Goal: Task Accomplishment & Management: Manage account settings

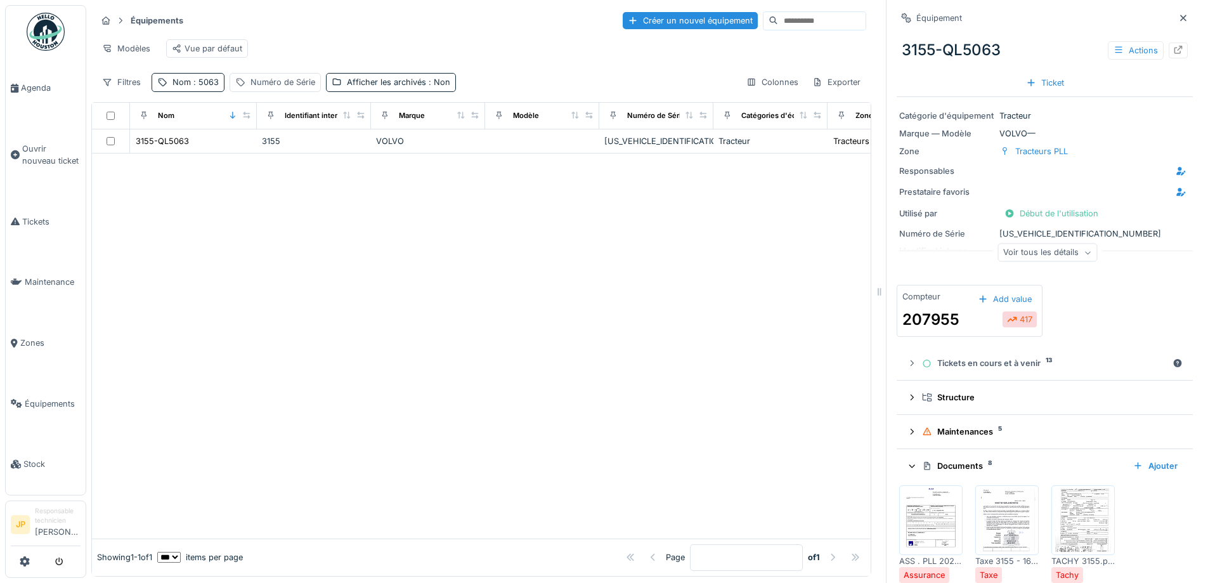
scroll to position [254, 0]
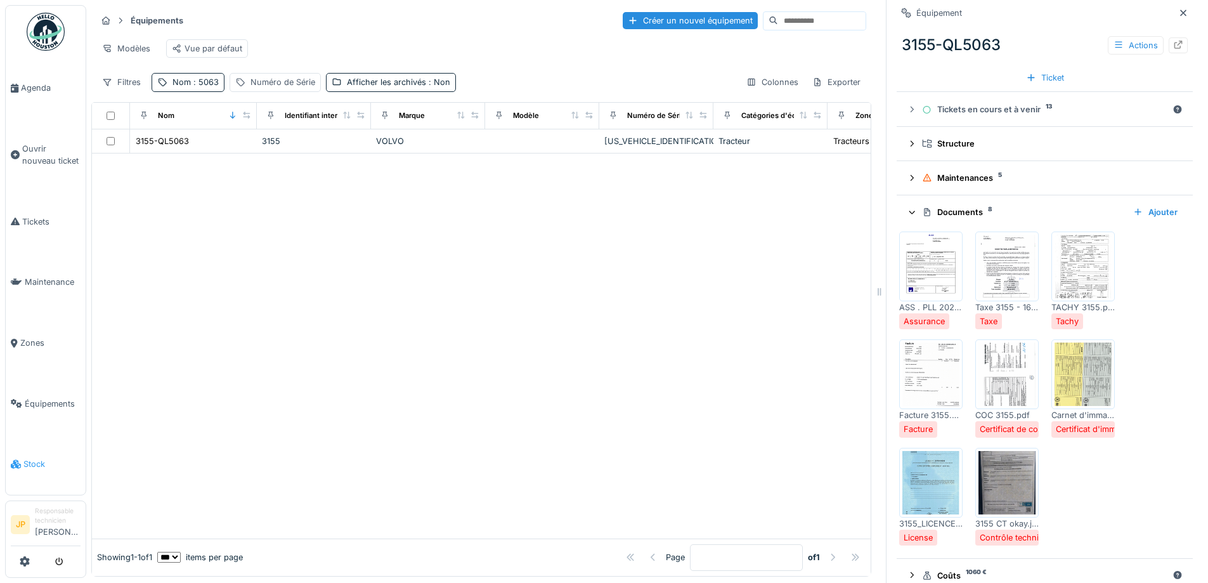
click at [29, 458] on span "Stock" at bounding box center [51, 464] width 57 height 12
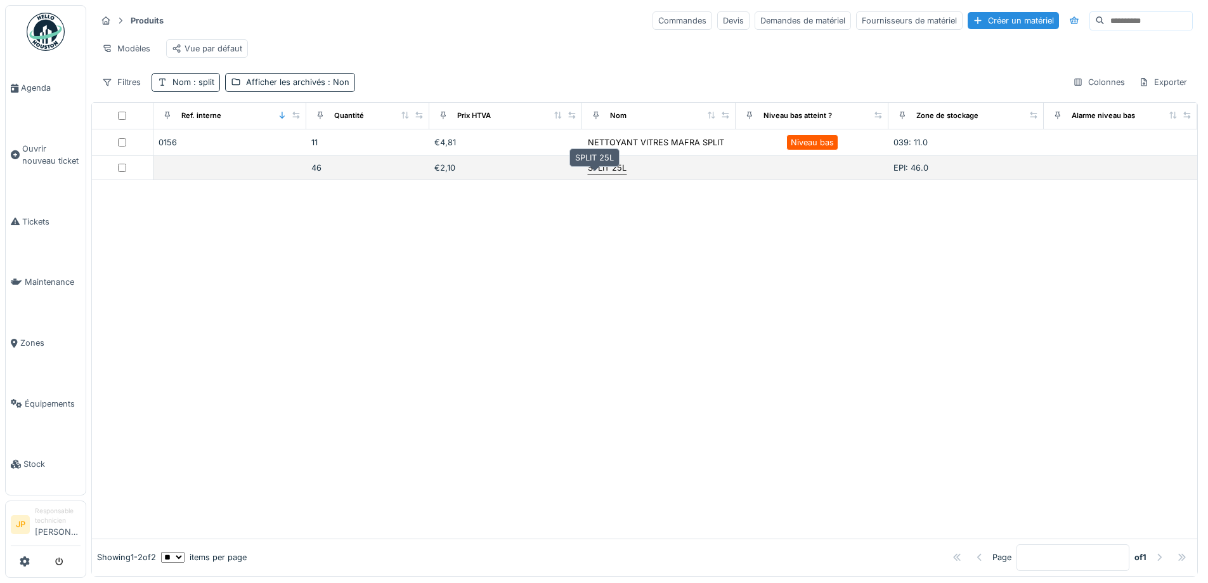
click at [590, 174] on div "SPLIT 25L" at bounding box center [607, 168] width 39 height 12
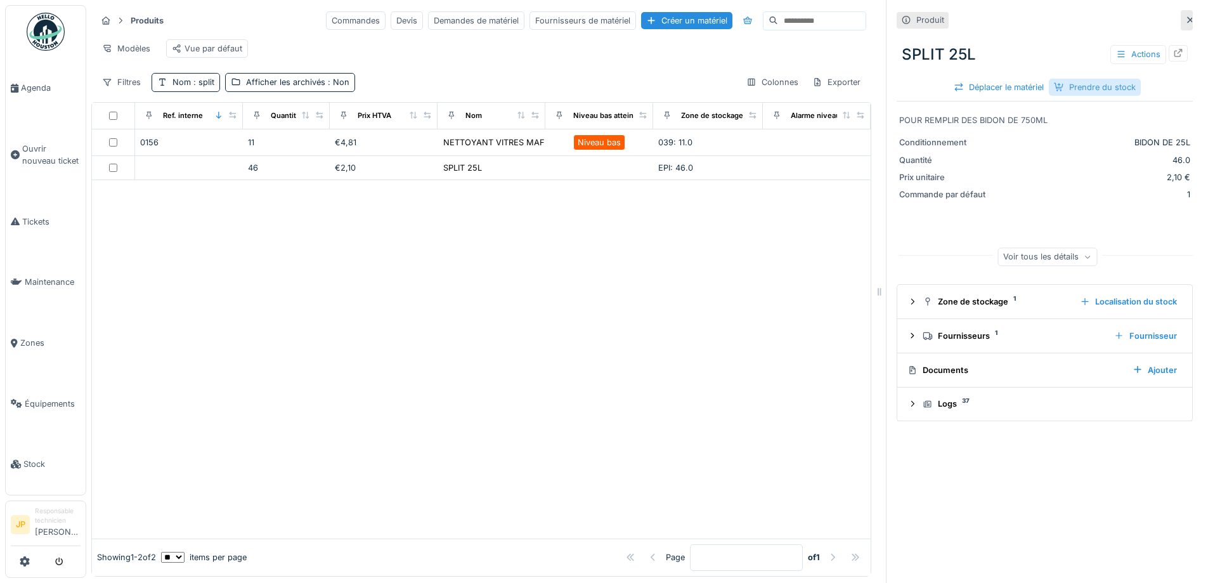
click at [1081, 93] on div "Prendre du stock" at bounding box center [1095, 87] width 92 height 17
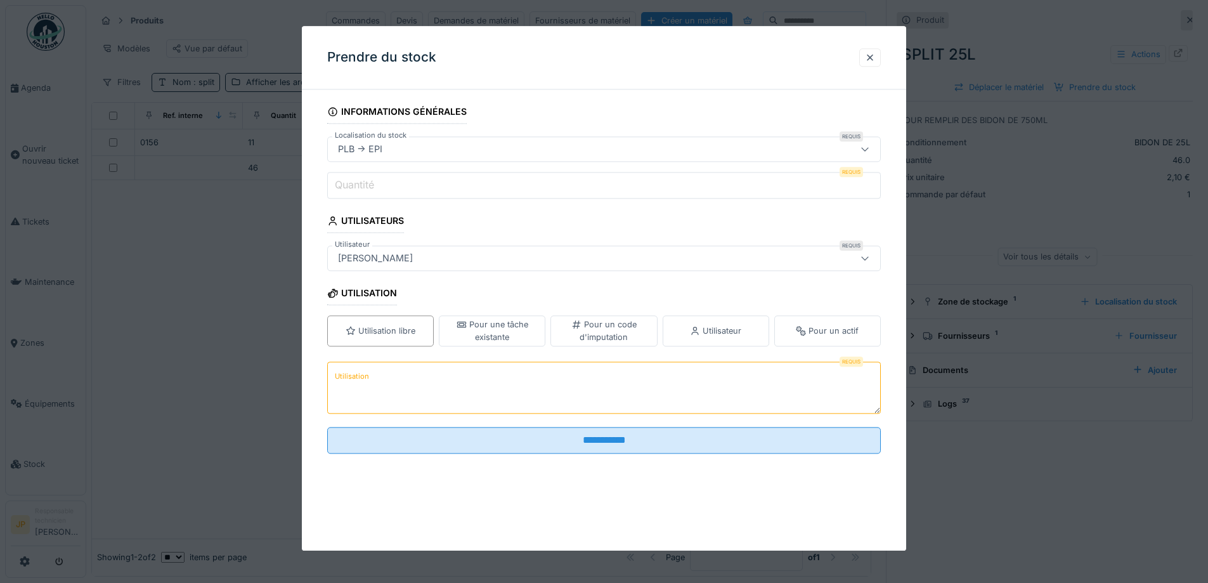
click at [402, 186] on input "Quantité" at bounding box center [604, 185] width 554 height 27
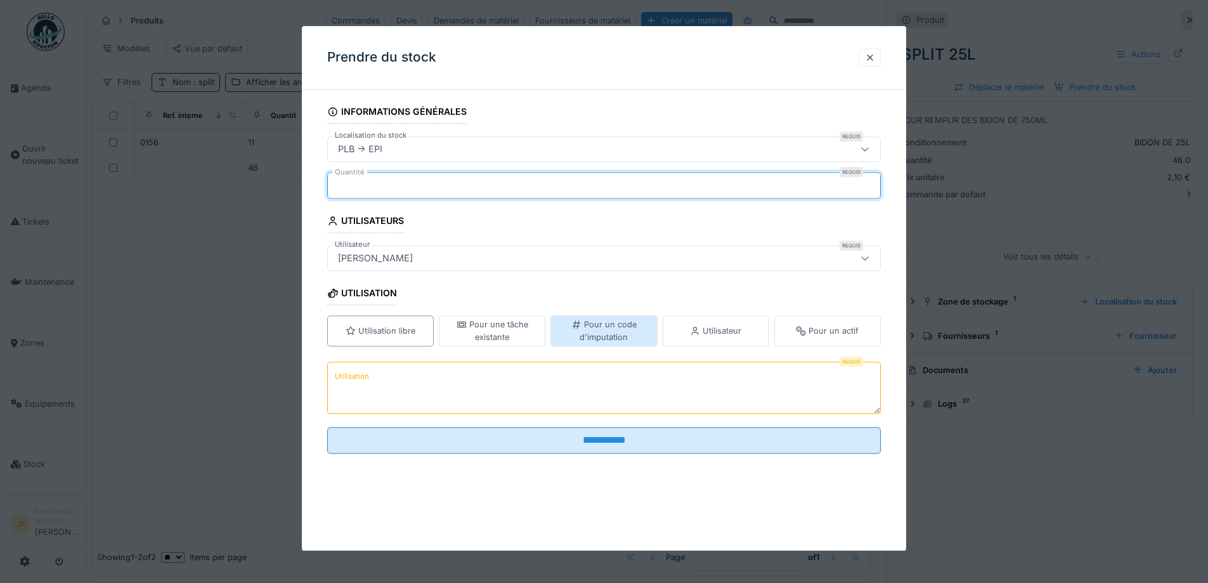
type input "*"
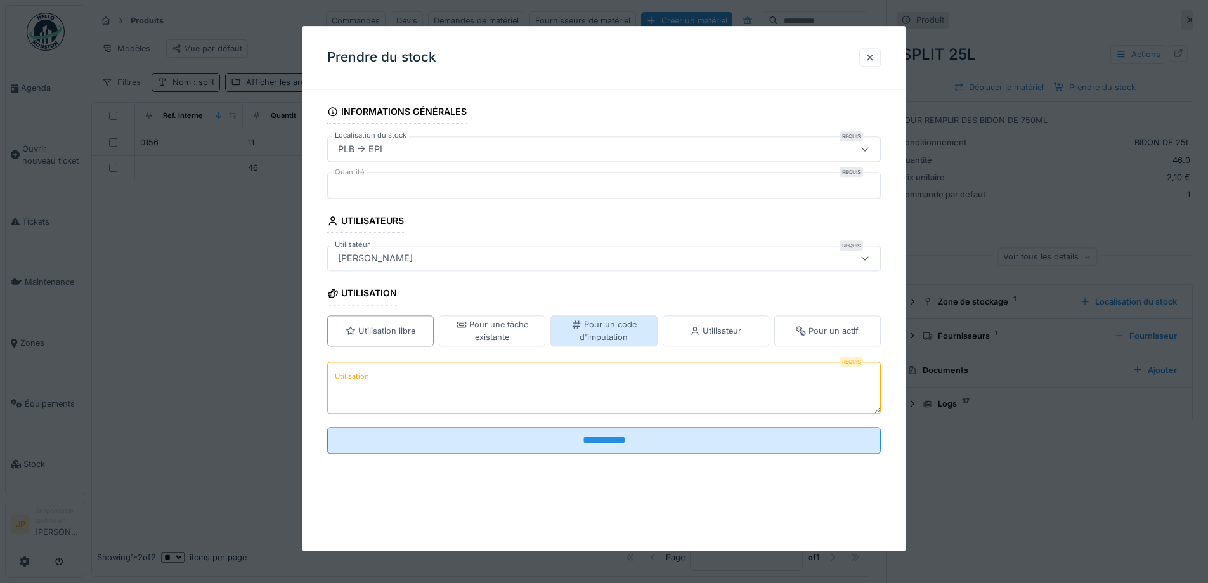
click at [603, 329] on div "Pour un code d'imputation" at bounding box center [603, 331] width 95 height 24
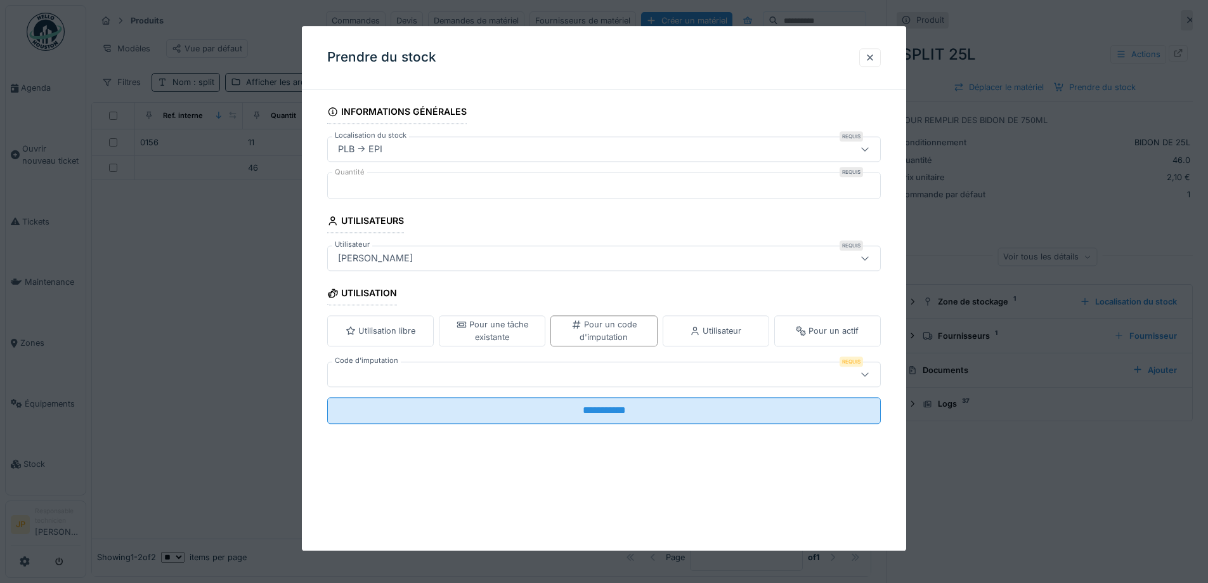
click at [475, 377] on div at bounding box center [572, 374] width 478 height 14
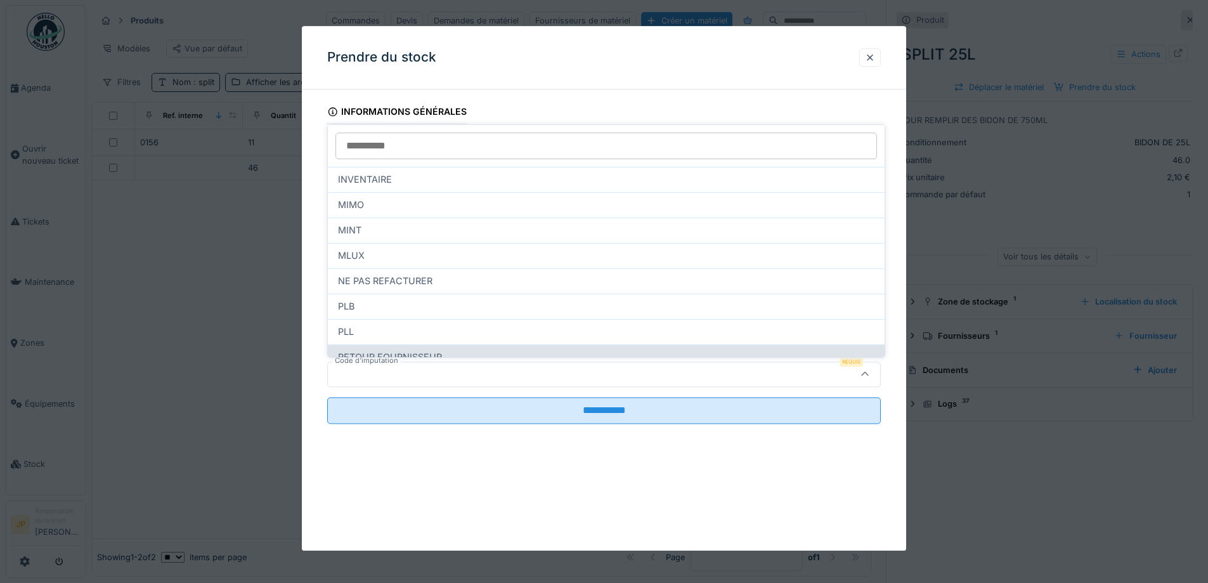
scroll to position [36, 0]
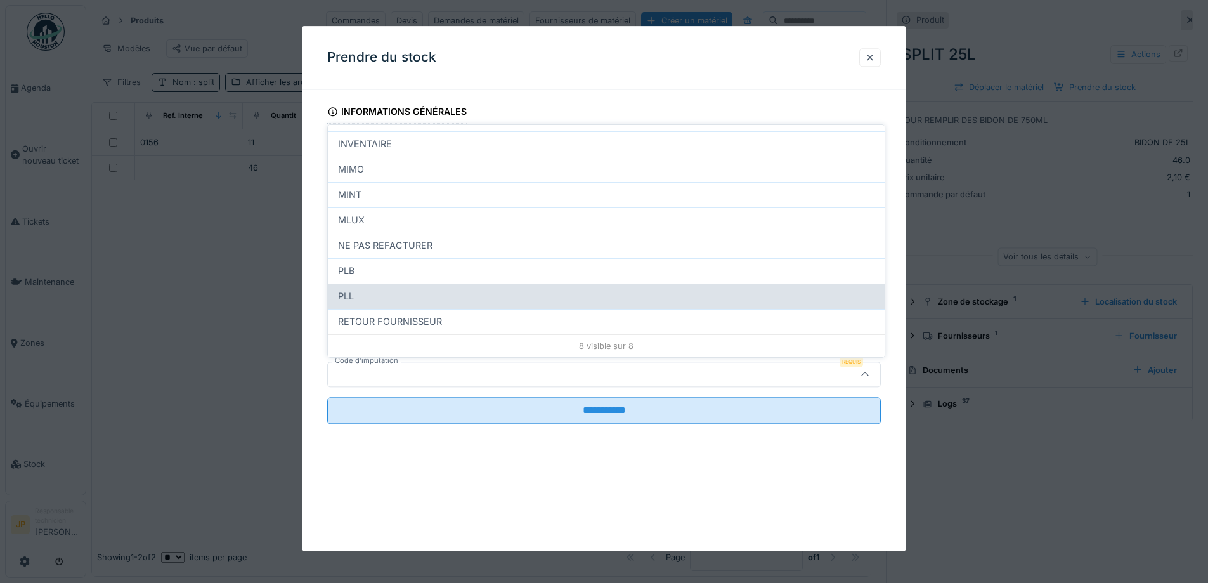
click at [396, 286] on div "PLL" at bounding box center [606, 295] width 557 height 25
type input "***"
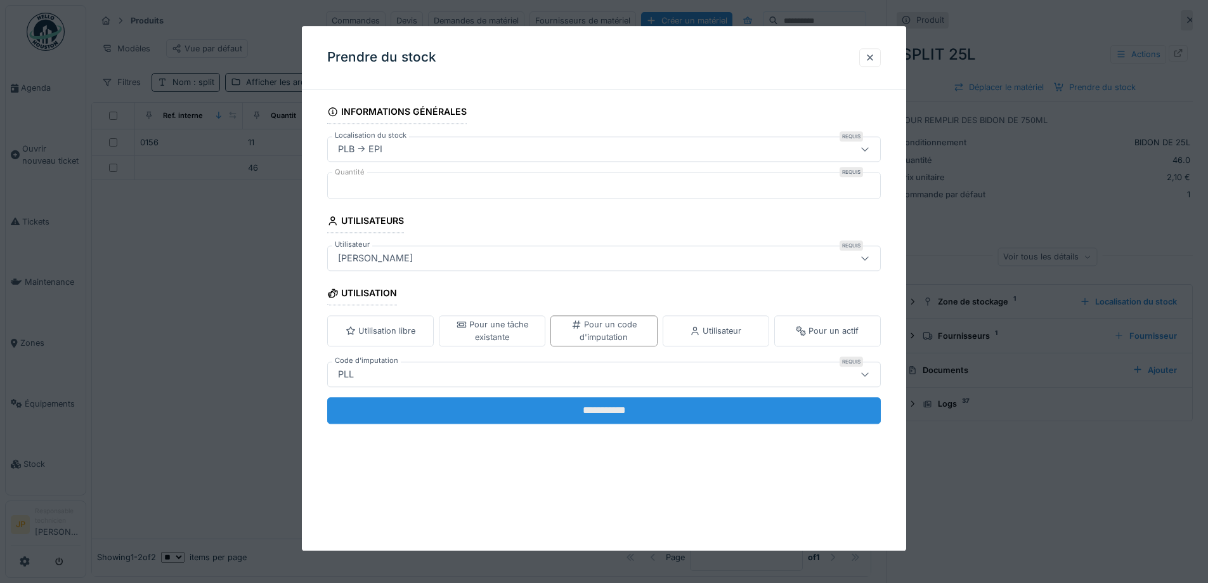
click at [597, 404] on input "**********" at bounding box center [604, 410] width 554 height 27
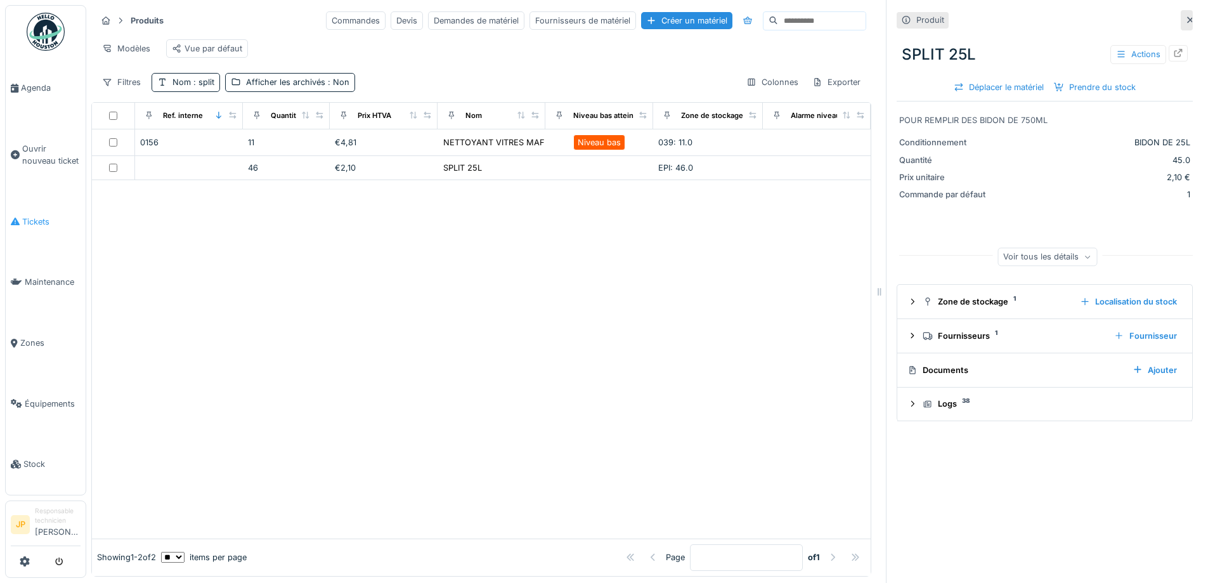
click at [36, 210] on link "Tickets" at bounding box center [46, 222] width 80 height 61
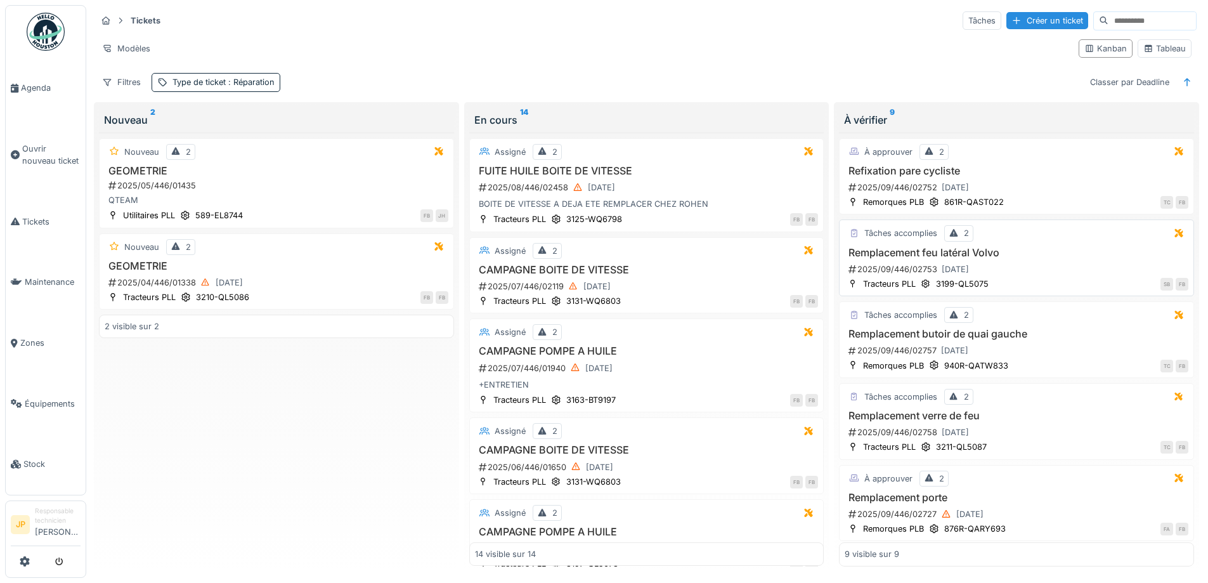
click at [980, 251] on h3 "Remplacement feu latéral Volvo" at bounding box center [1017, 253] width 344 height 12
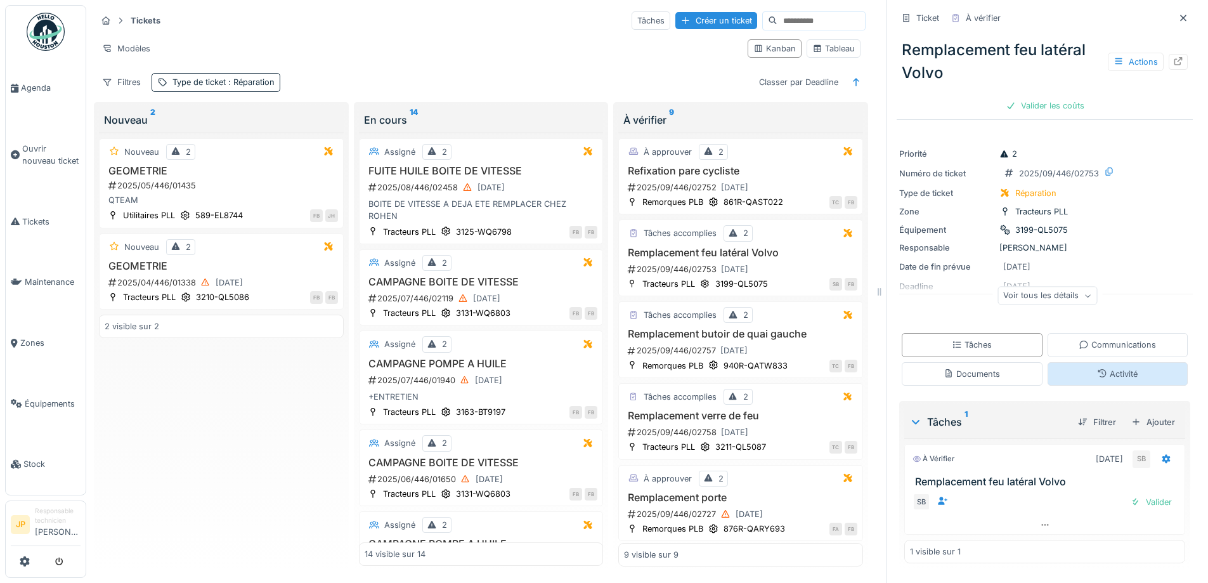
click at [1107, 377] on div "Activité" at bounding box center [1117, 374] width 41 height 12
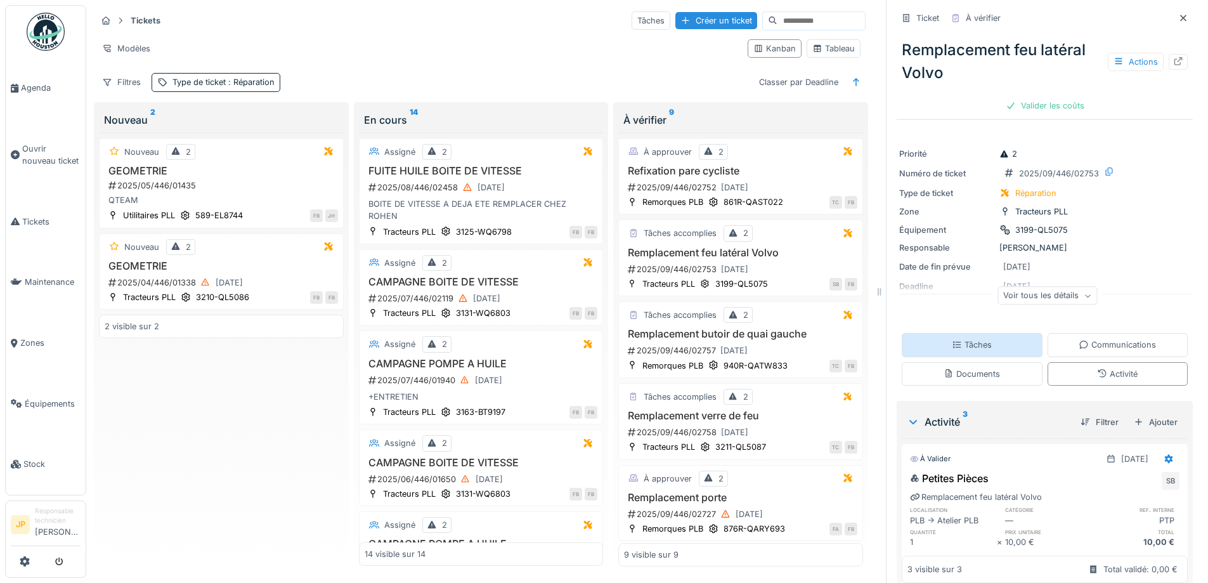
click at [982, 333] on div "Tâches" at bounding box center [972, 344] width 141 height 23
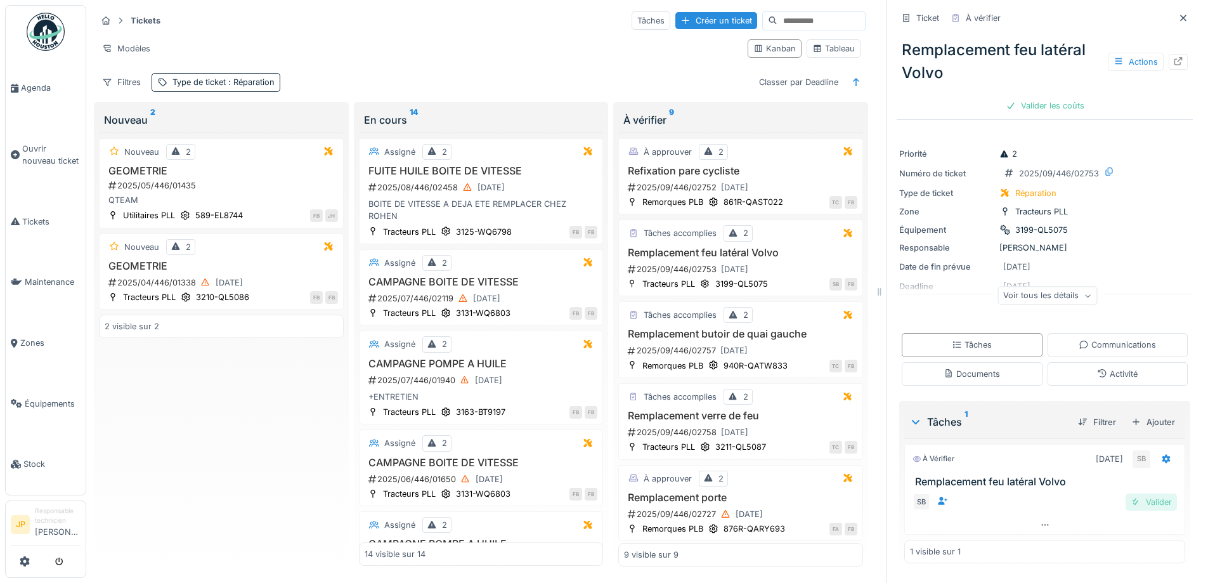
click at [1140, 494] on div "Valider" at bounding box center [1151, 501] width 51 height 17
click at [1032, 97] on div "Valider les coûts" at bounding box center [1045, 105] width 89 height 17
click at [1032, 97] on div "Envoyer pour approbation" at bounding box center [1044, 105] width 127 height 17
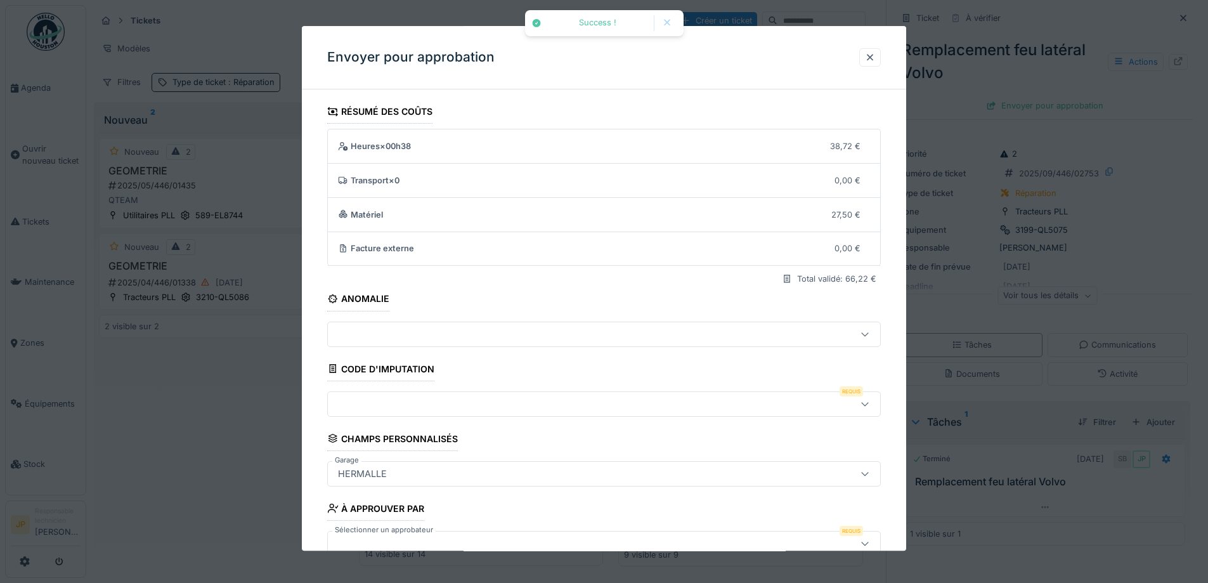
click at [396, 394] on div at bounding box center [604, 403] width 554 height 25
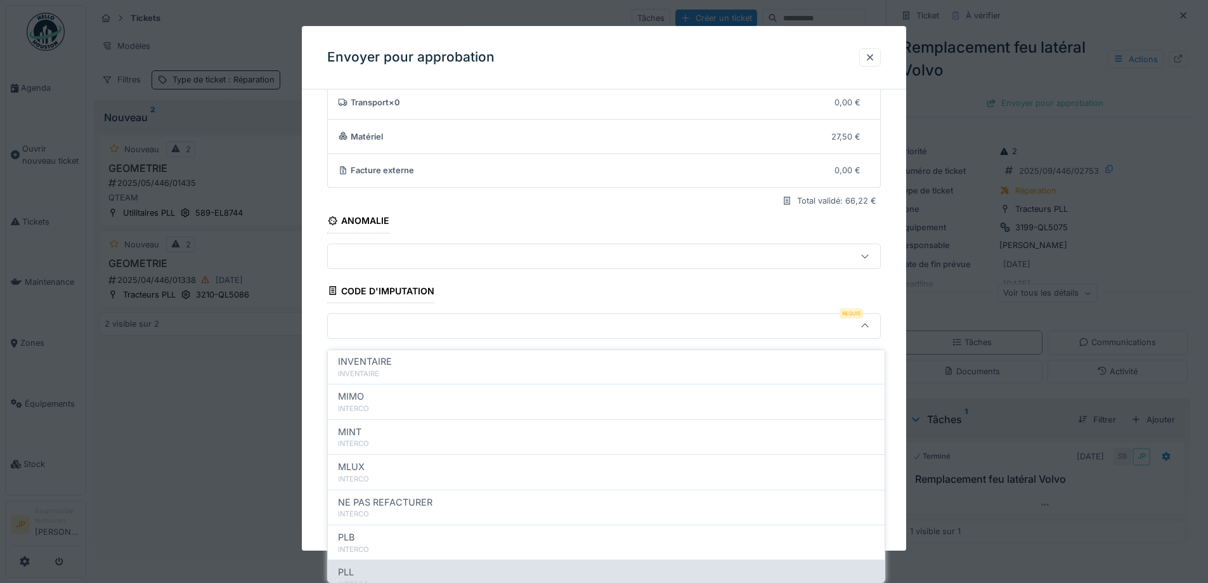
scroll to position [139, 0]
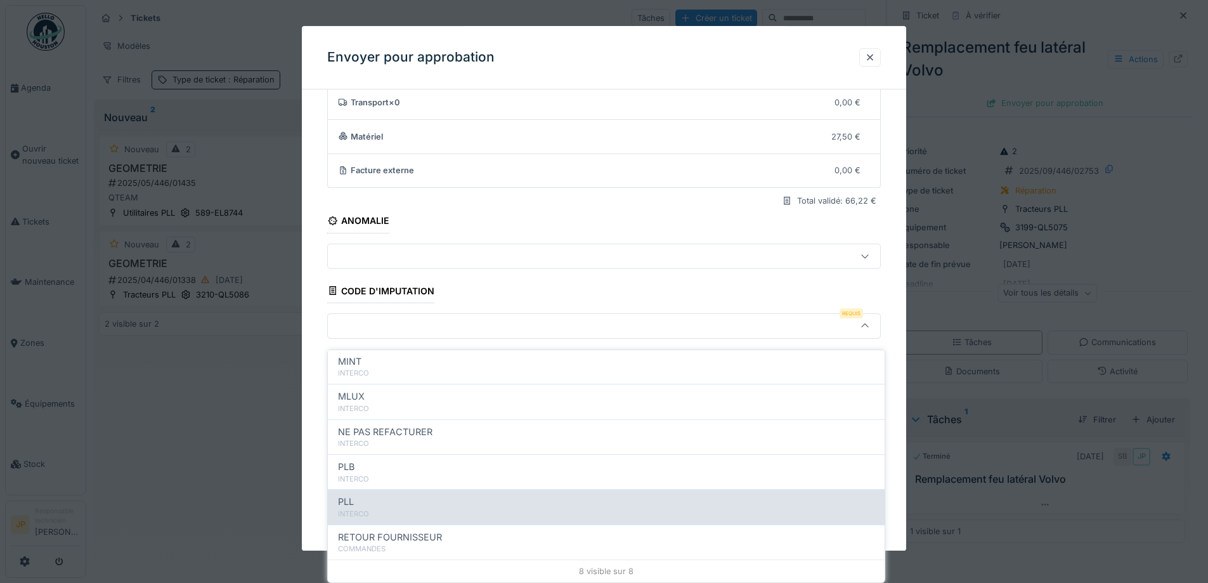
click at [406, 495] on div "PLL" at bounding box center [606, 502] width 537 height 14
type input "***"
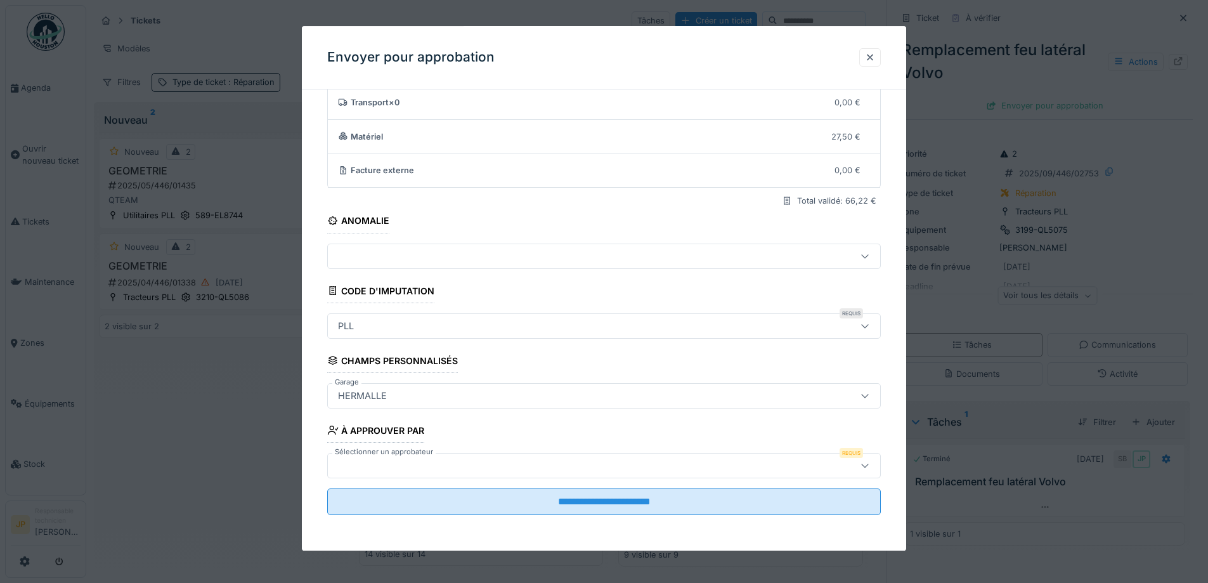
click at [455, 457] on div at bounding box center [604, 465] width 554 height 25
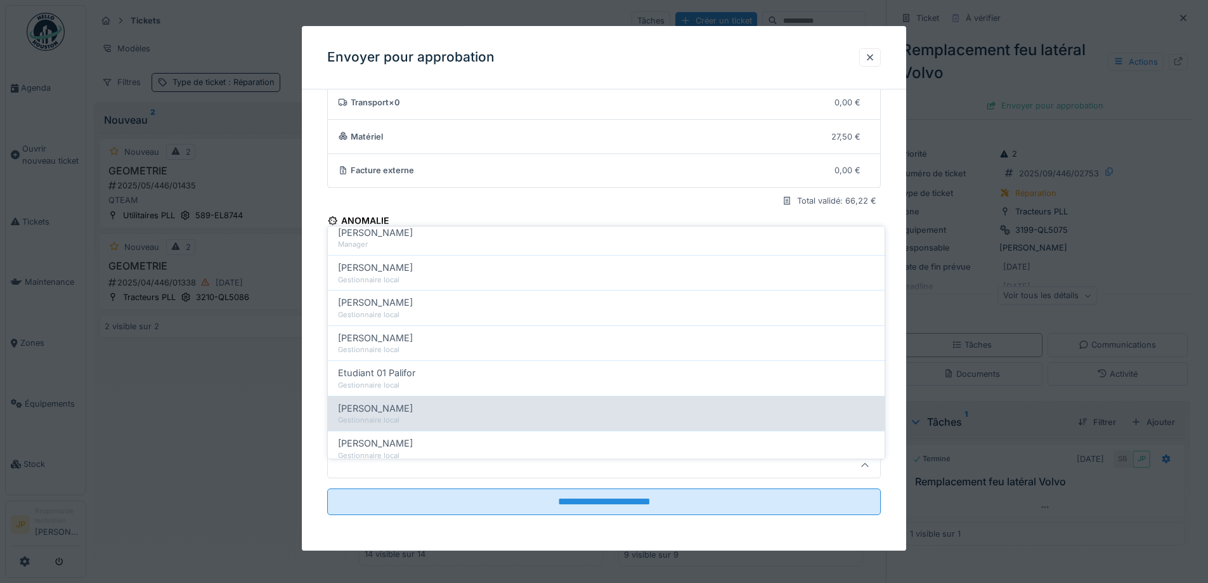
scroll to position [190, 0]
click at [427, 400] on div "[PERSON_NAME]" at bounding box center [606, 407] width 537 height 14
type input "*****"
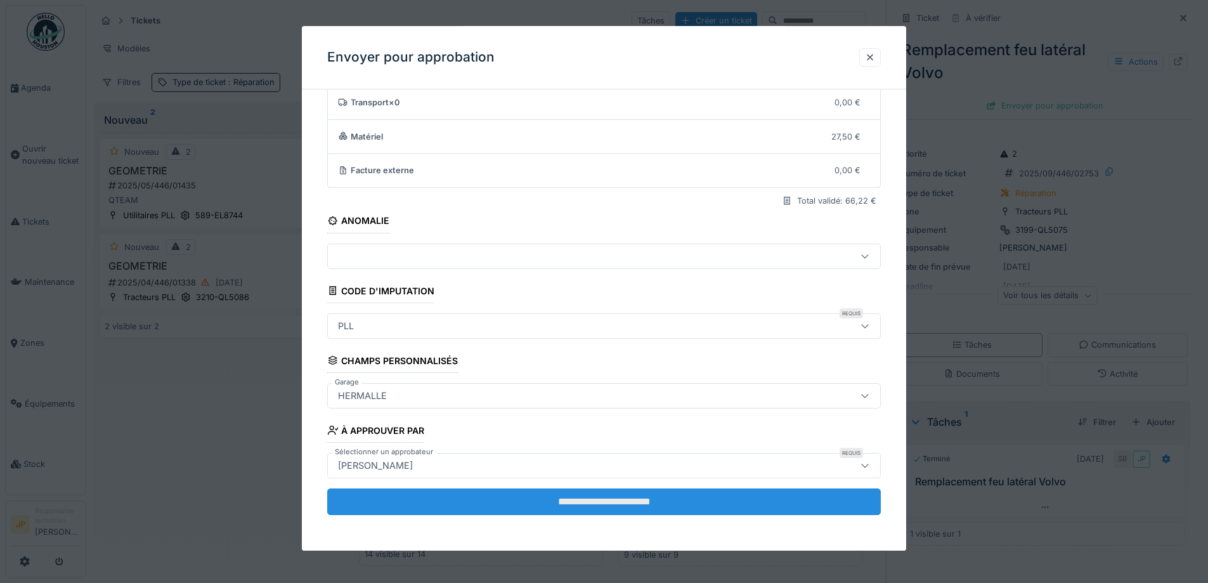
click at [597, 504] on input "**********" at bounding box center [604, 501] width 554 height 27
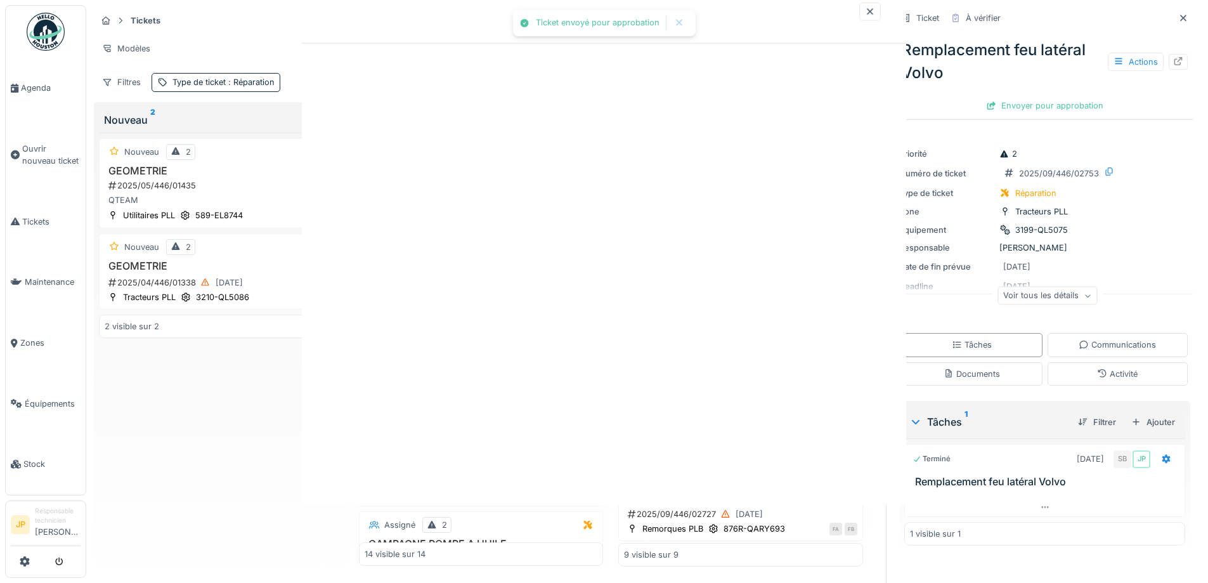
scroll to position [0, 0]
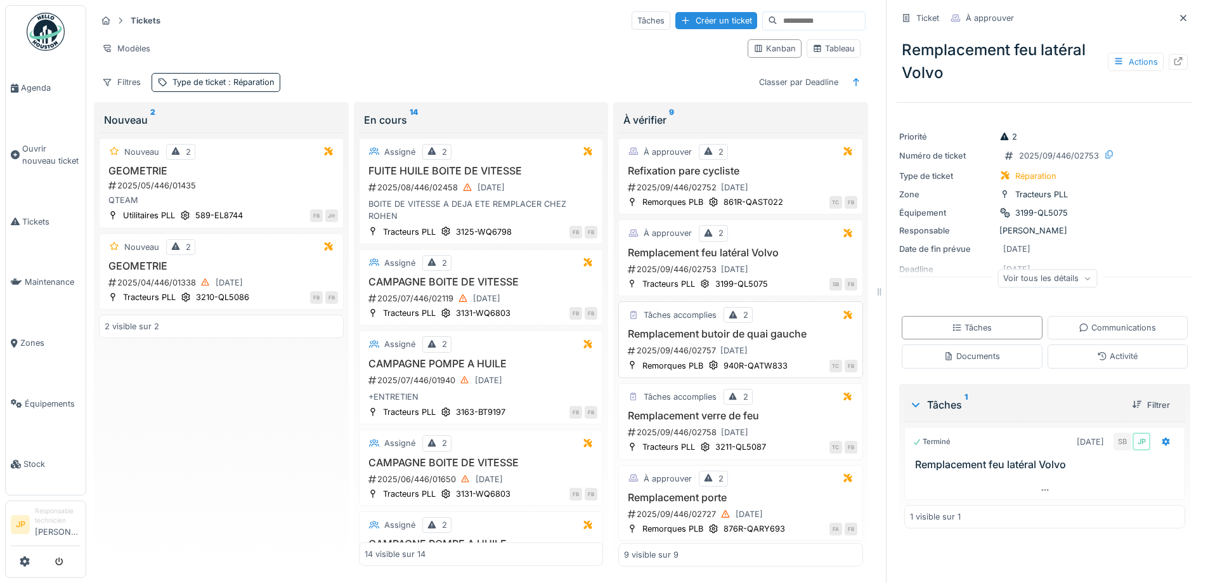
click at [747, 328] on h3 "Remplacement butoir de quai gauche" at bounding box center [740, 334] width 233 height 12
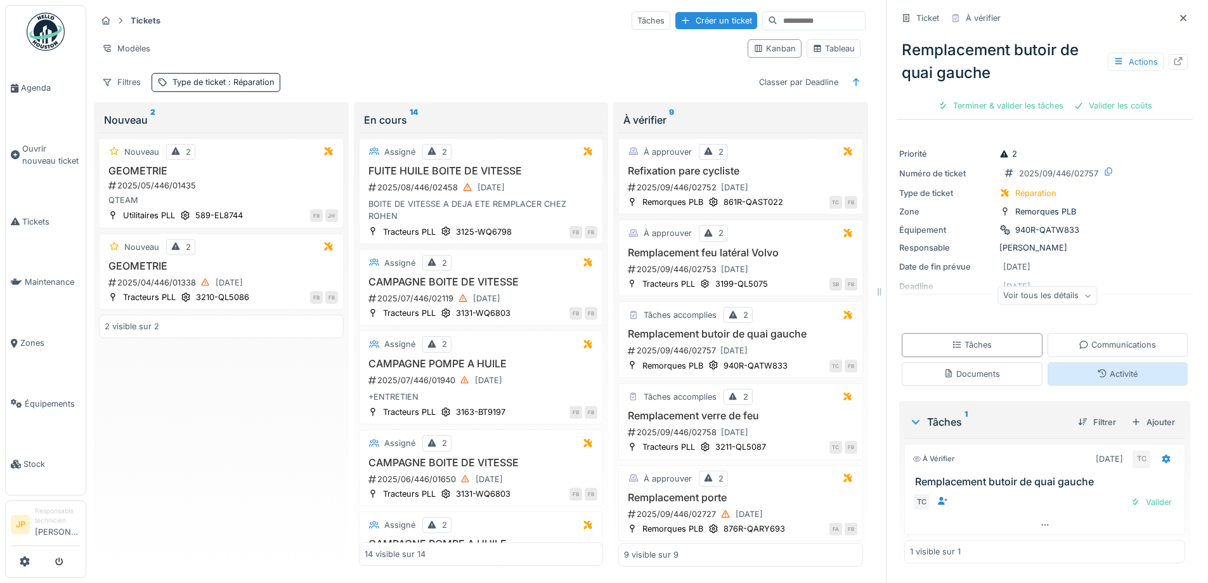
click at [1112, 375] on div "Activité" at bounding box center [1118, 373] width 141 height 23
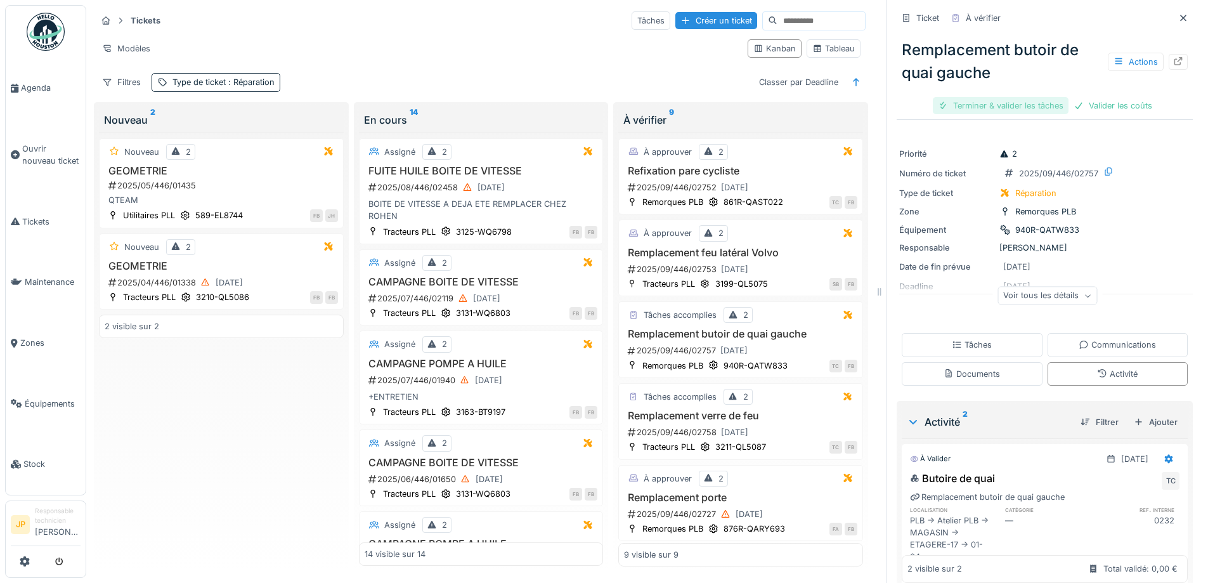
click at [981, 98] on div "Terminer & valider les tâches" at bounding box center [1001, 105] width 136 height 17
click at [1024, 98] on div "Valider les coûts" at bounding box center [1045, 105] width 89 height 17
click at [1032, 102] on div "Envoyer pour approbation" at bounding box center [1044, 105] width 127 height 17
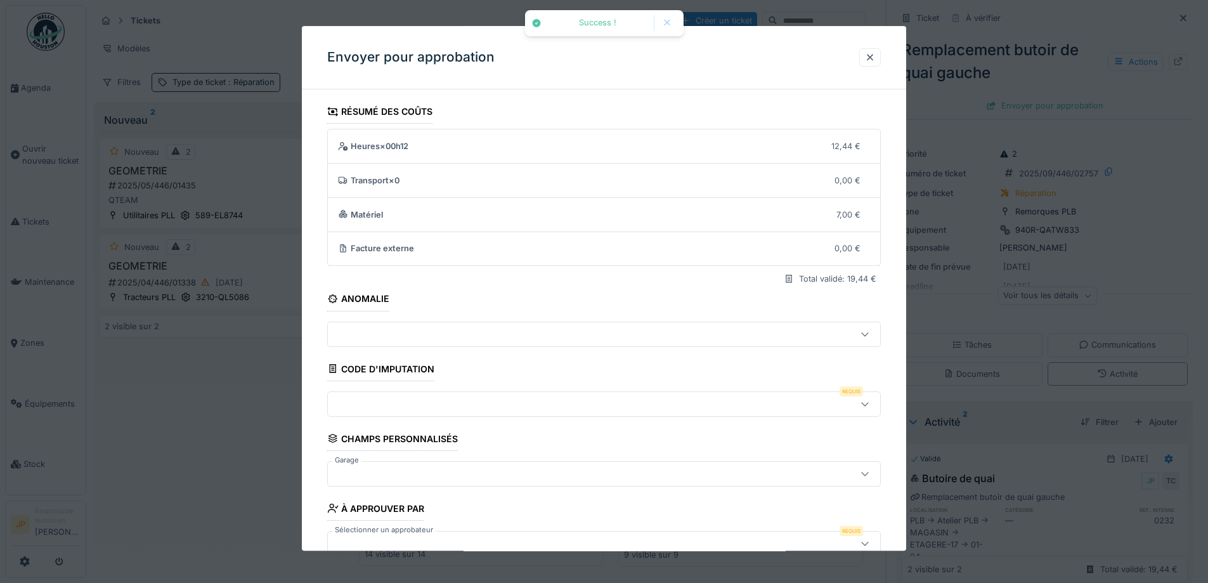
click at [407, 405] on div at bounding box center [572, 404] width 478 height 14
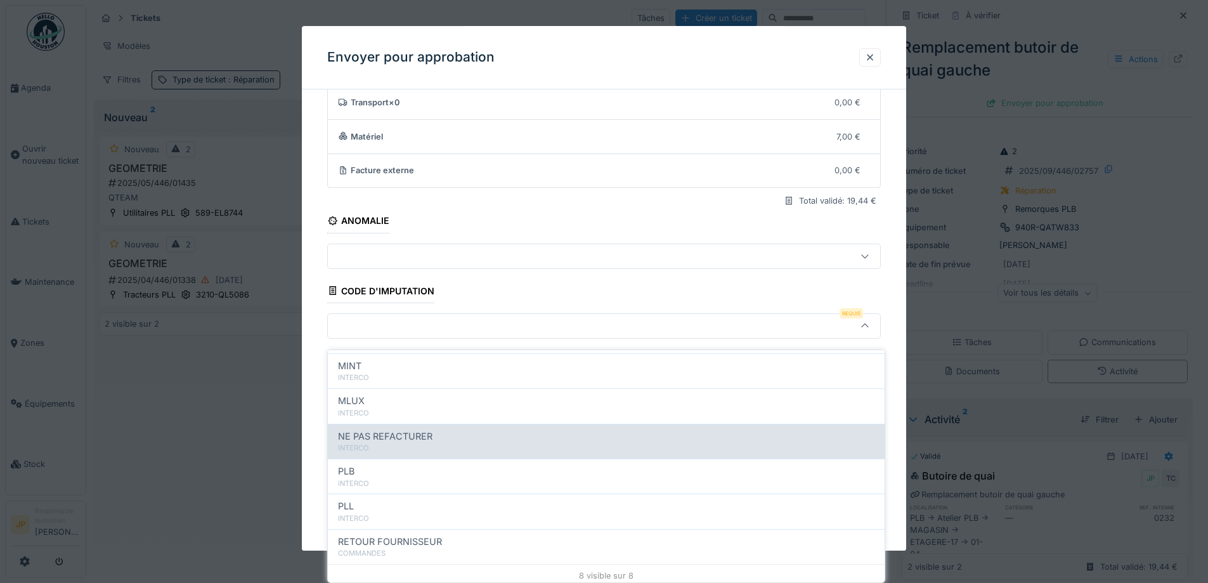
scroll to position [139, 0]
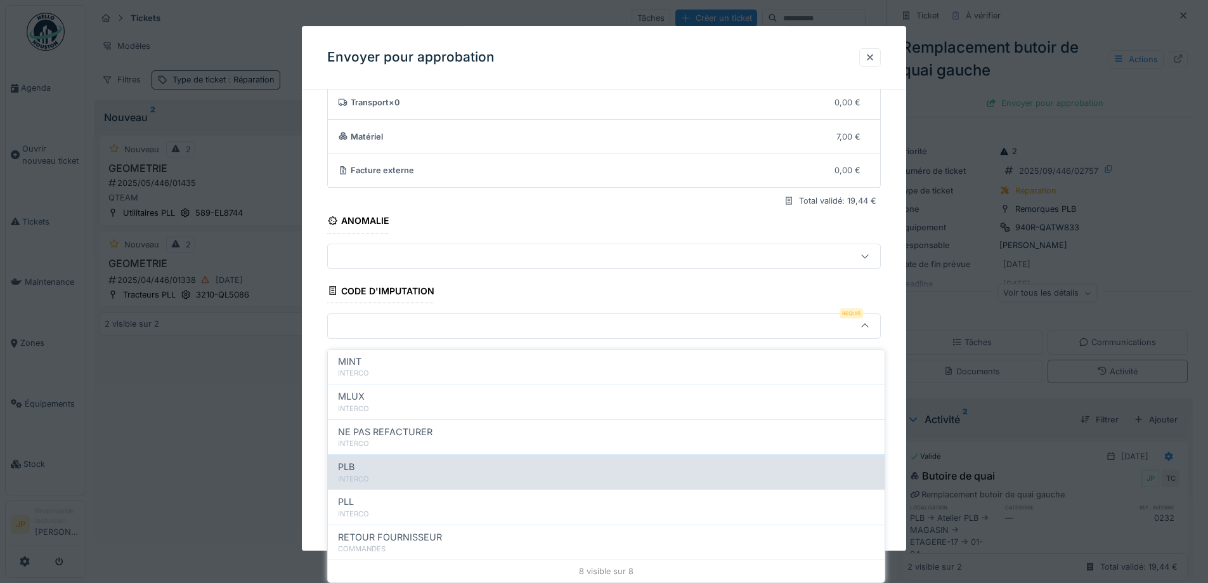
click at [394, 474] on div "INTERCO" at bounding box center [606, 479] width 537 height 11
type input "***"
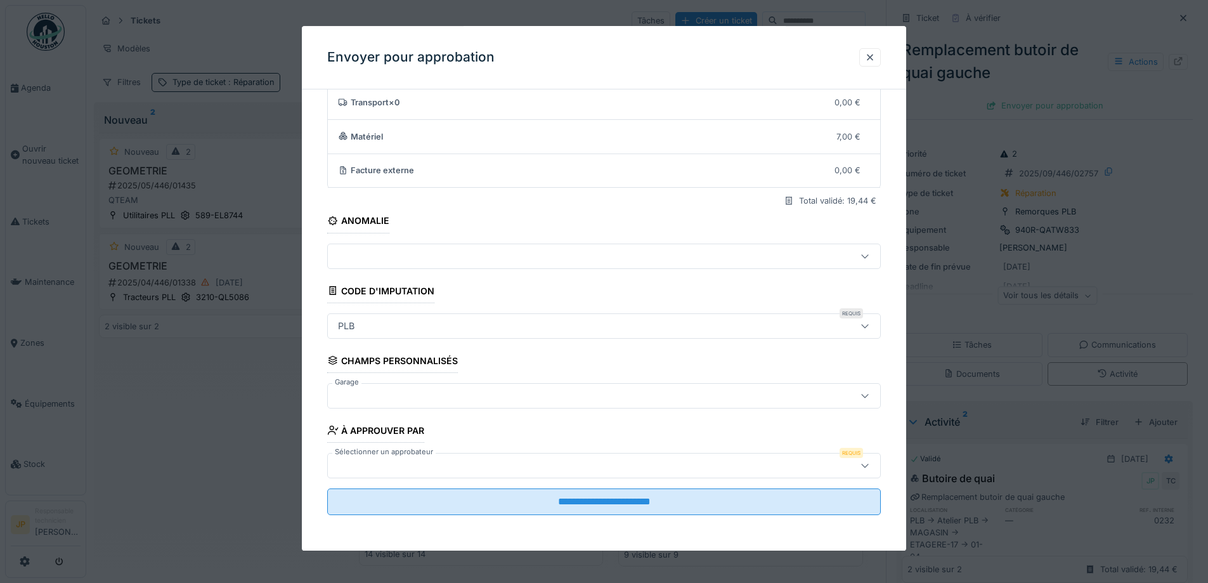
click at [402, 398] on div at bounding box center [572, 396] width 478 height 14
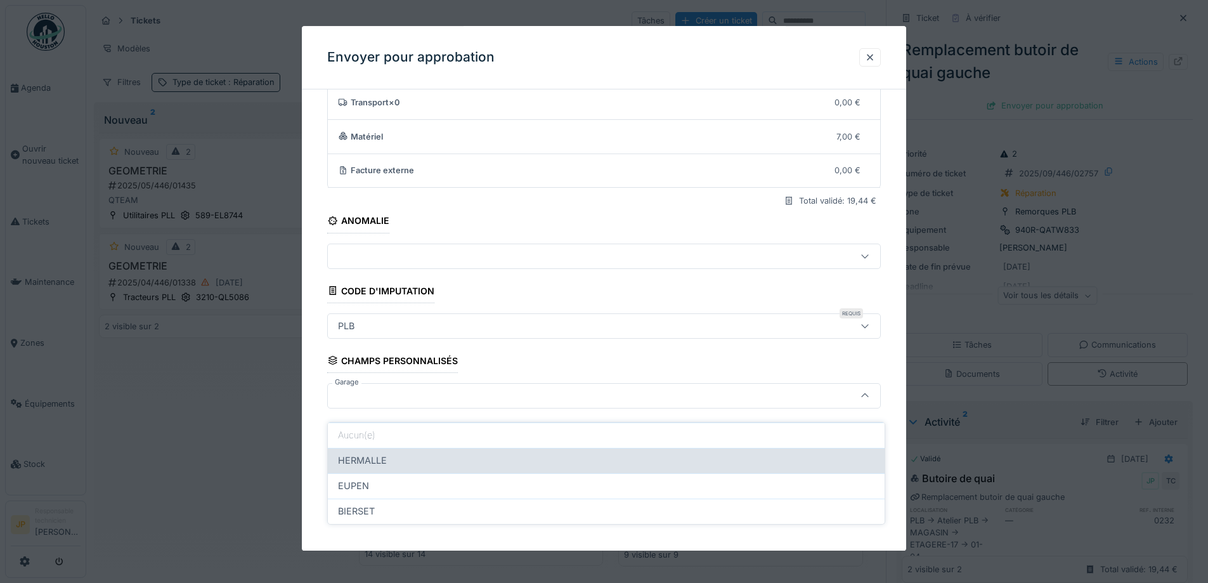
click at [398, 453] on div "HERMALLE" at bounding box center [606, 460] width 537 height 14
type input "********"
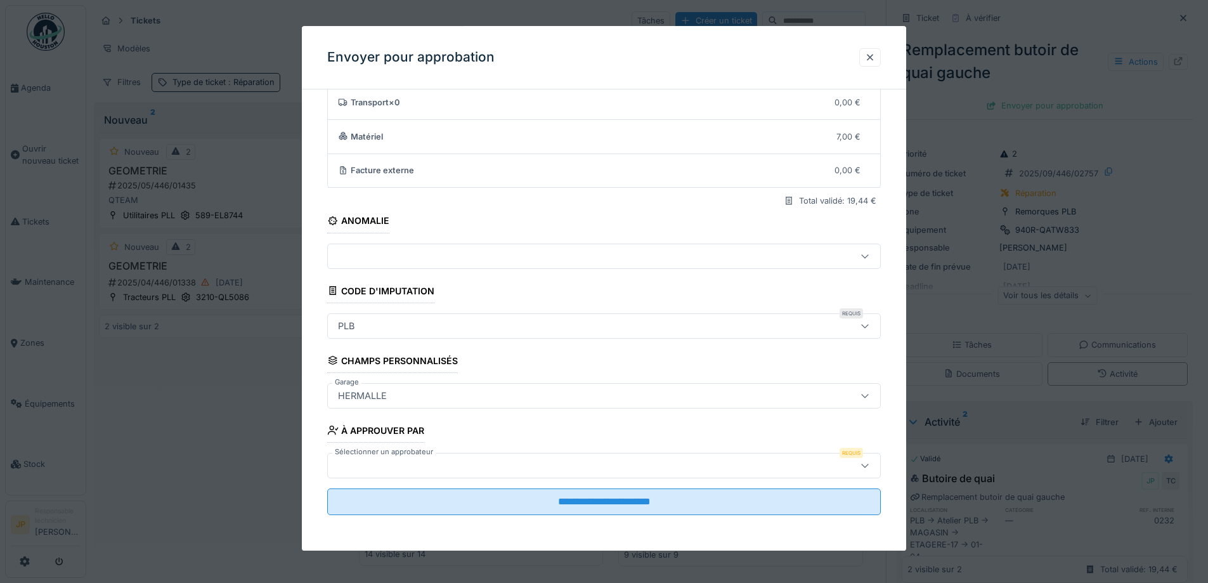
drag, startPoint x: 398, startPoint y: 450, endPoint x: 396, endPoint y: 464, distance: 14.1
click at [398, 451] on label "Sélectionner un approbateur" at bounding box center [383, 451] width 103 height 11
click at [396, 464] on div at bounding box center [572, 466] width 478 height 14
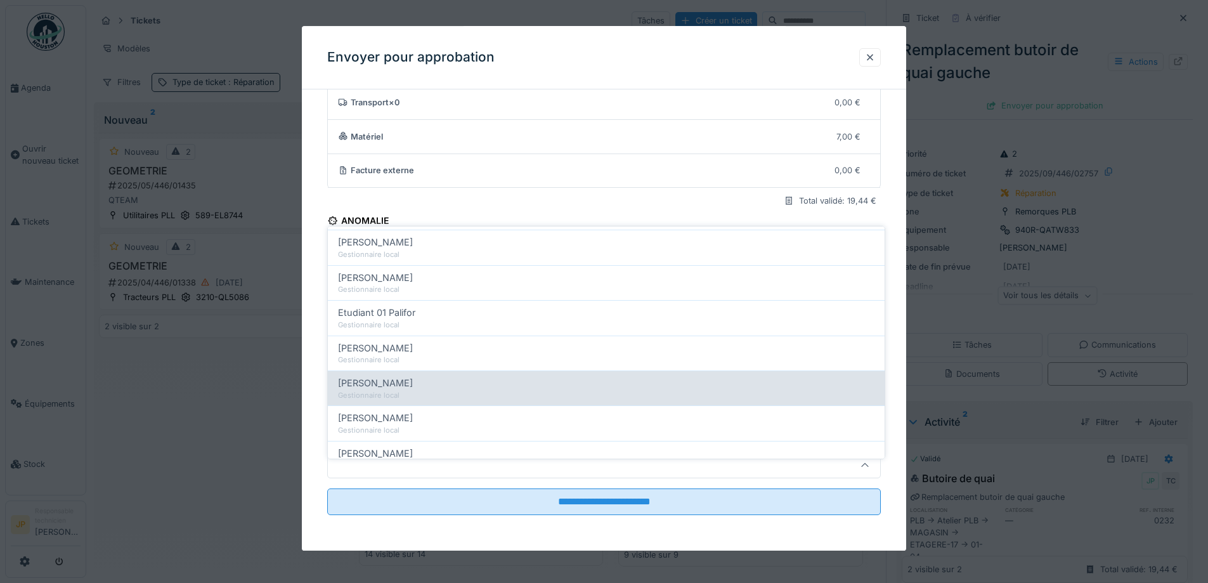
scroll to position [254, 0]
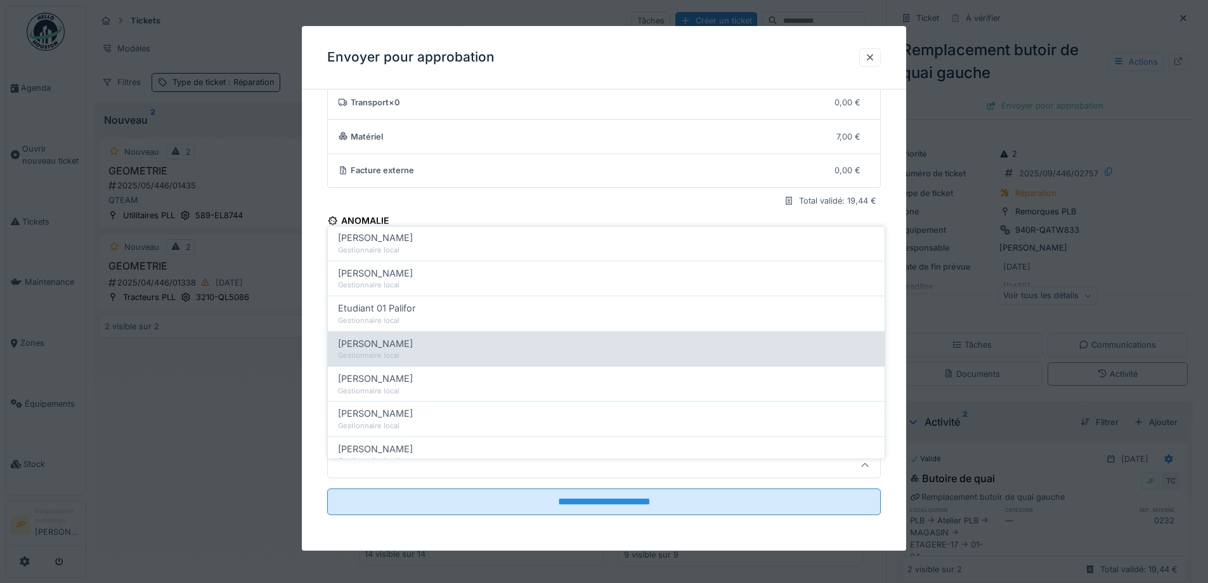
click at [379, 337] on span "Farid Benaissa" at bounding box center [375, 344] width 75 height 14
type input "*****"
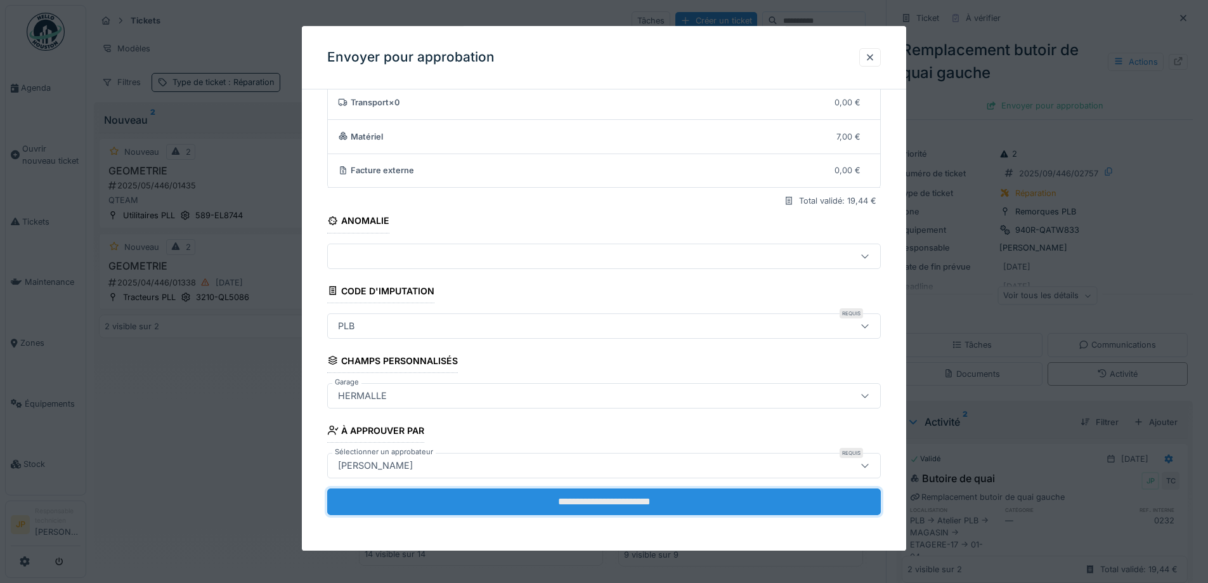
click at [596, 513] on input "**********" at bounding box center [604, 501] width 554 height 27
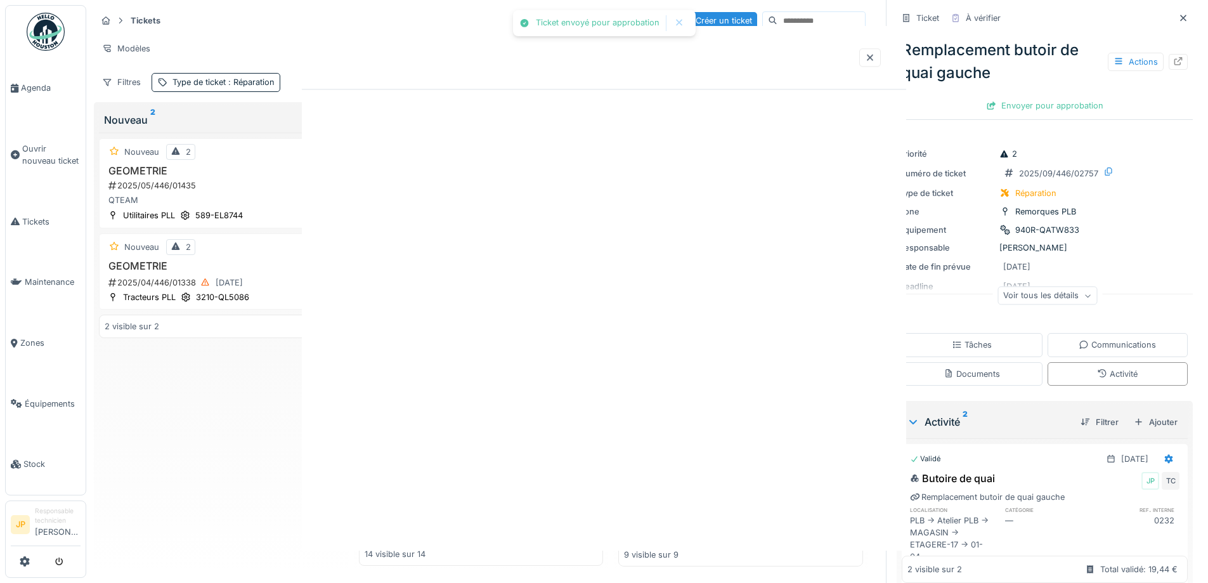
scroll to position [0, 0]
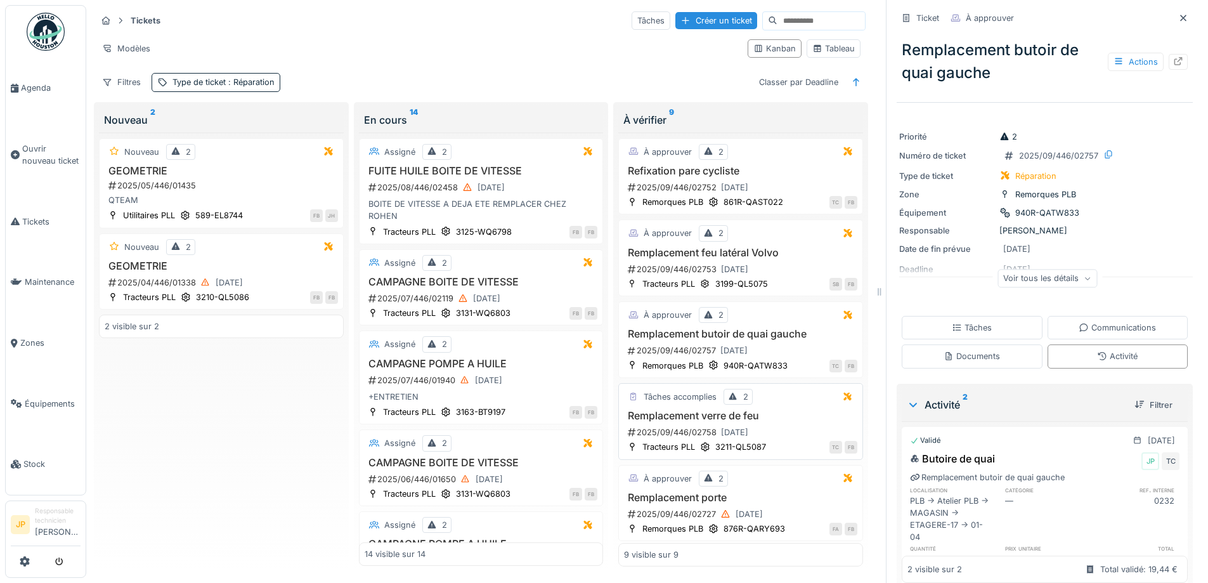
click at [689, 410] on h3 "Remplacement verre de feu" at bounding box center [740, 416] width 233 height 12
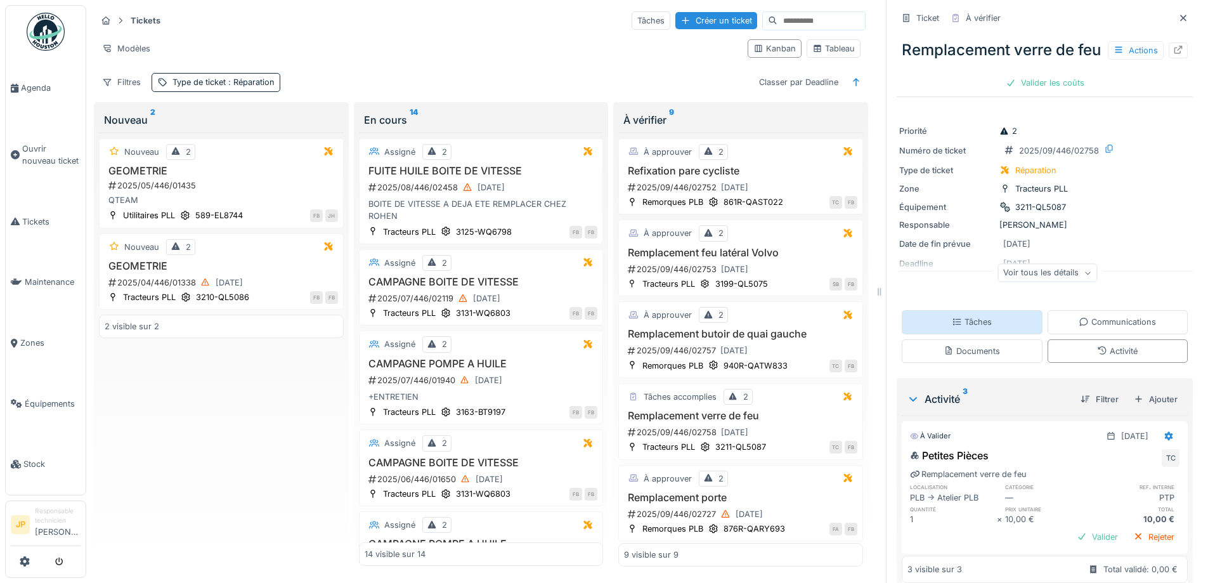
click at [962, 328] on div "Tâches" at bounding box center [972, 322] width 40 height 12
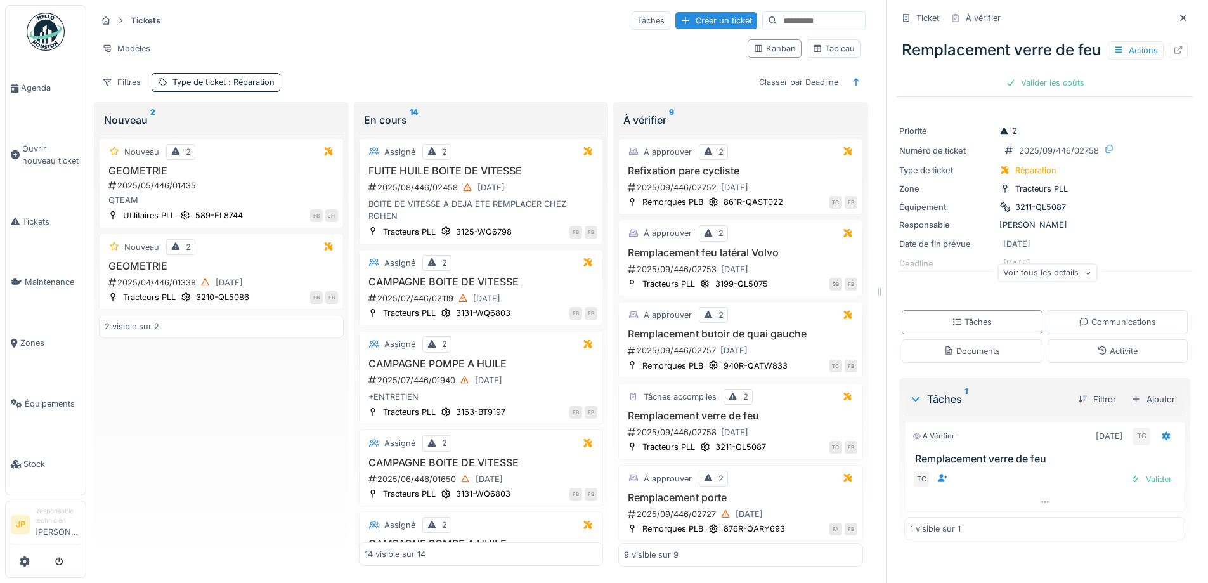
click at [1133, 493] on div "TC Valider" at bounding box center [1044, 479] width 281 height 28
click at [1133, 488] on div "Valider" at bounding box center [1151, 479] width 51 height 17
click at [1037, 91] on div "Valider les coûts" at bounding box center [1045, 82] width 89 height 17
click at [1031, 91] on div "Envoyer pour approbation" at bounding box center [1044, 82] width 127 height 17
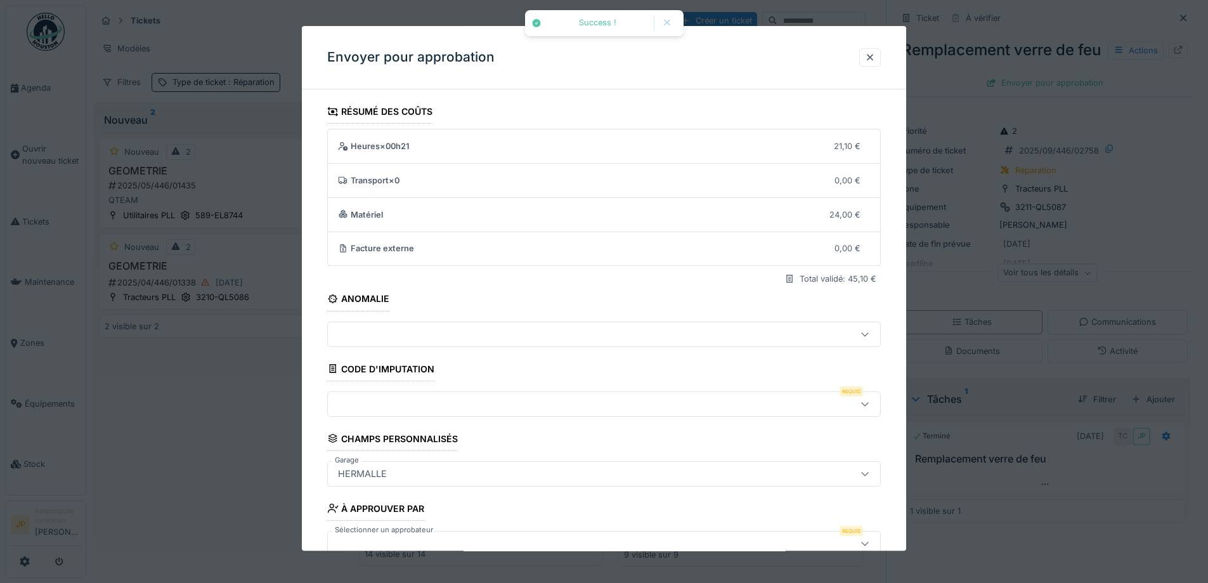
click at [372, 396] on div at bounding box center [604, 403] width 554 height 25
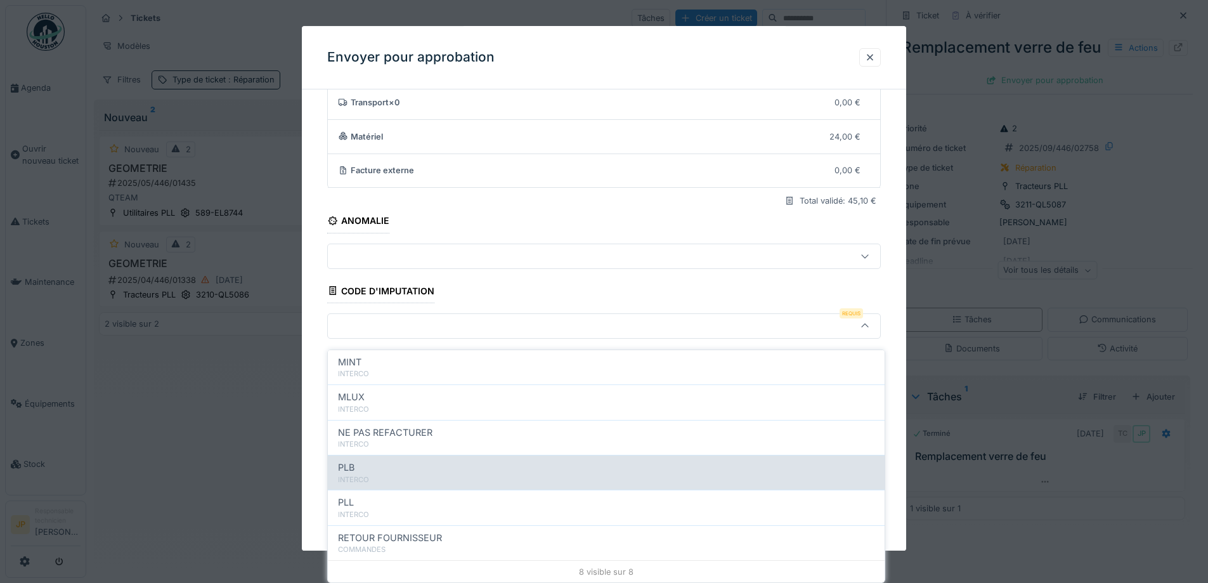
scroll to position [139, 0]
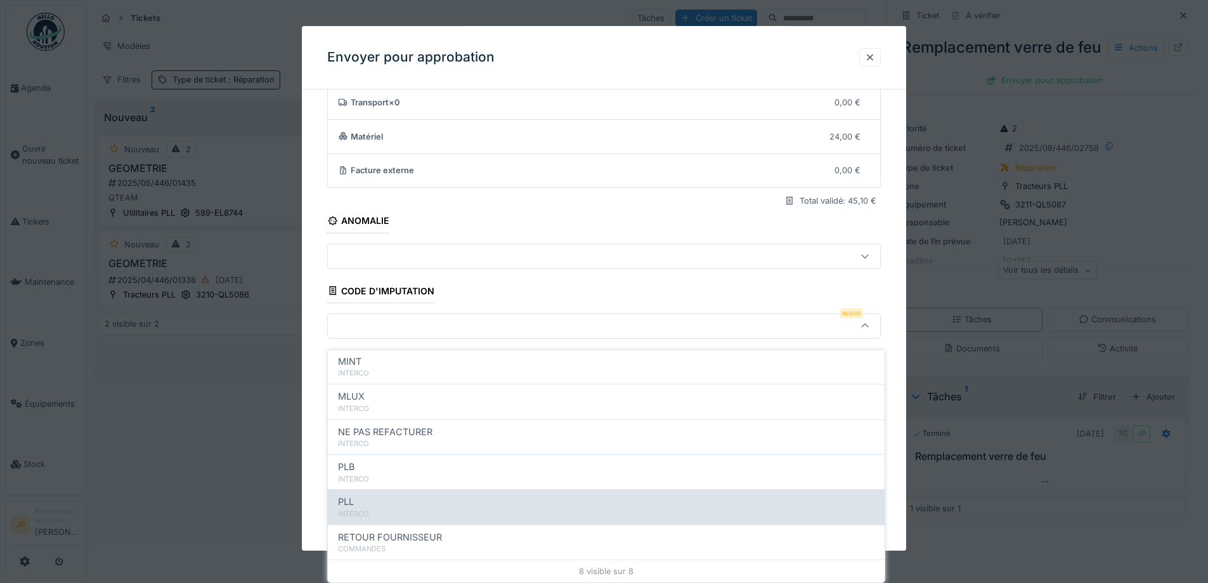
click at [378, 495] on div "PLL" at bounding box center [606, 502] width 537 height 14
type input "***"
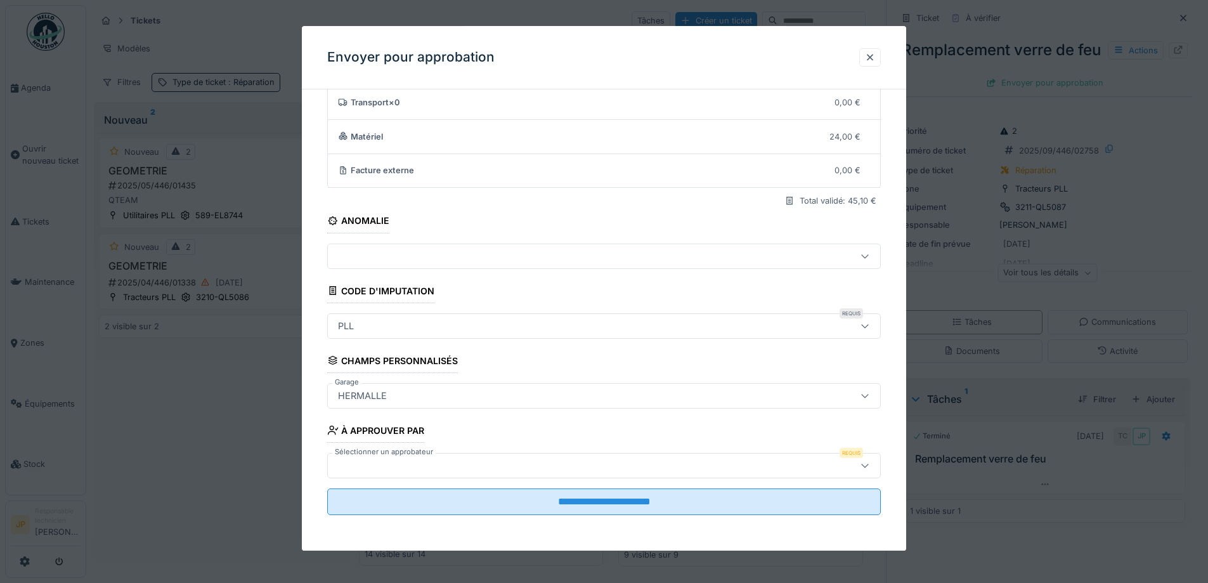
click at [373, 472] on div at bounding box center [572, 466] width 478 height 14
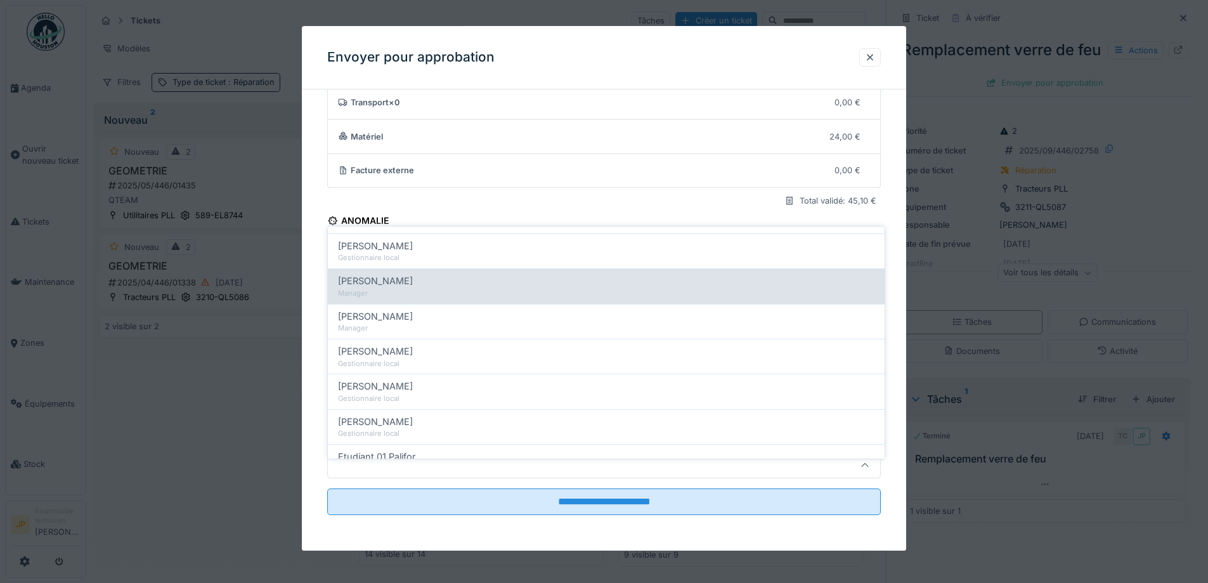
scroll to position [317, 0]
click at [379, 287] on div "Gestionnaire local" at bounding box center [606, 292] width 537 height 11
type input "*****"
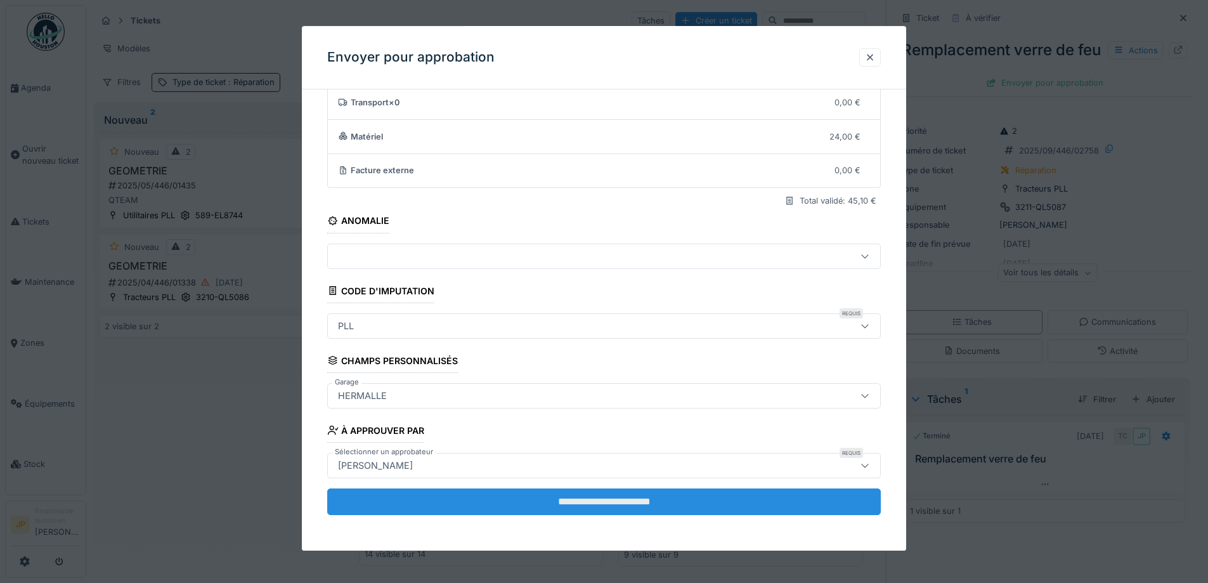
click at [601, 515] on input "**********" at bounding box center [604, 501] width 554 height 27
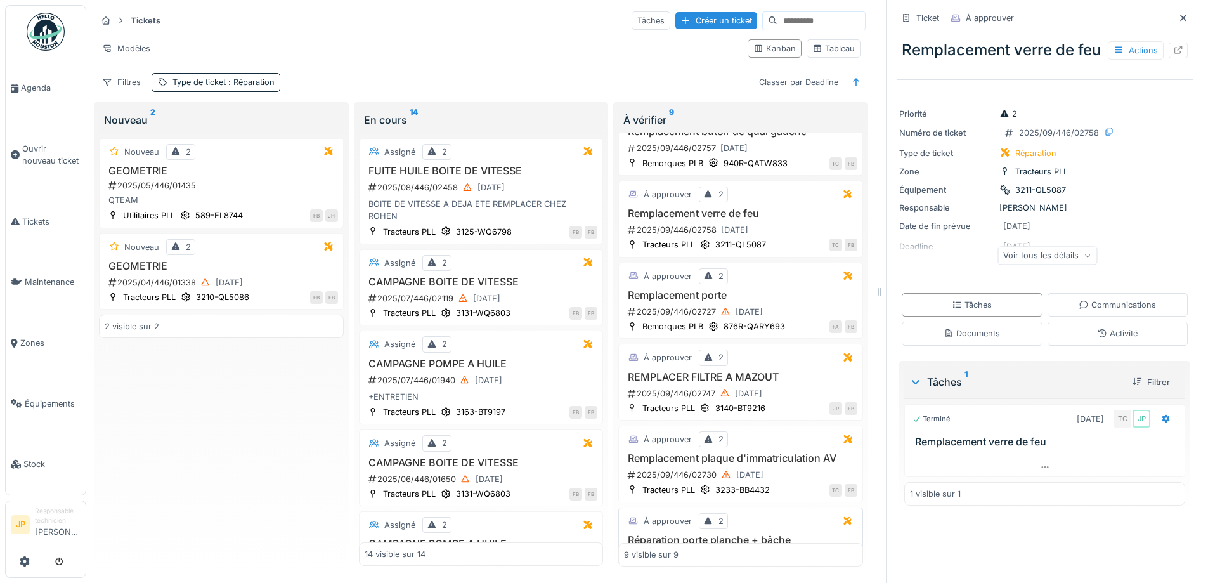
scroll to position [0, 0]
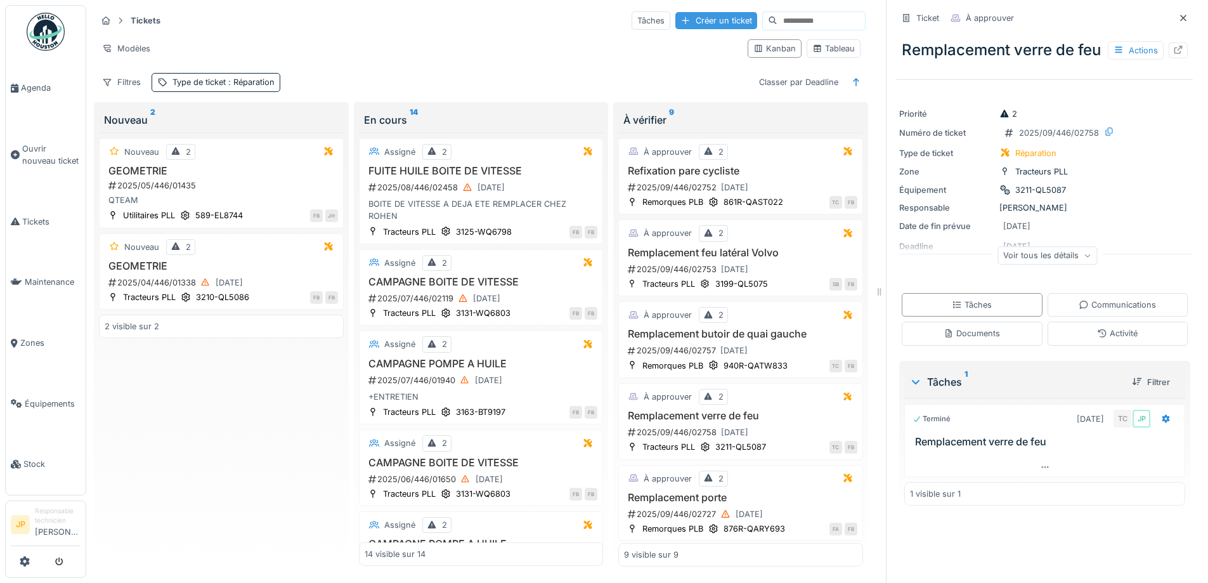
click at [675, 15] on div "Créer un ticket" at bounding box center [716, 20] width 82 height 17
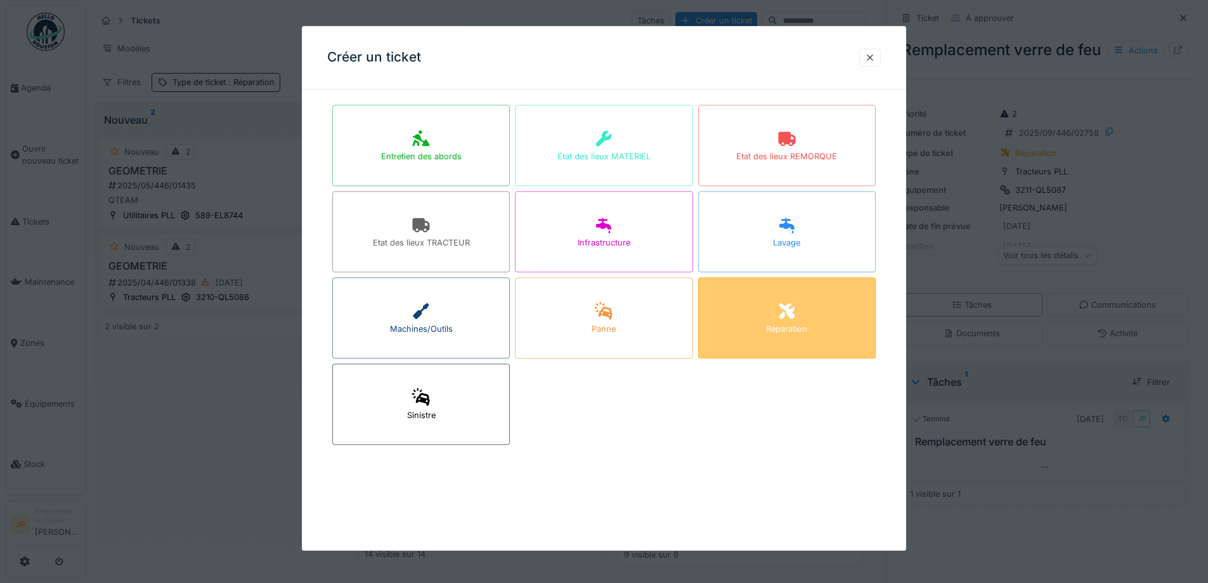
click at [791, 311] on icon at bounding box center [787, 311] width 16 height 16
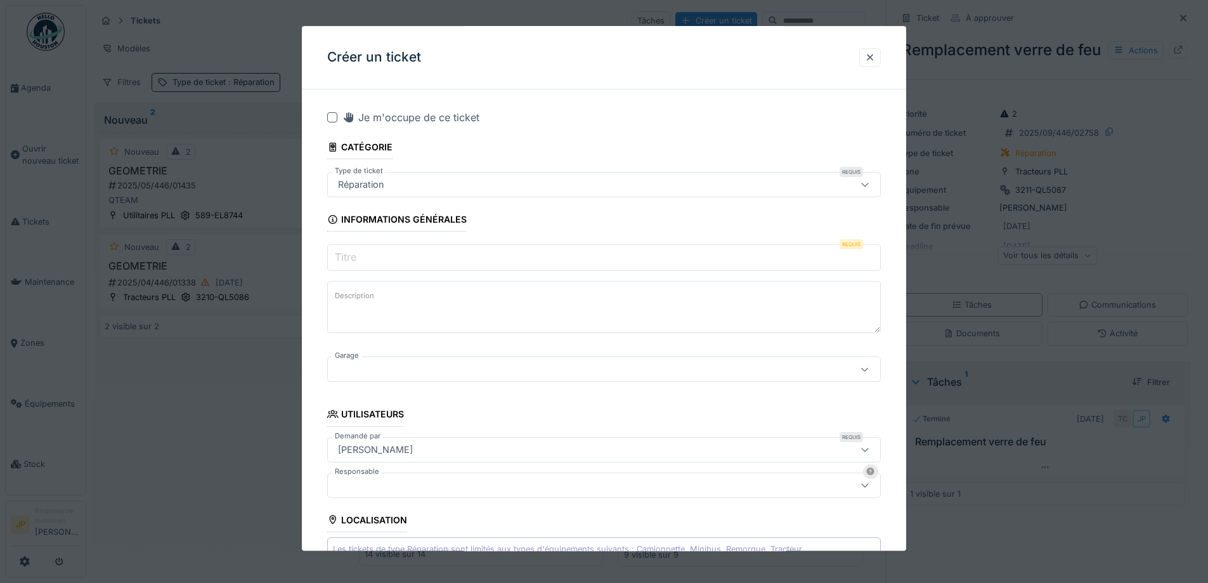
click at [334, 119] on div at bounding box center [332, 117] width 10 height 10
click at [382, 265] on input "Titre" at bounding box center [604, 258] width 554 height 27
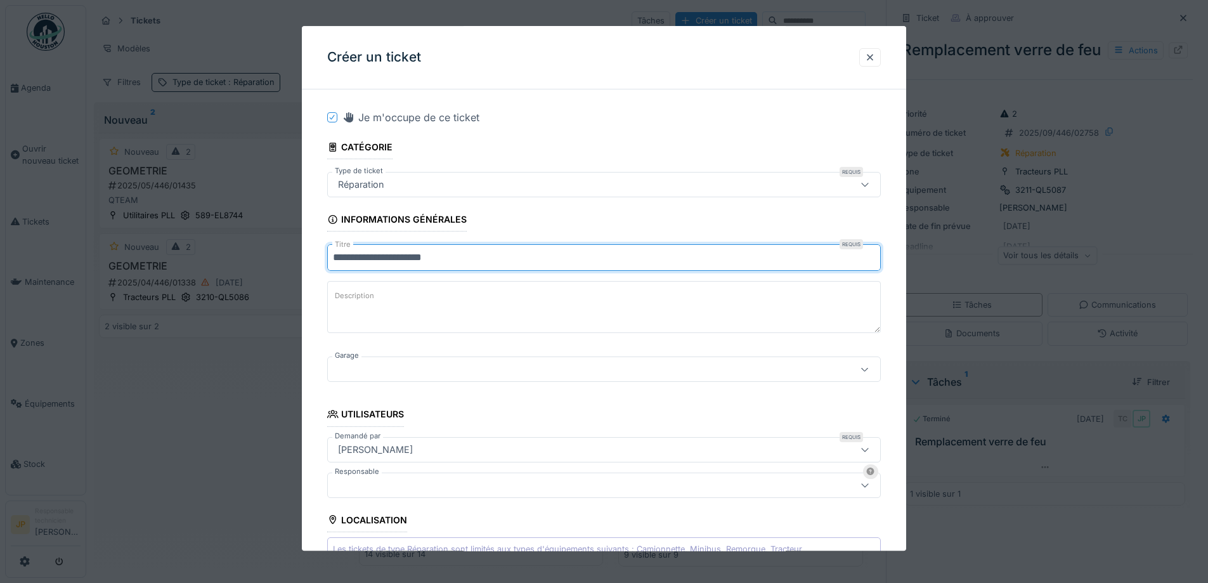
click at [454, 258] on input "**********" at bounding box center [604, 258] width 554 height 27
type input "**********"
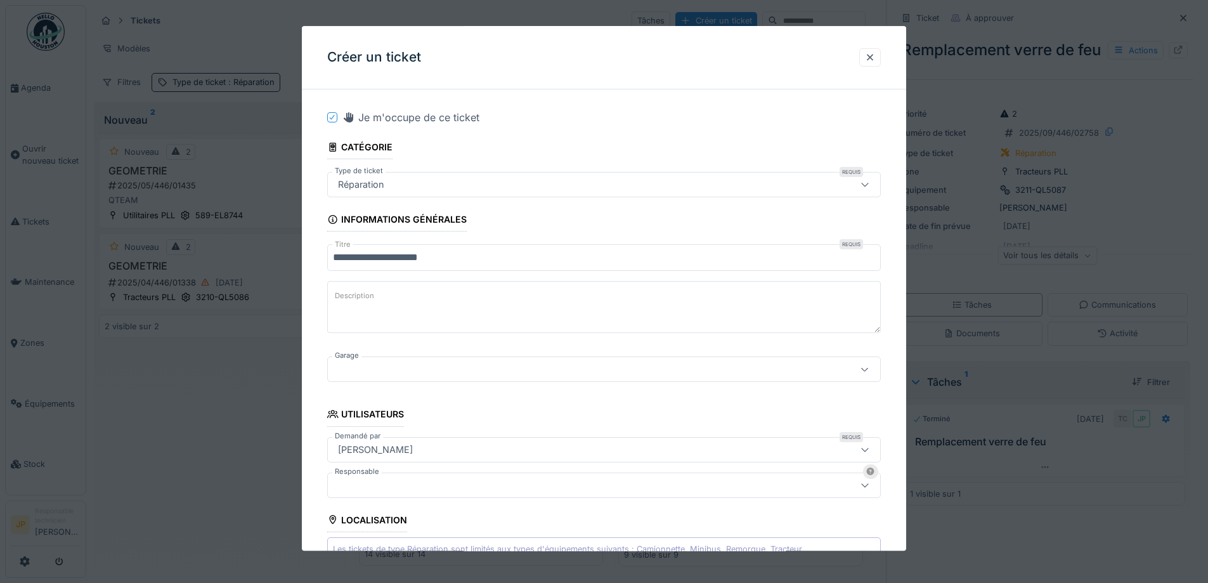
click at [390, 372] on div at bounding box center [572, 370] width 478 height 14
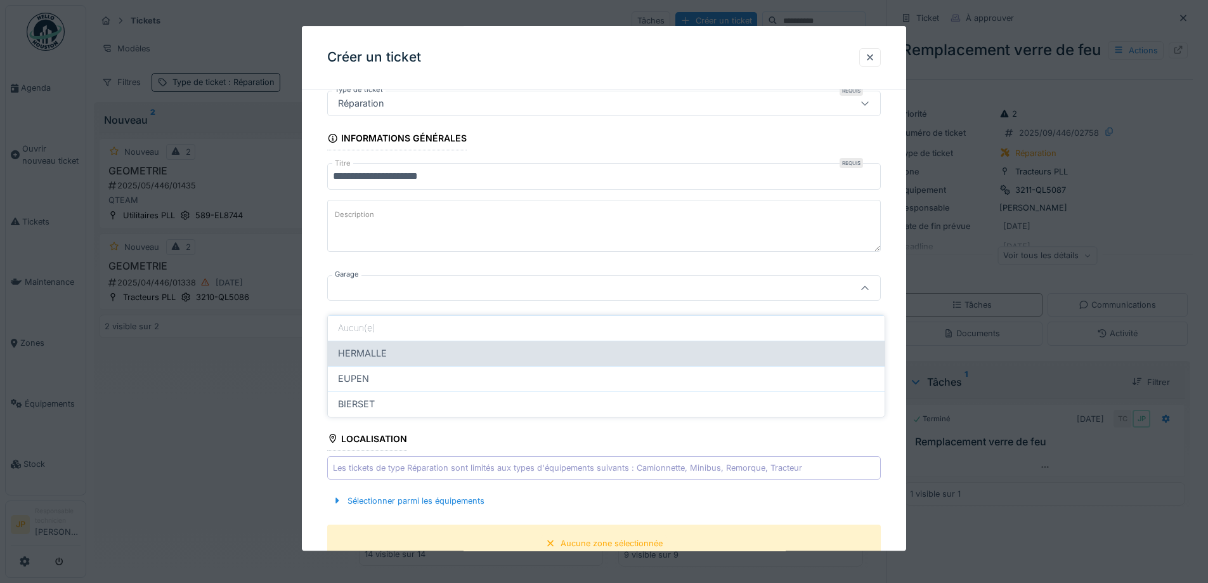
click at [385, 346] on span "HERMALLE" at bounding box center [362, 353] width 49 height 14
type input "********"
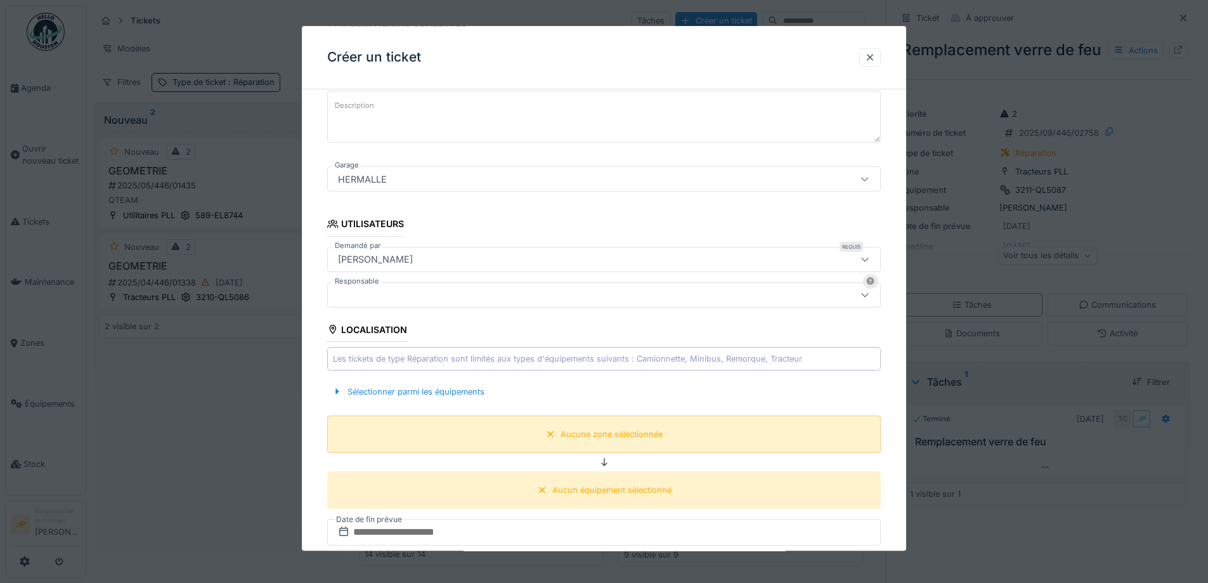
scroll to position [271, 0]
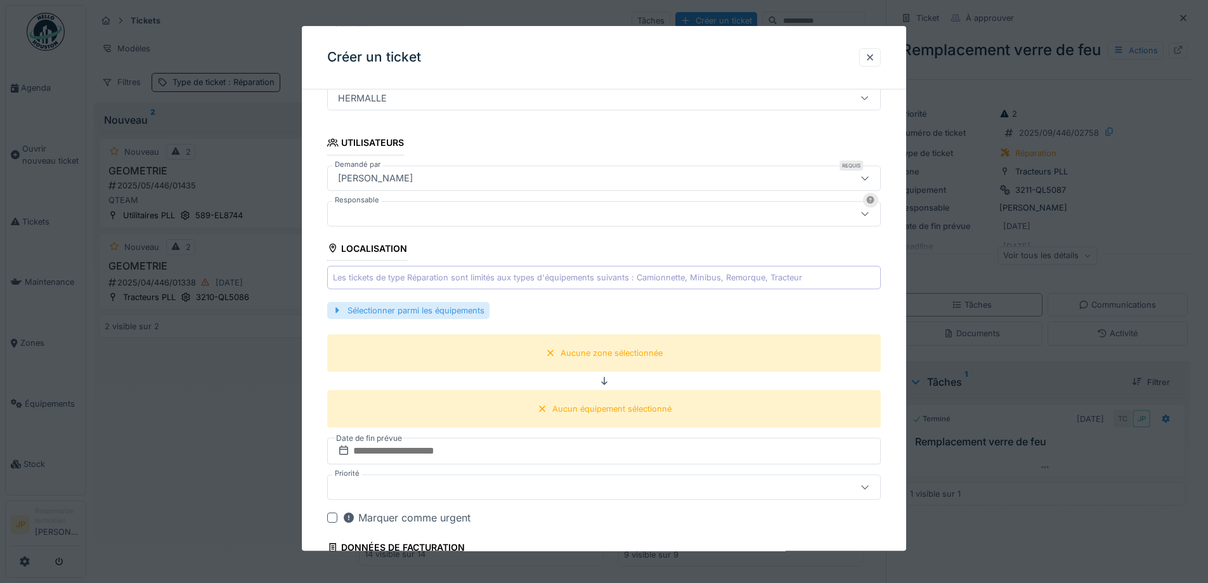
click at [409, 302] on div "Sélectionner parmi les équipements" at bounding box center [408, 310] width 162 height 17
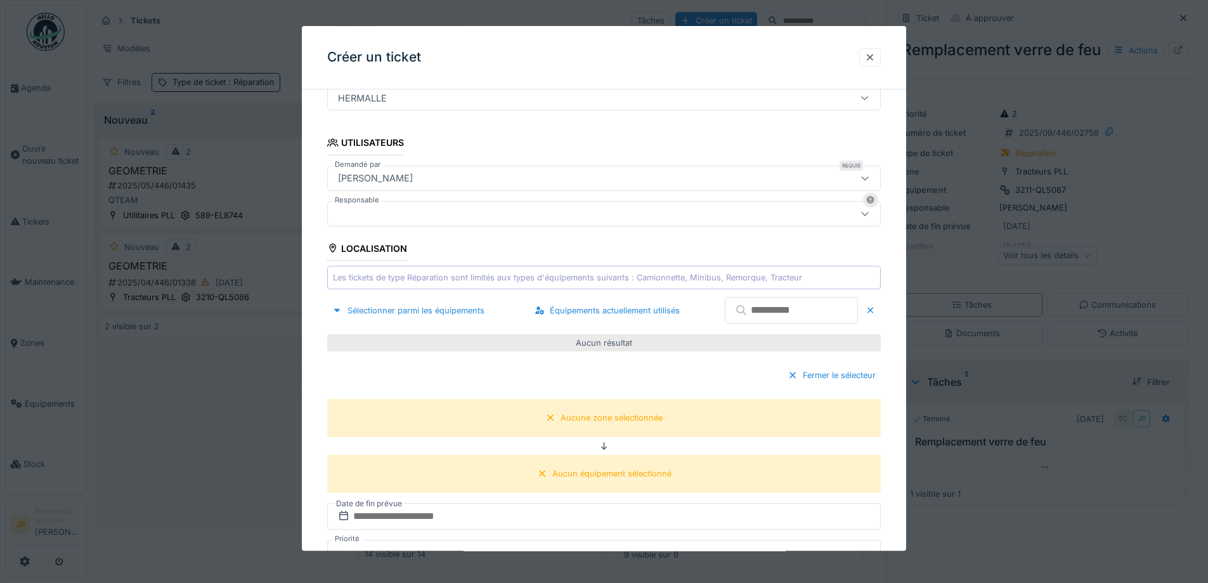
click at [740, 311] on input "text" at bounding box center [791, 310] width 133 height 27
click at [725, 309] on input "****" at bounding box center [791, 310] width 133 height 27
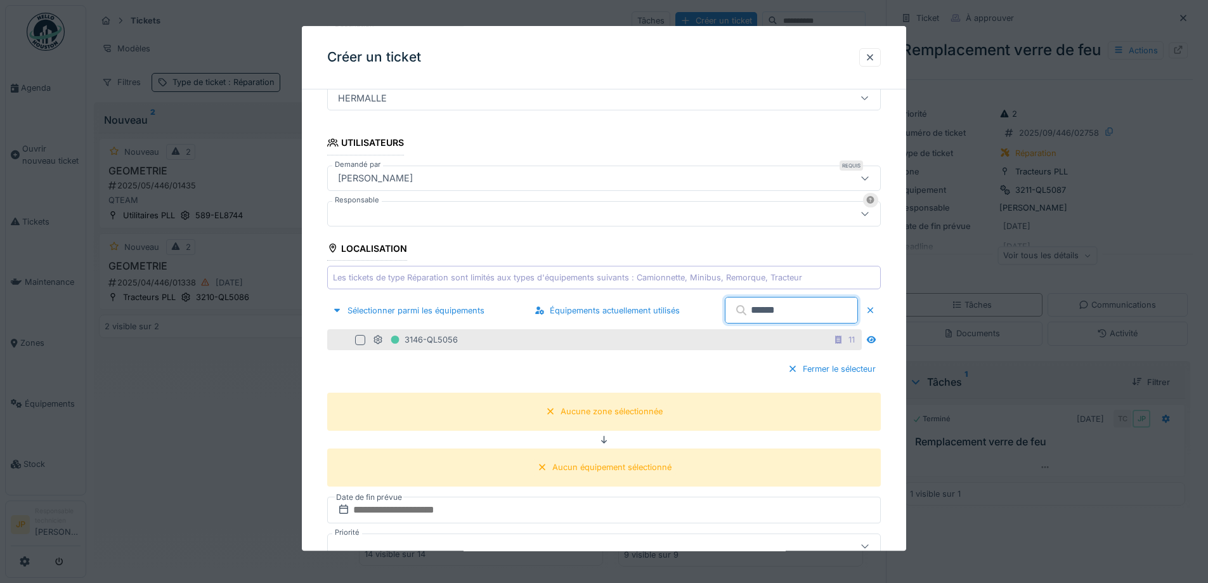
type input "******"
click at [366, 336] on div at bounding box center [362, 340] width 15 height 10
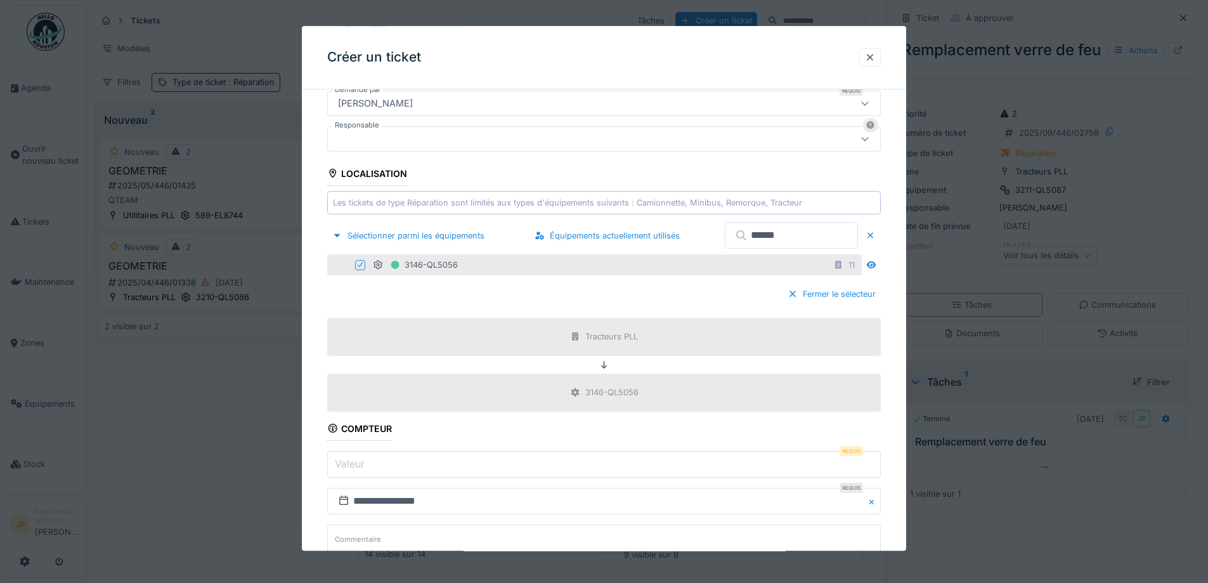
scroll to position [525, 0]
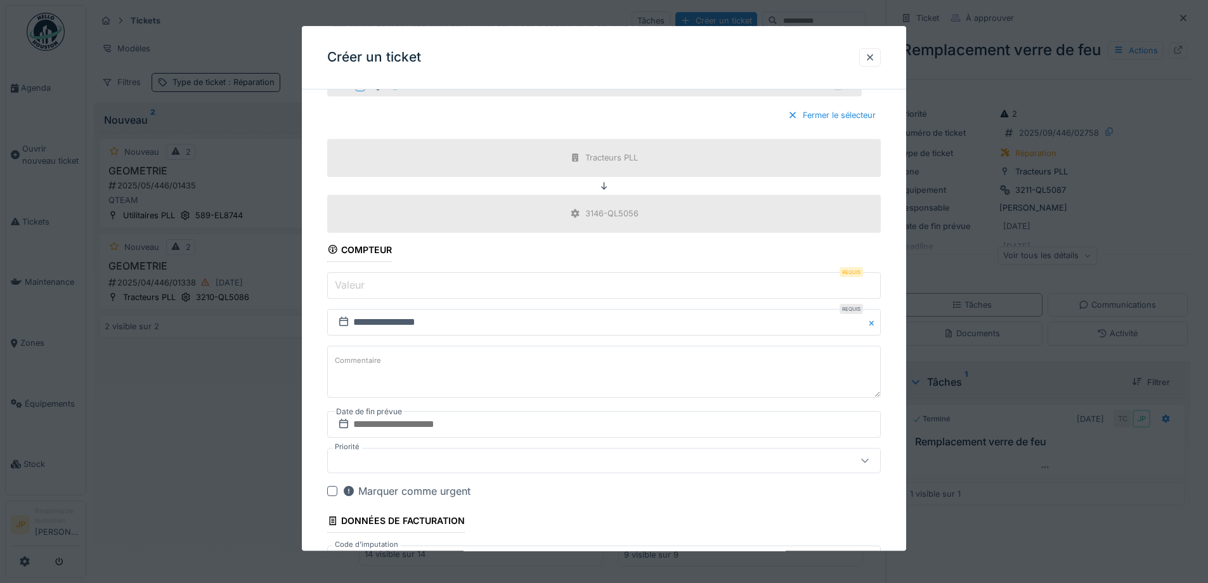
click at [379, 284] on input "Valeur" at bounding box center [604, 285] width 554 height 27
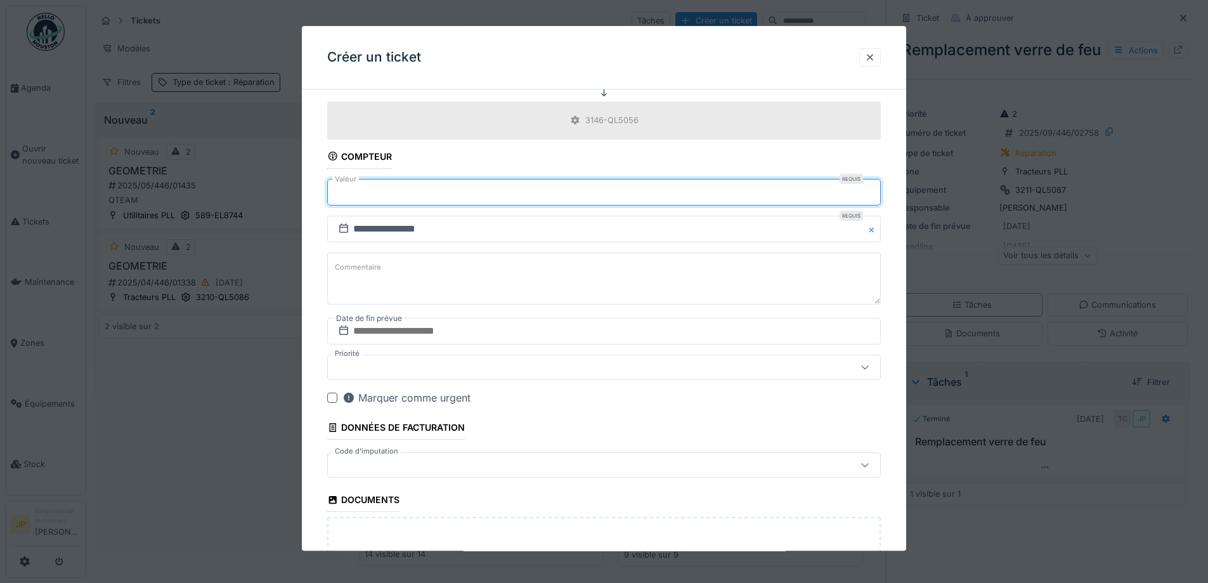
scroll to position [715, 0]
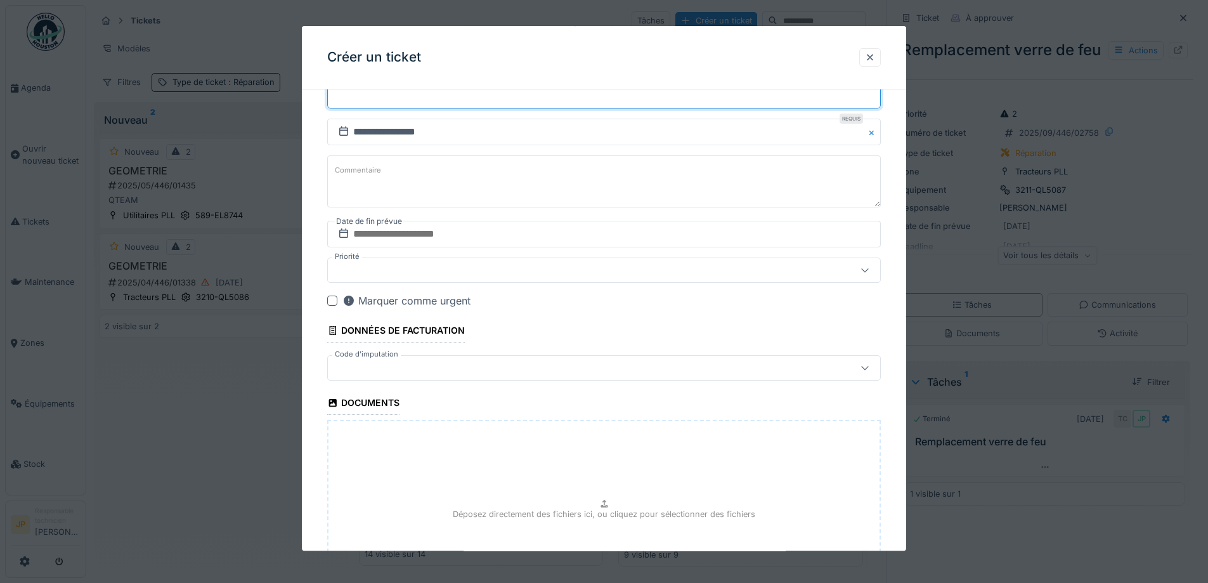
type input "******"
drag, startPoint x: 462, startPoint y: 241, endPoint x: 470, endPoint y: 248, distance: 10.3
click at [462, 241] on input "text" at bounding box center [604, 234] width 554 height 27
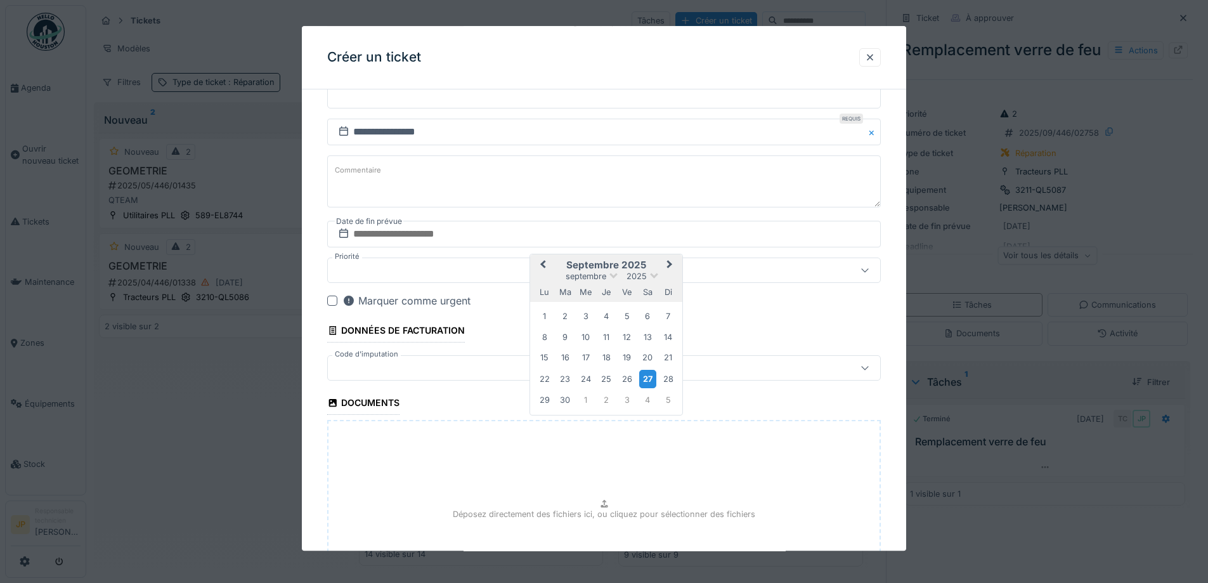
click at [652, 379] on div "27" at bounding box center [647, 379] width 17 height 18
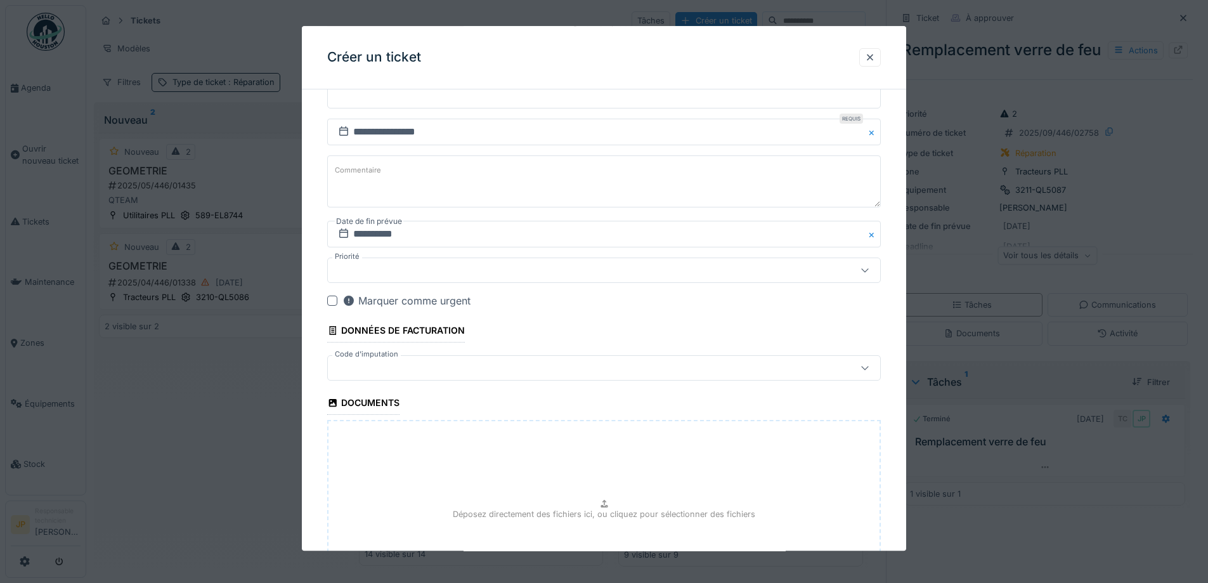
click at [443, 368] on div at bounding box center [572, 368] width 478 height 14
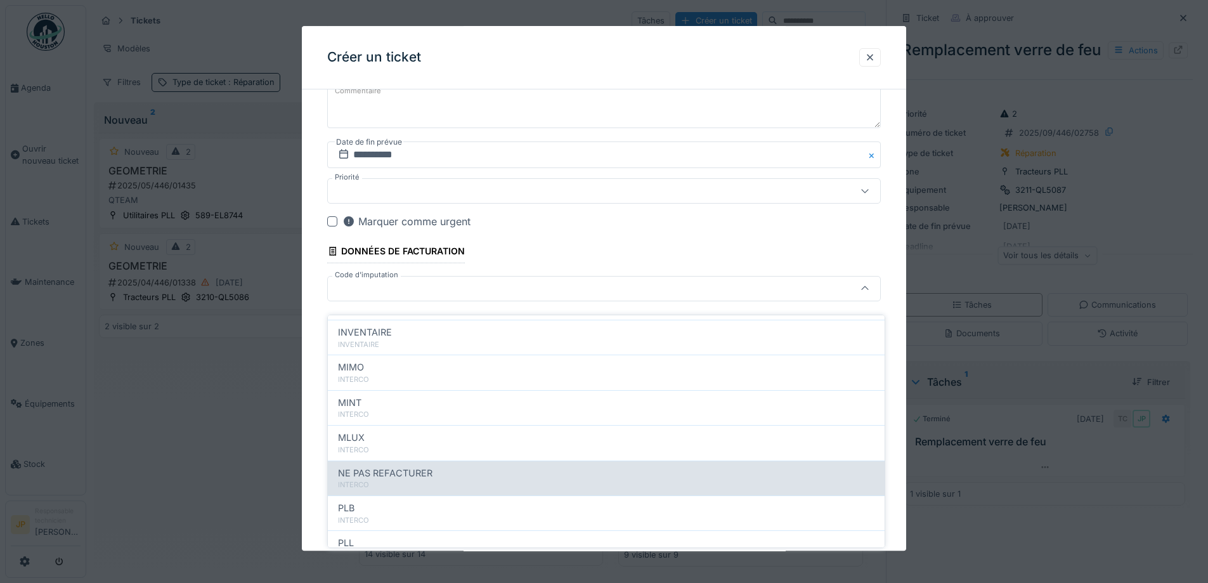
scroll to position [139, 0]
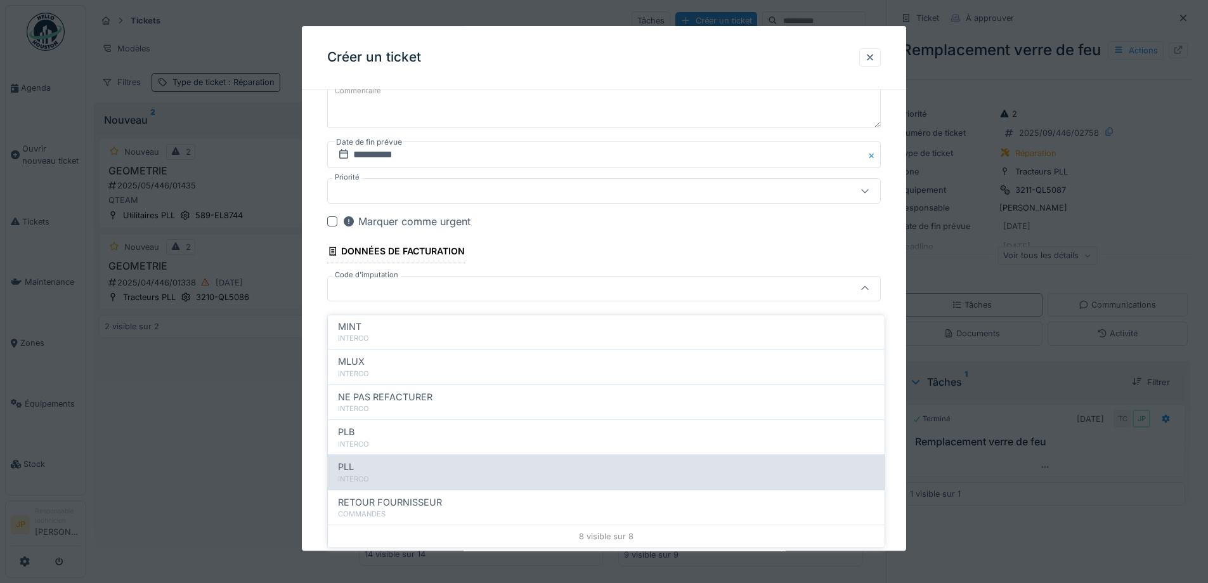
click at [425, 460] on div "PLL" at bounding box center [606, 467] width 537 height 14
type input "***"
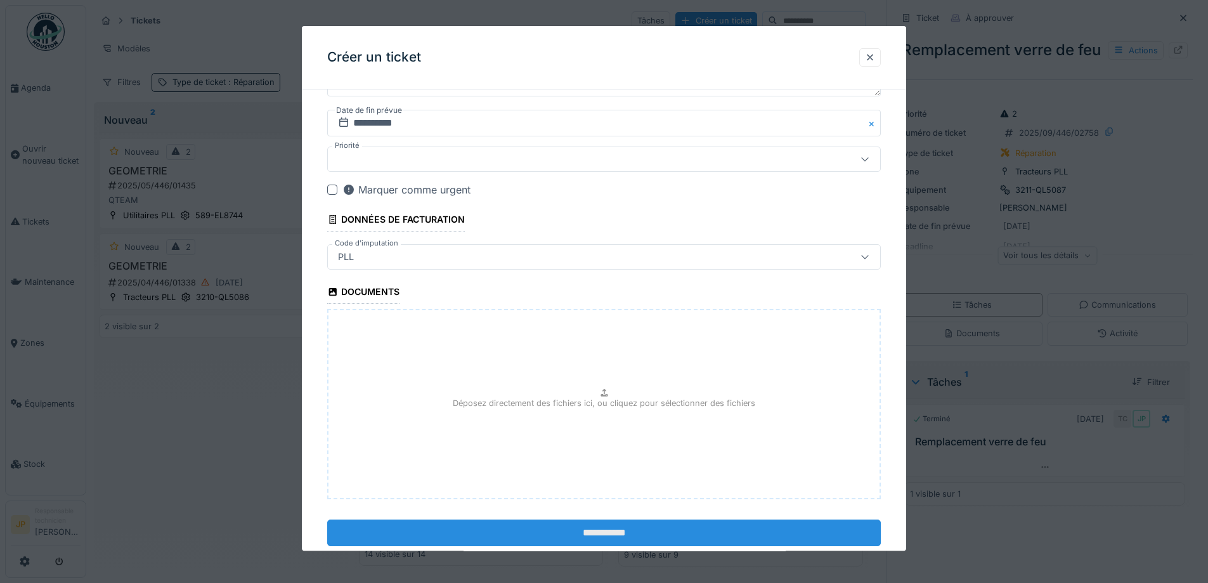
scroll to position [857, 0]
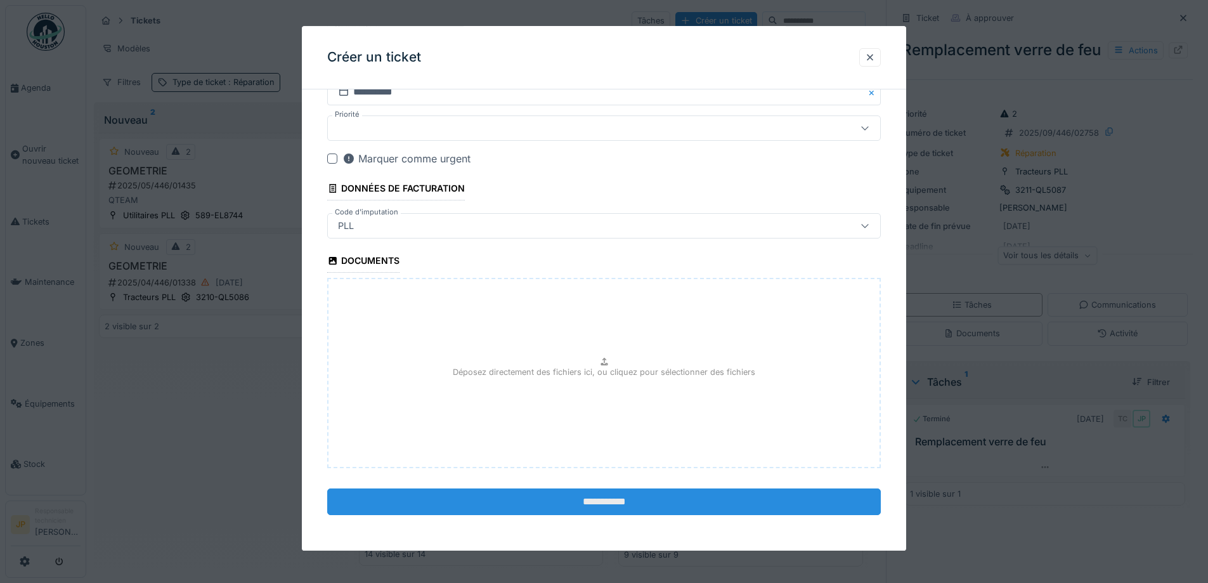
click at [622, 507] on input "**********" at bounding box center [604, 501] width 554 height 27
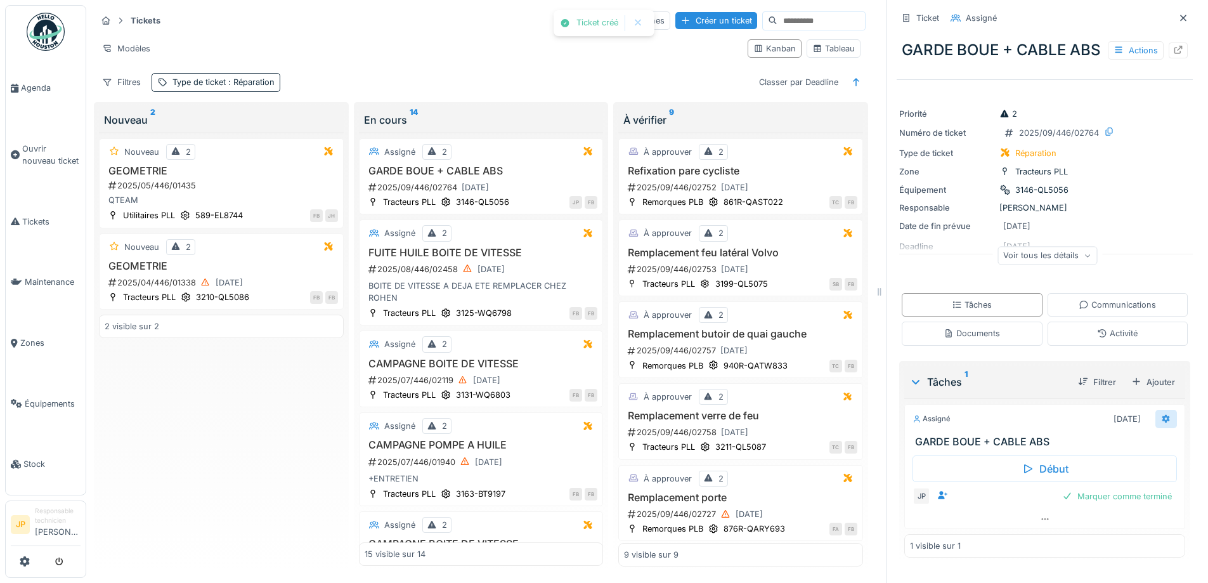
click at [1155, 426] on div at bounding box center [1166, 419] width 22 height 18
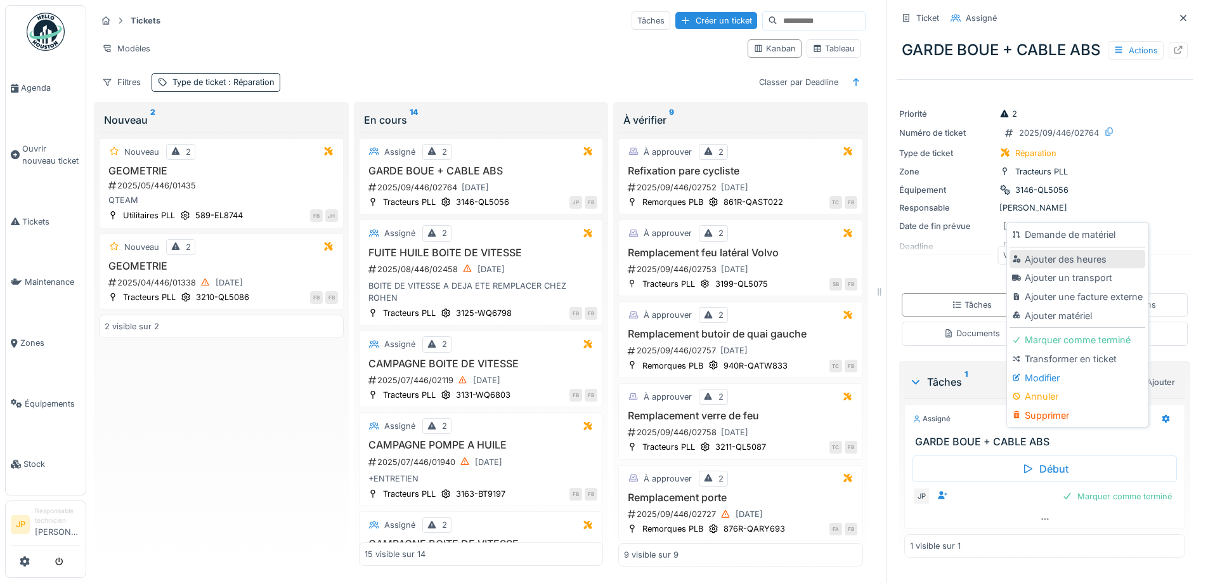
click at [1049, 250] on div "Ajouter des heures" at bounding box center [1077, 259] width 135 height 19
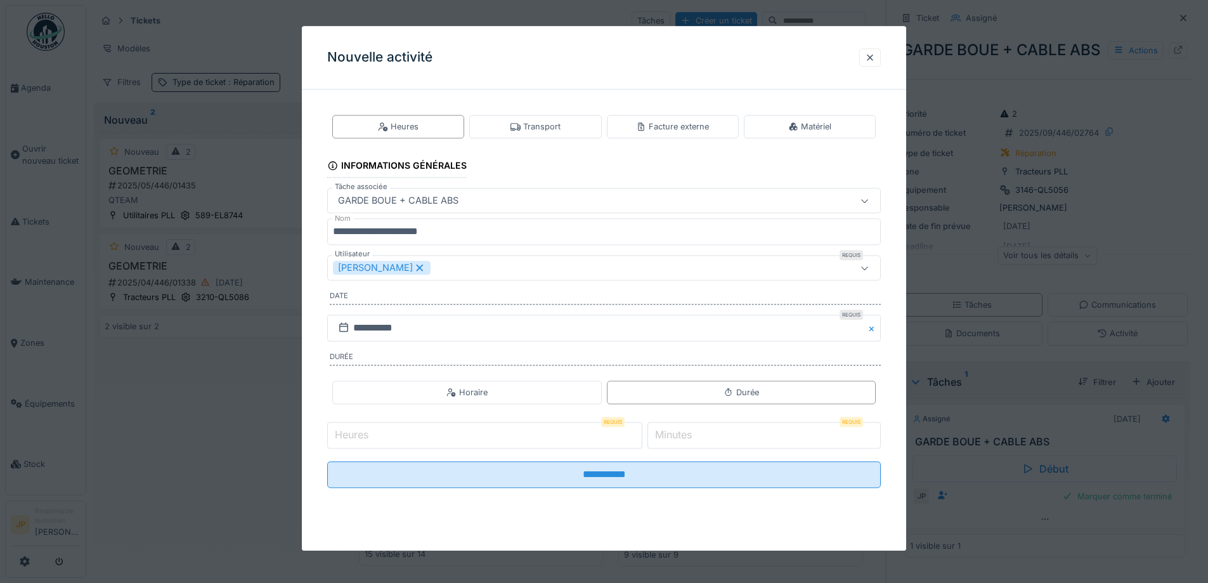
click at [398, 434] on input "Heures" at bounding box center [484, 435] width 315 height 27
type input "*"
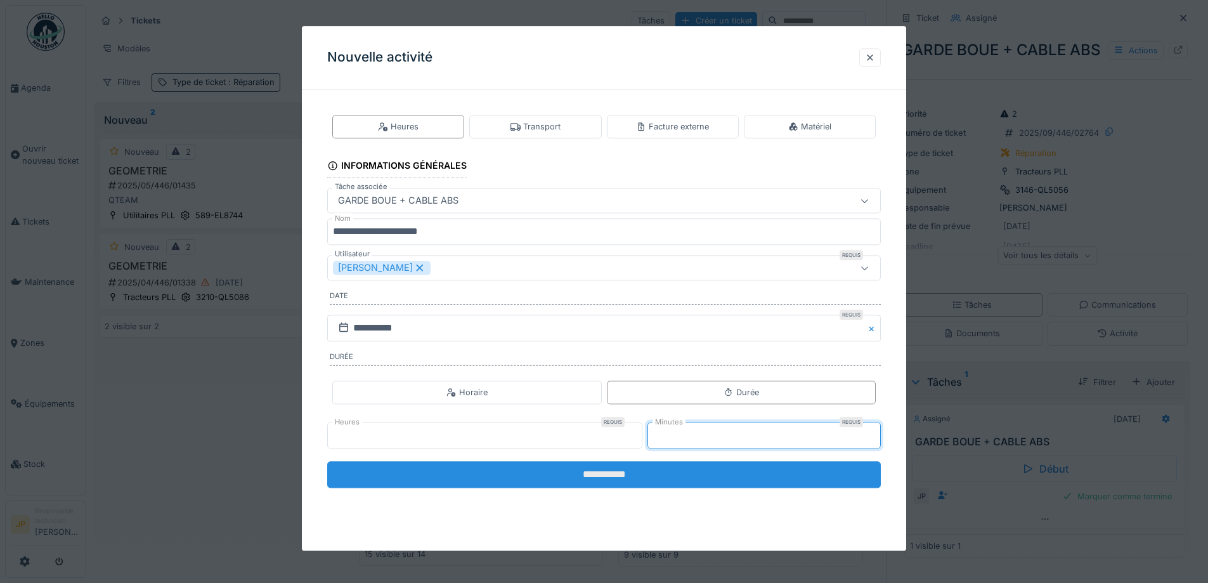
type input "*"
click at [613, 474] on input "**********" at bounding box center [604, 474] width 554 height 27
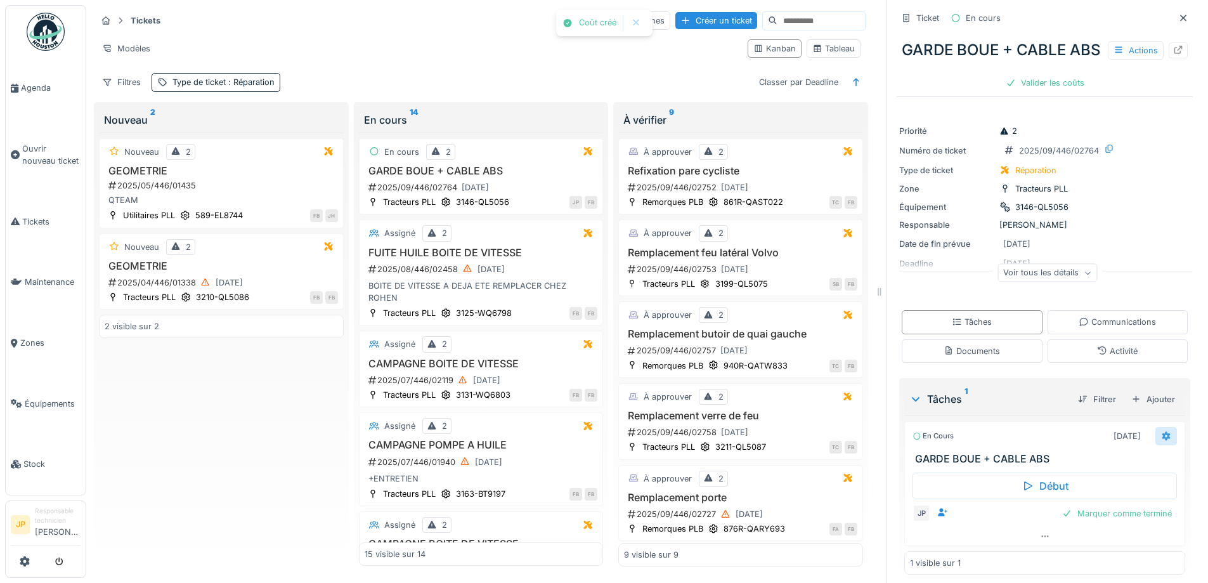
drag, startPoint x: 1155, startPoint y: 448, endPoint x: 1149, endPoint y: 444, distance: 7.7
click at [1155, 445] on div at bounding box center [1166, 436] width 22 height 18
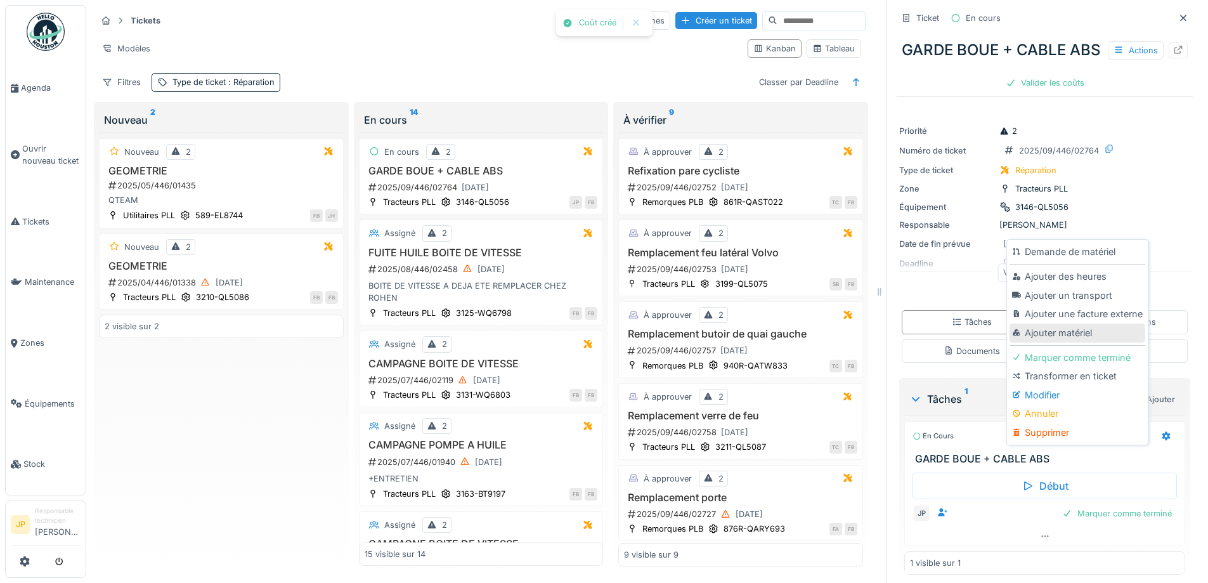
click at [1057, 329] on div "Ajouter matériel" at bounding box center [1077, 332] width 135 height 19
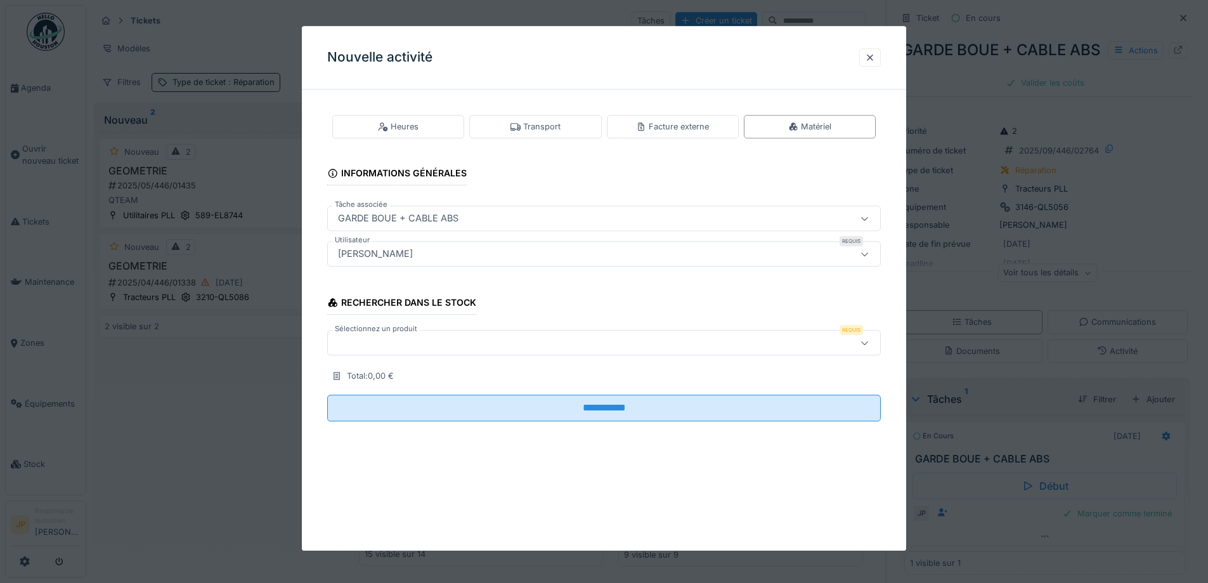
click at [382, 334] on label "Sélectionnez un produit" at bounding box center [376, 329] width 88 height 11
click at [388, 347] on div at bounding box center [572, 343] width 478 height 14
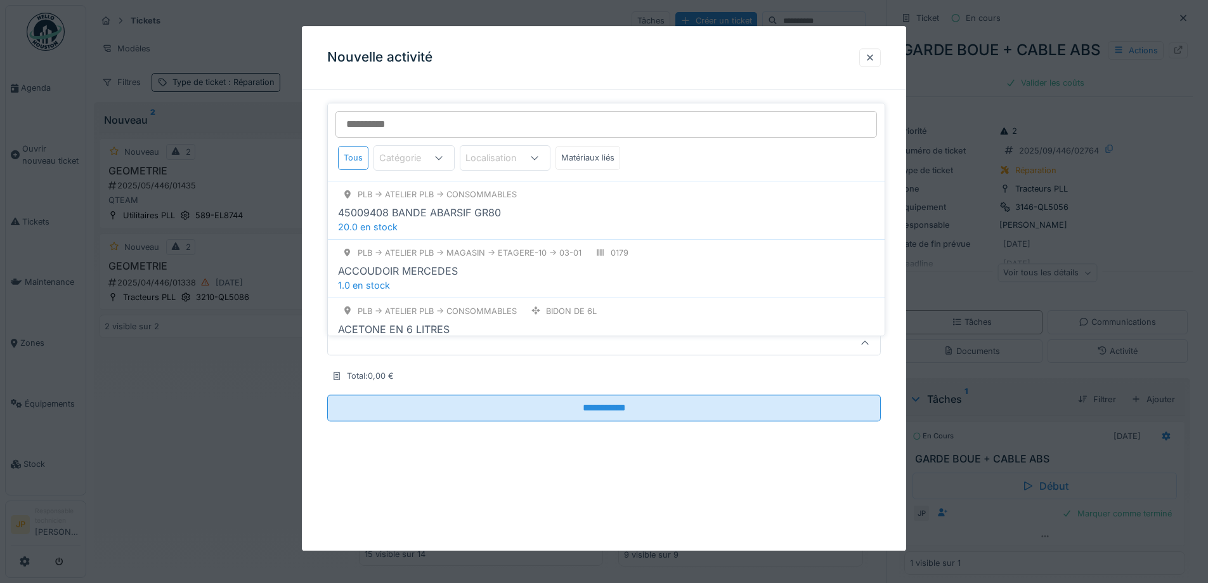
click at [387, 124] on input "Sélectionnez un produit" at bounding box center [606, 124] width 542 height 27
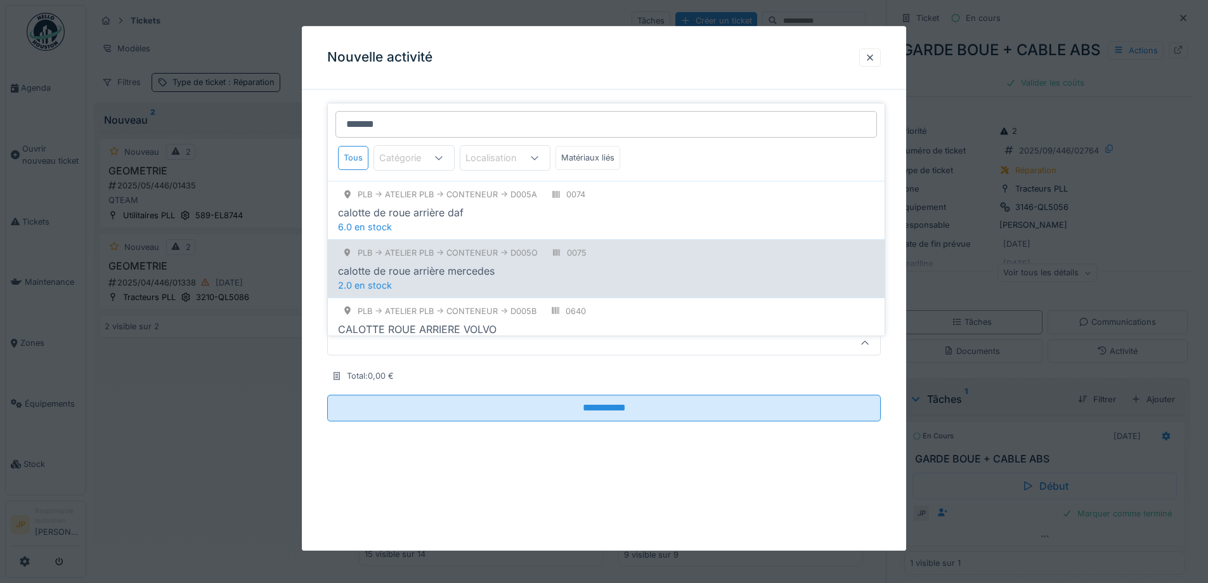
type input "*******"
click at [481, 249] on div "PLB -> Atelier PLB -> CONTENEUR -> D005O" at bounding box center [448, 253] width 180 height 12
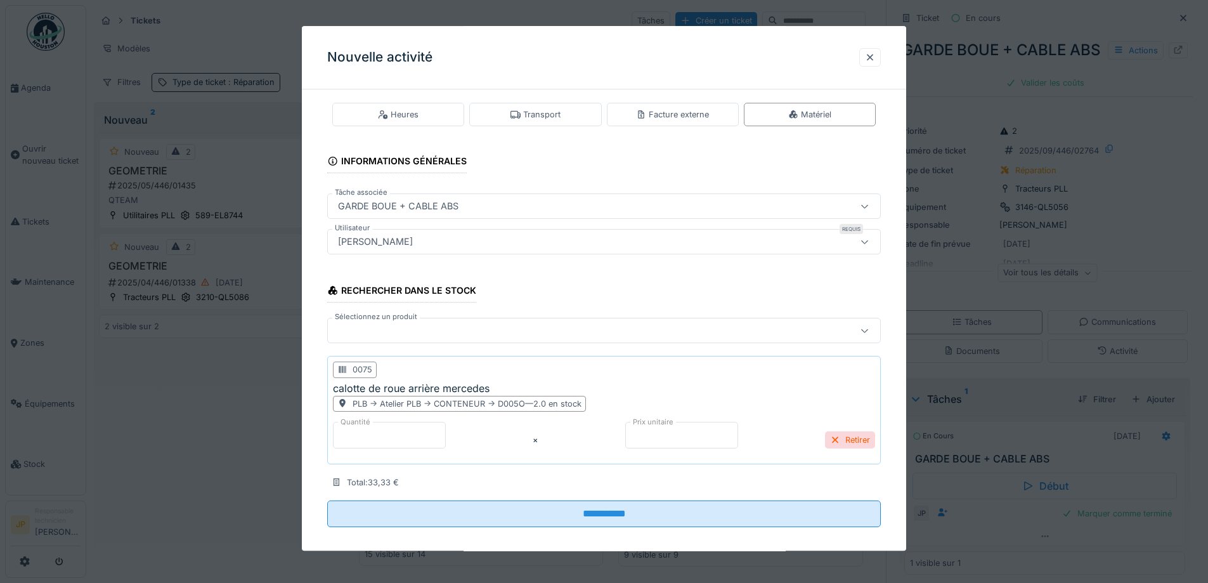
scroll to position [24, 0]
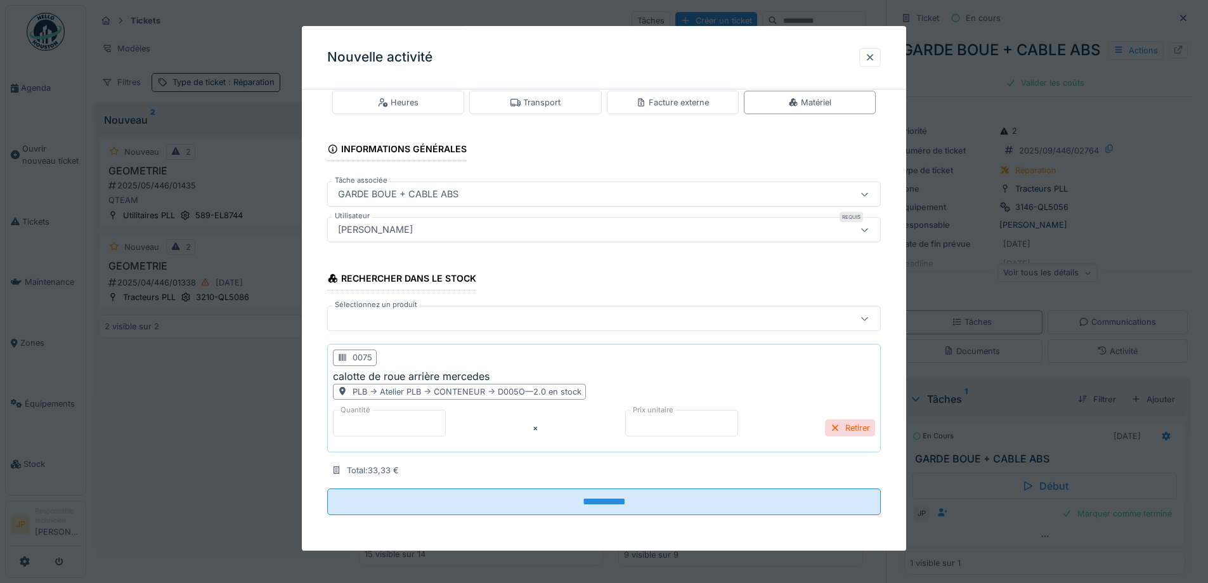
drag, startPoint x: 414, startPoint y: 439, endPoint x: 362, endPoint y: 431, distance: 52.6
click at [362, 431] on div "Quantité * × Prix unitaire ***** Retirer" at bounding box center [604, 428] width 542 height 37
drag, startPoint x: 362, startPoint y: 431, endPoint x: 316, endPoint y: 435, distance: 46.5
click at [316, 435] on div "**********" at bounding box center [604, 312] width 604 height 475
type input "*"
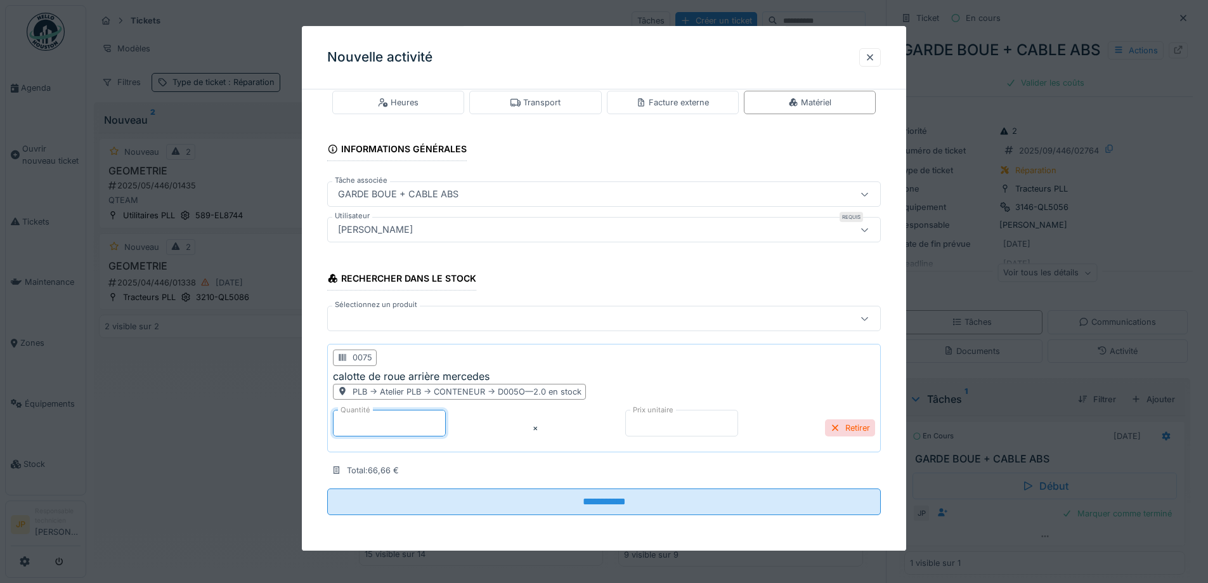
click at [374, 320] on div at bounding box center [572, 319] width 478 height 14
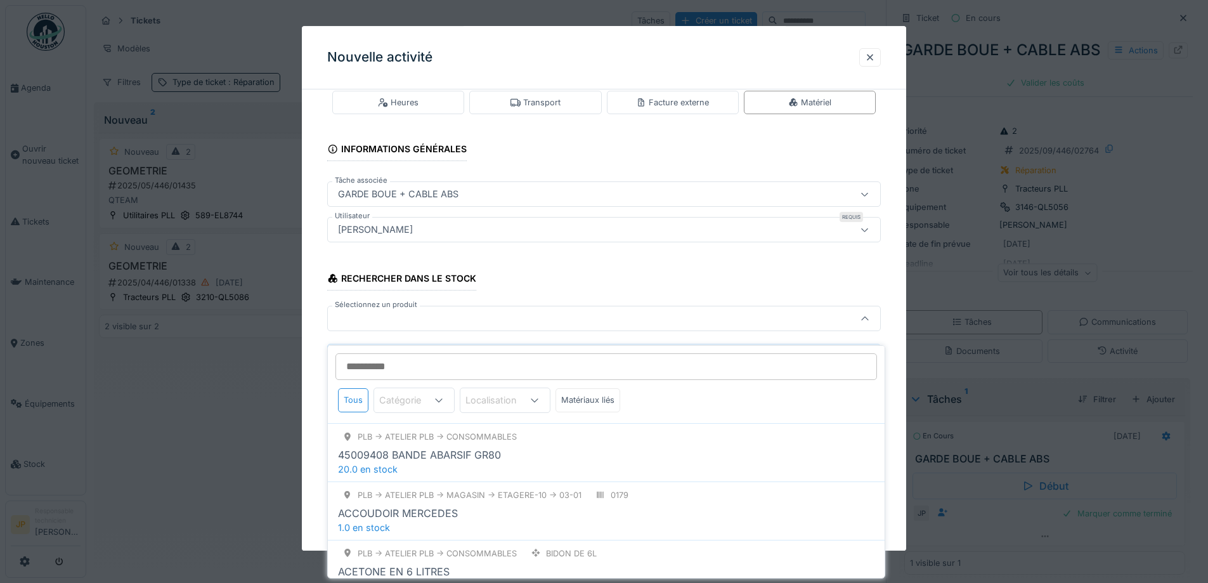
click at [381, 365] on input "Sélectionnez un produit" at bounding box center [606, 366] width 542 height 27
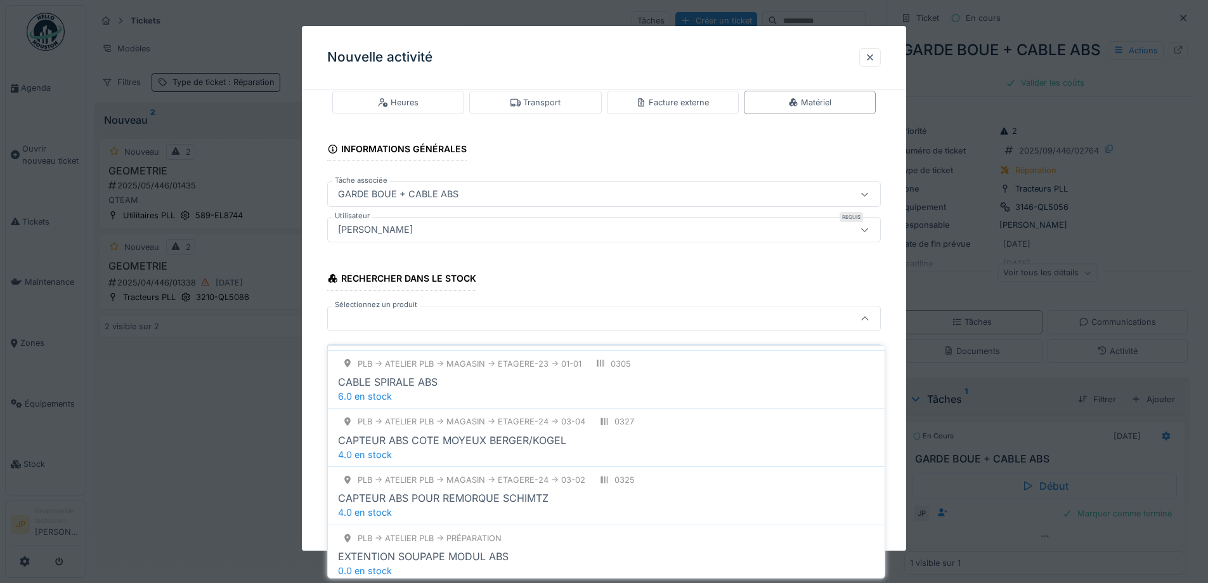
scroll to position [190, 0]
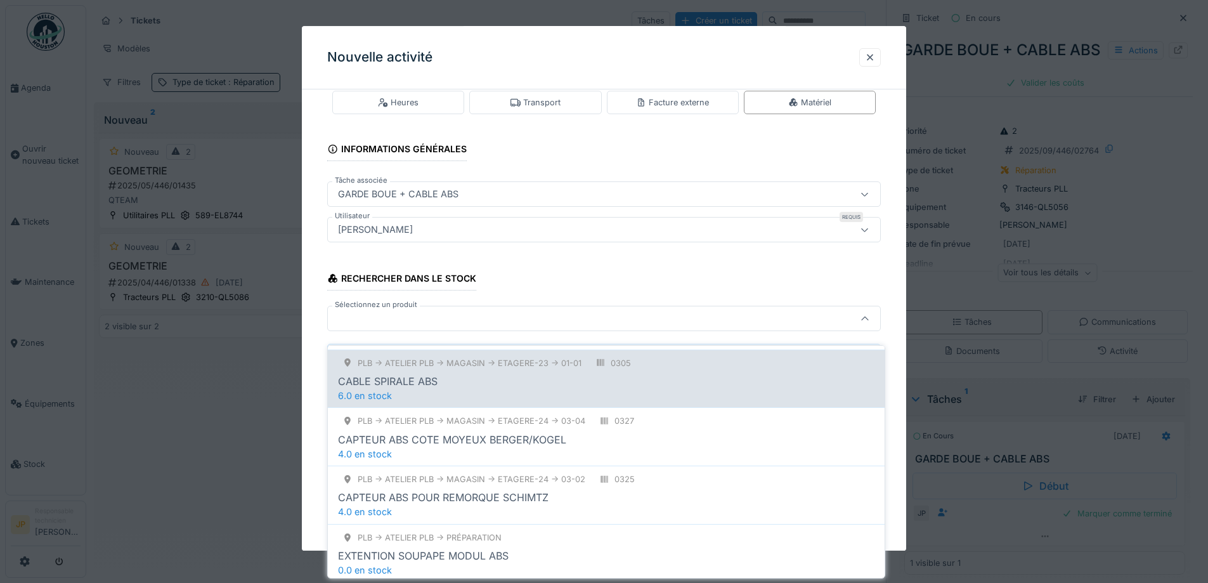
type input "***"
click at [451, 375] on div "CABLE SPIRALE ABS" at bounding box center [606, 381] width 537 height 15
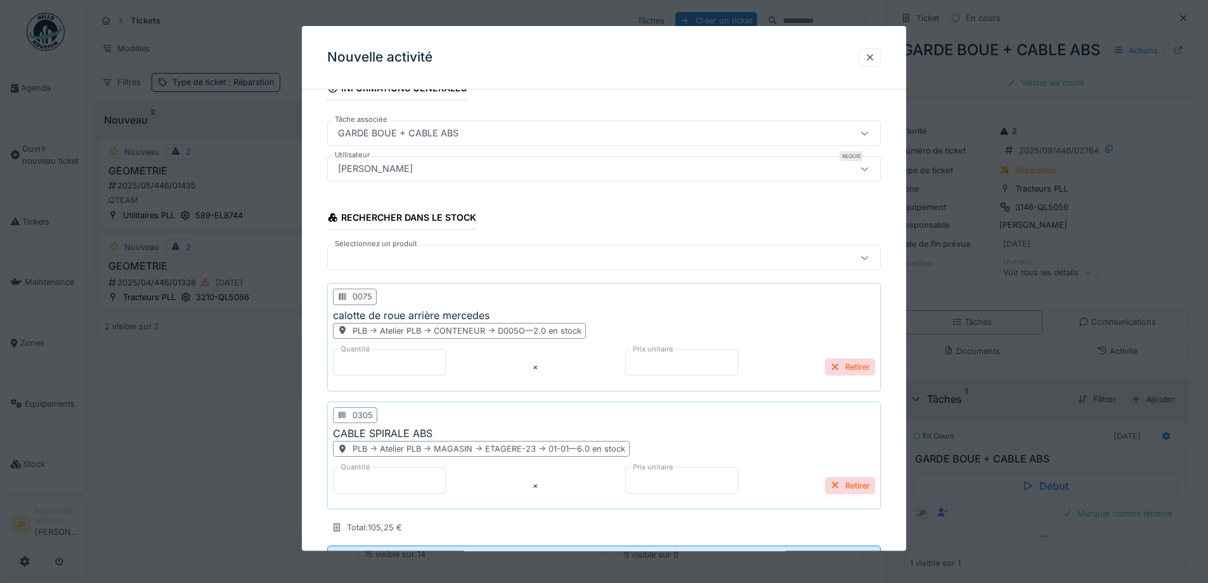
scroll to position [142, 0]
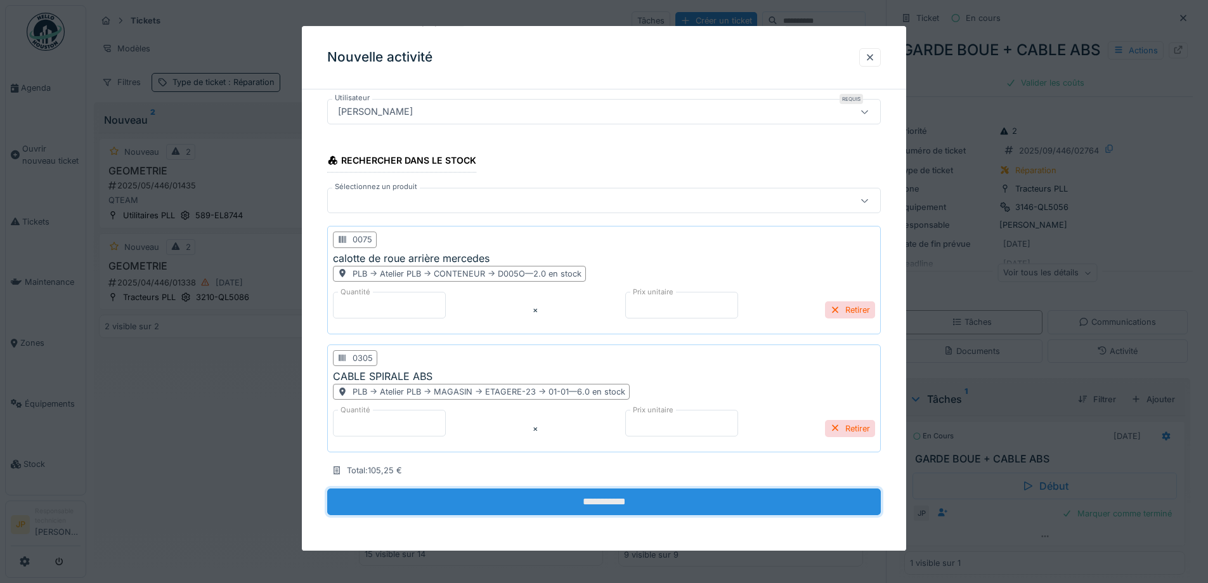
click at [610, 500] on input "**********" at bounding box center [604, 502] width 554 height 27
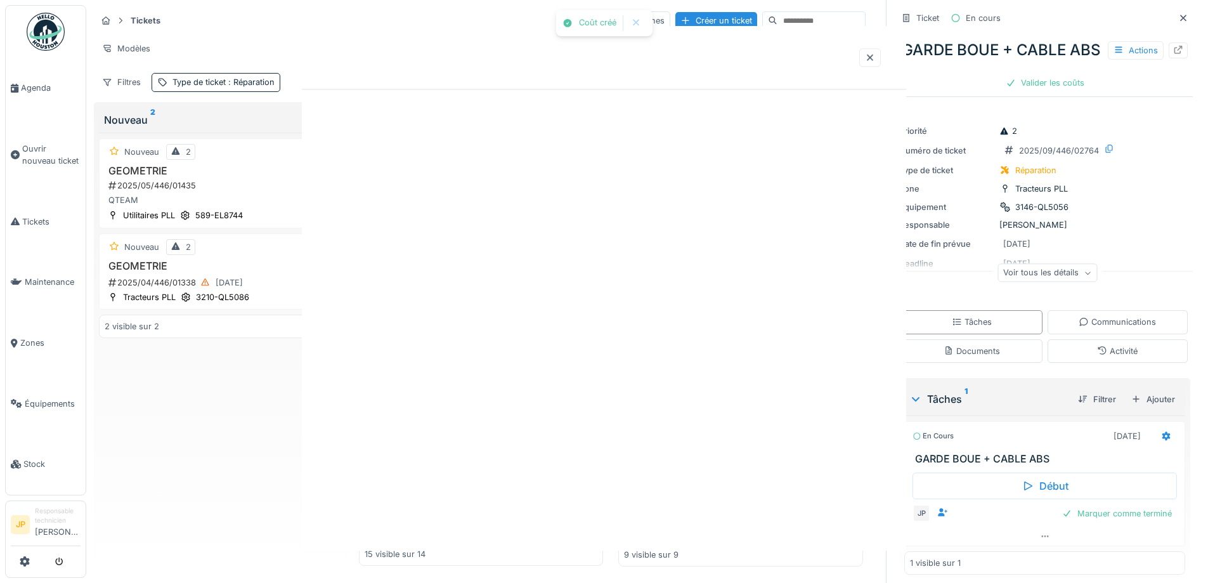
scroll to position [0, 0]
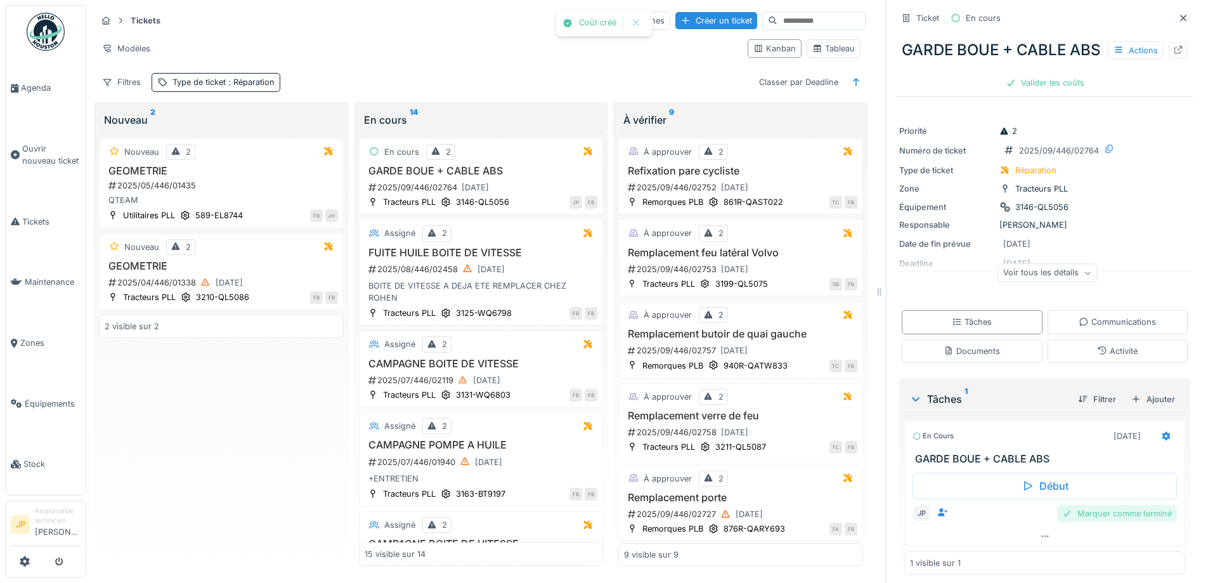
click at [1101, 522] on div "Marquer comme terminé" at bounding box center [1117, 513] width 120 height 17
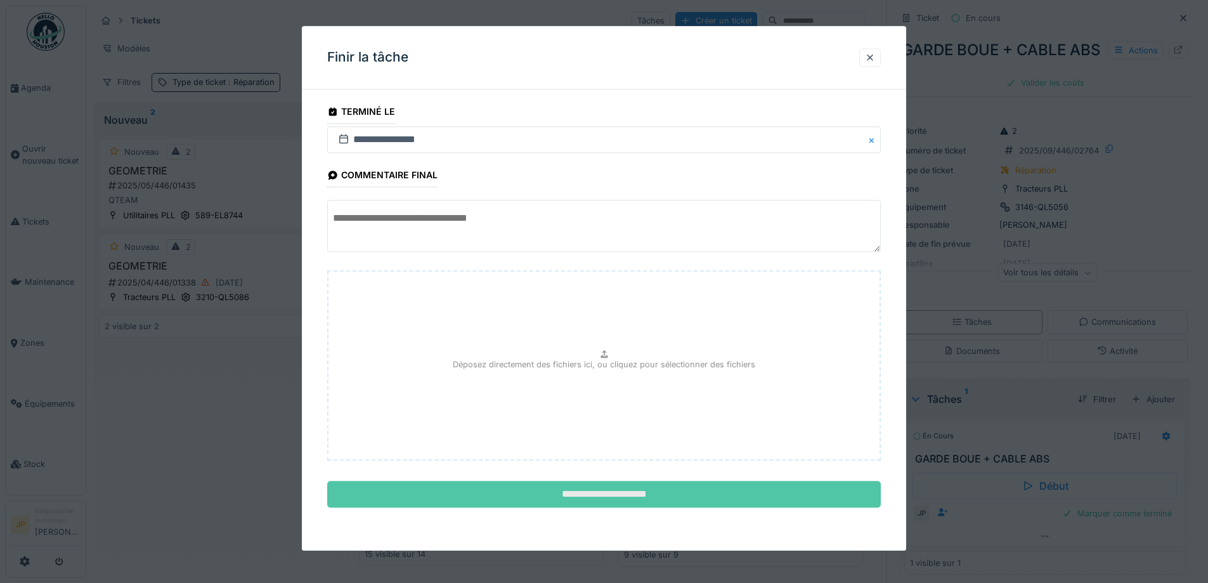
click at [690, 495] on input "**********" at bounding box center [604, 494] width 554 height 27
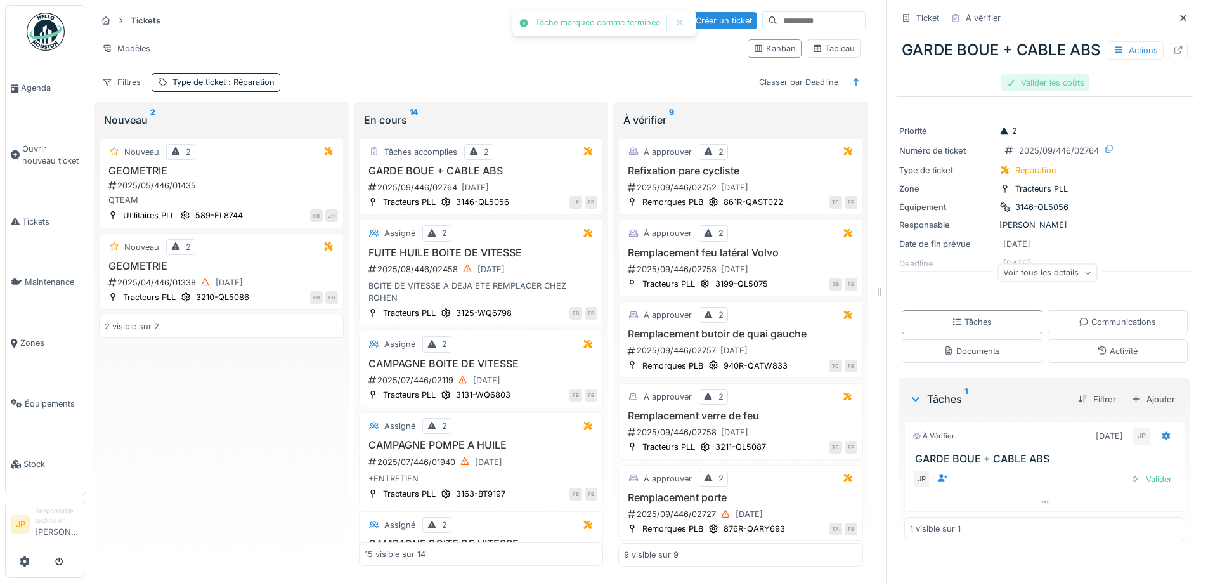
click at [1038, 91] on div "Valider les coûts" at bounding box center [1045, 82] width 89 height 17
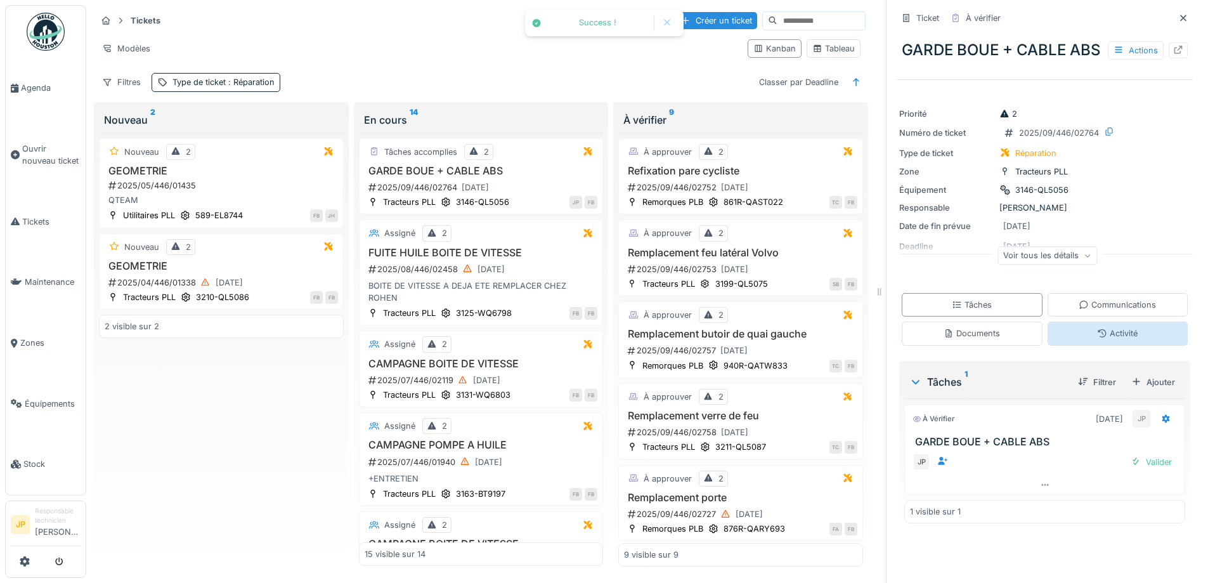
click at [1076, 339] on div "Activité" at bounding box center [1118, 333] width 141 height 23
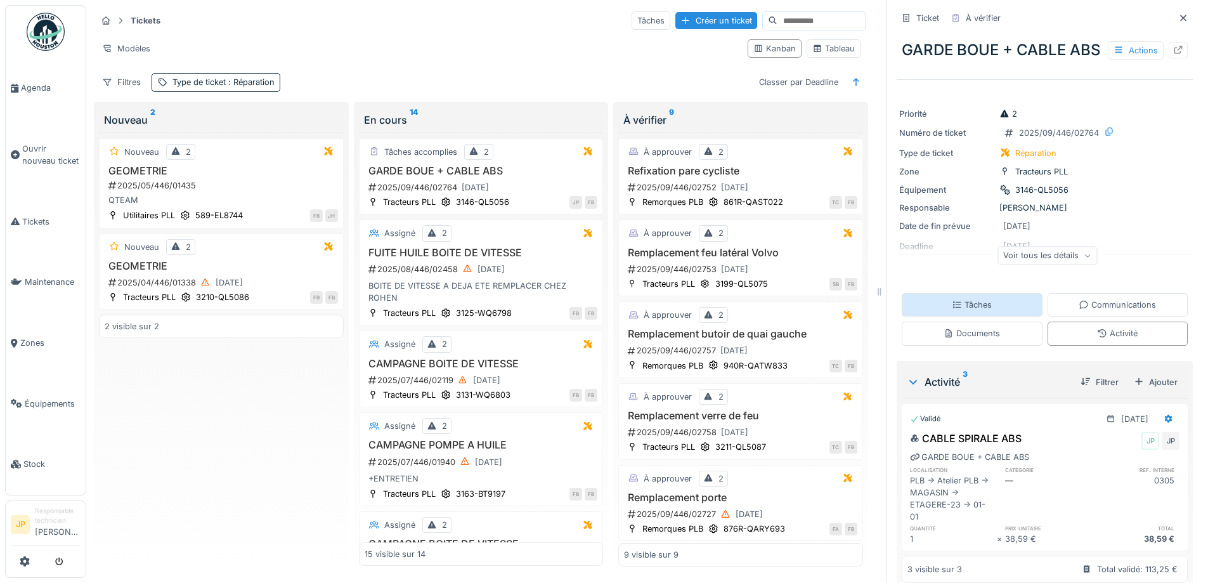
click at [958, 316] on div "Tâches" at bounding box center [972, 304] width 141 height 23
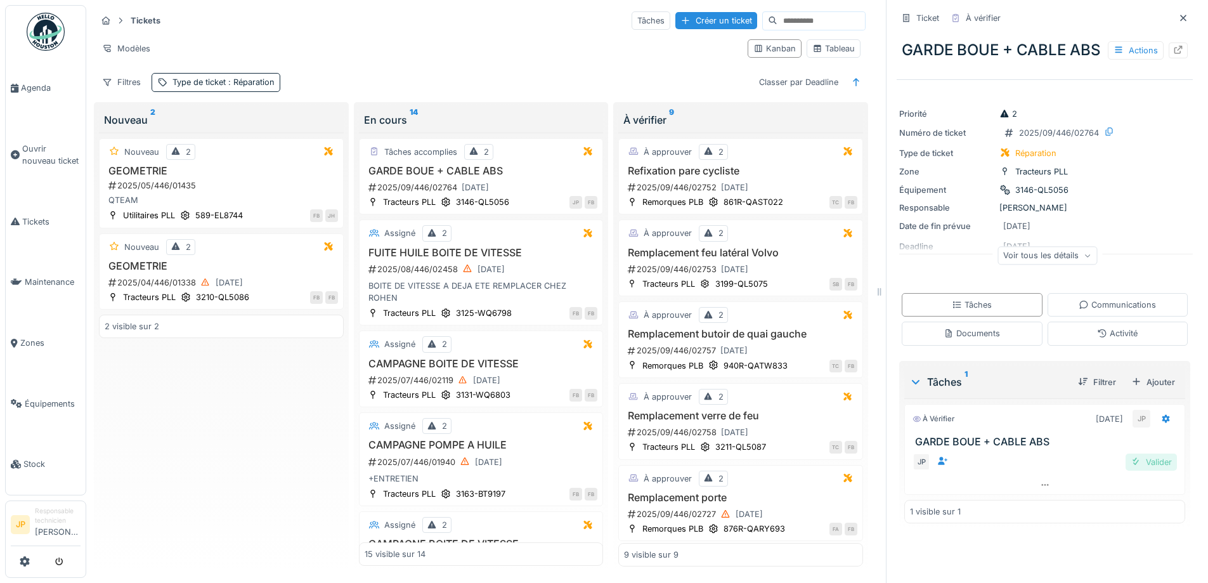
click at [1126, 471] on div "Valider" at bounding box center [1151, 461] width 51 height 17
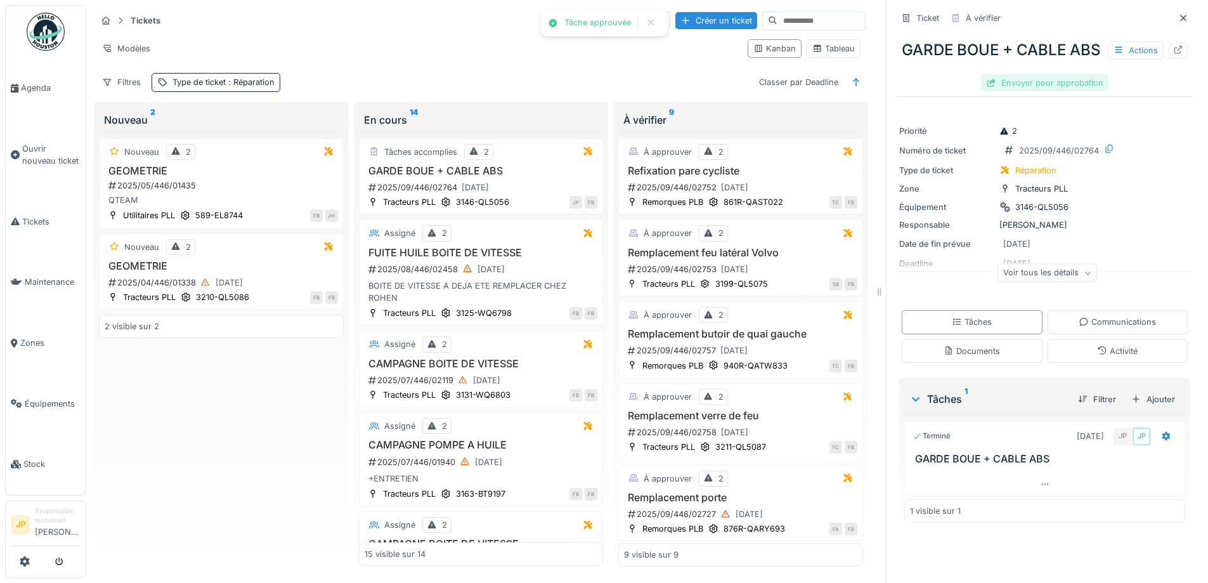
click at [1022, 91] on div "Envoyer pour approbation" at bounding box center [1044, 82] width 127 height 17
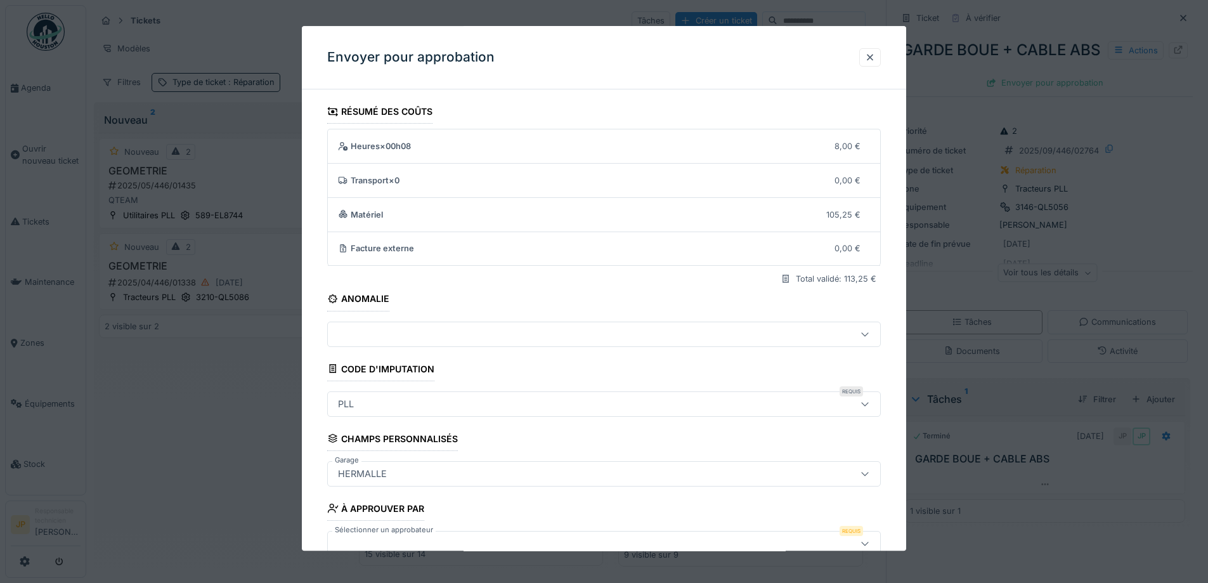
scroll to position [78, 0]
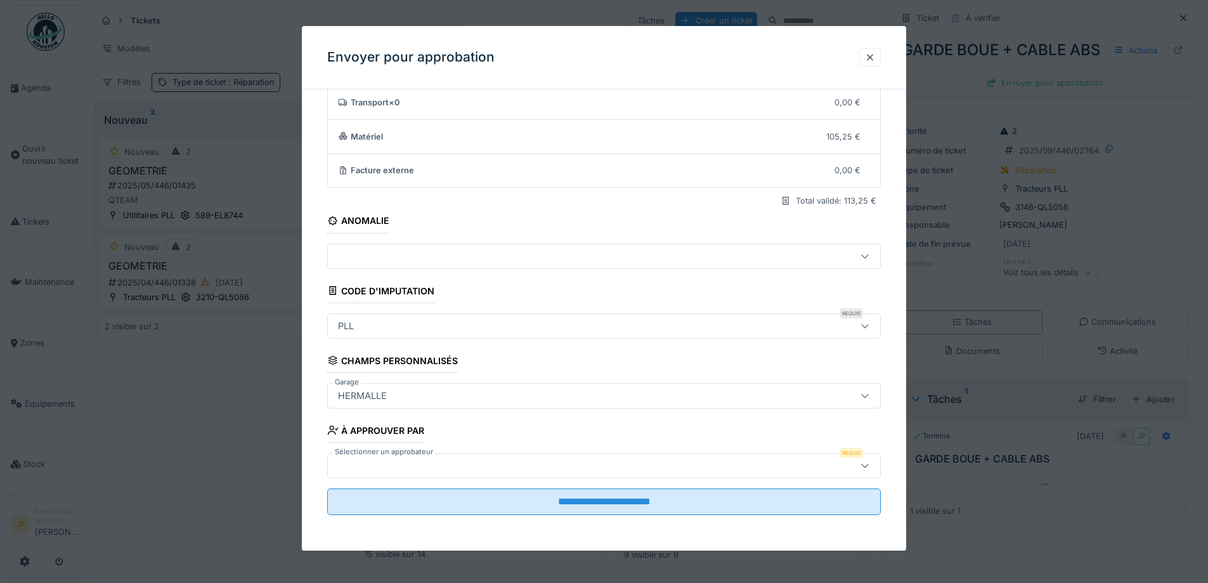
click at [414, 477] on div at bounding box center [604, 465] width 554 height 25
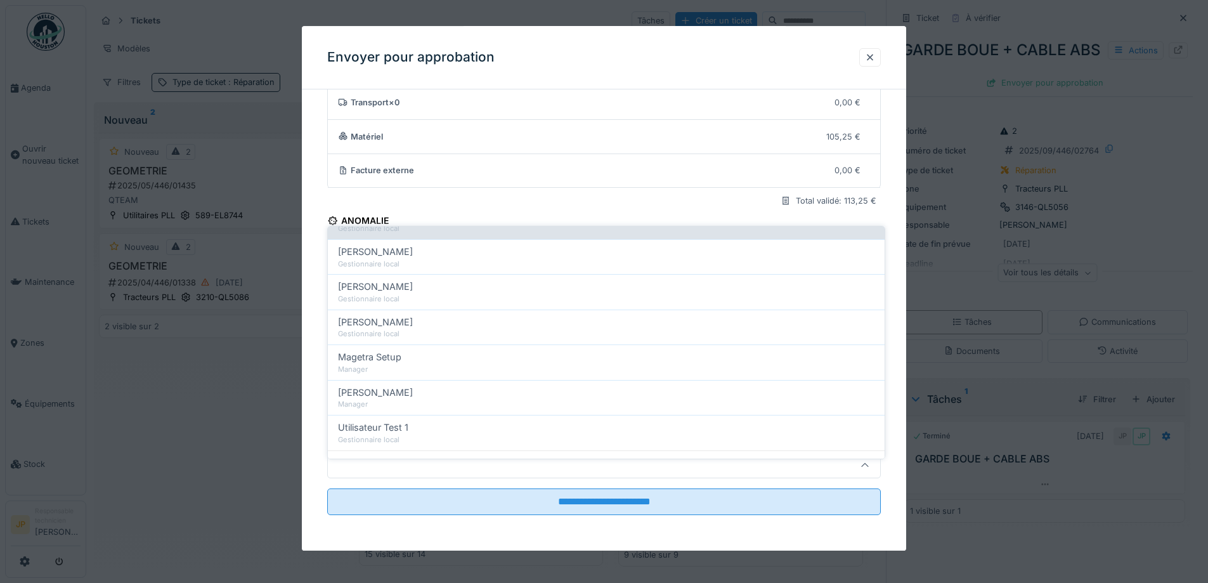
scroll to position [317, 0]
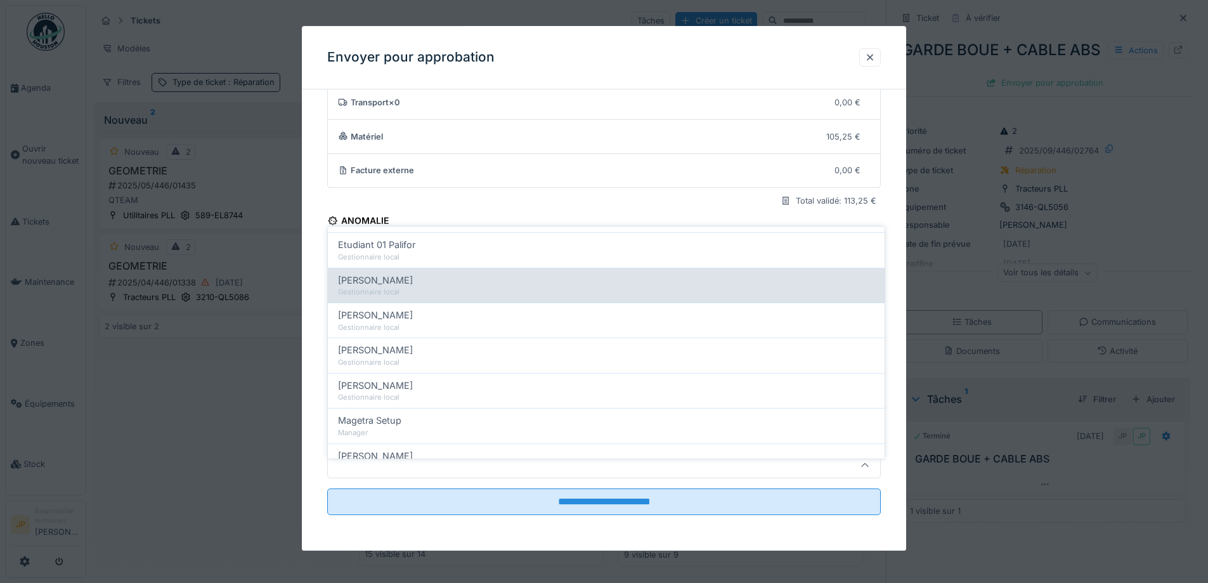
click at [405, 287] on div "Gestionnaire local" at bounding box center [606, 292] width 537 height 11
type input "*****"
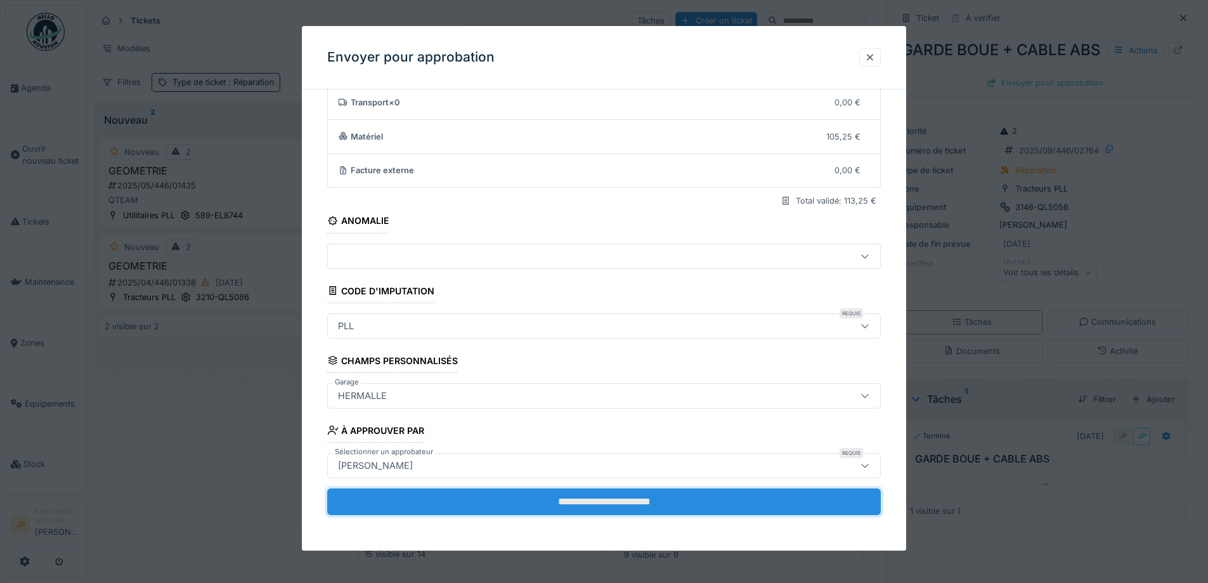
click at [591, 509] on input "**********" at bounding box center [604, 501] width 554 height 27
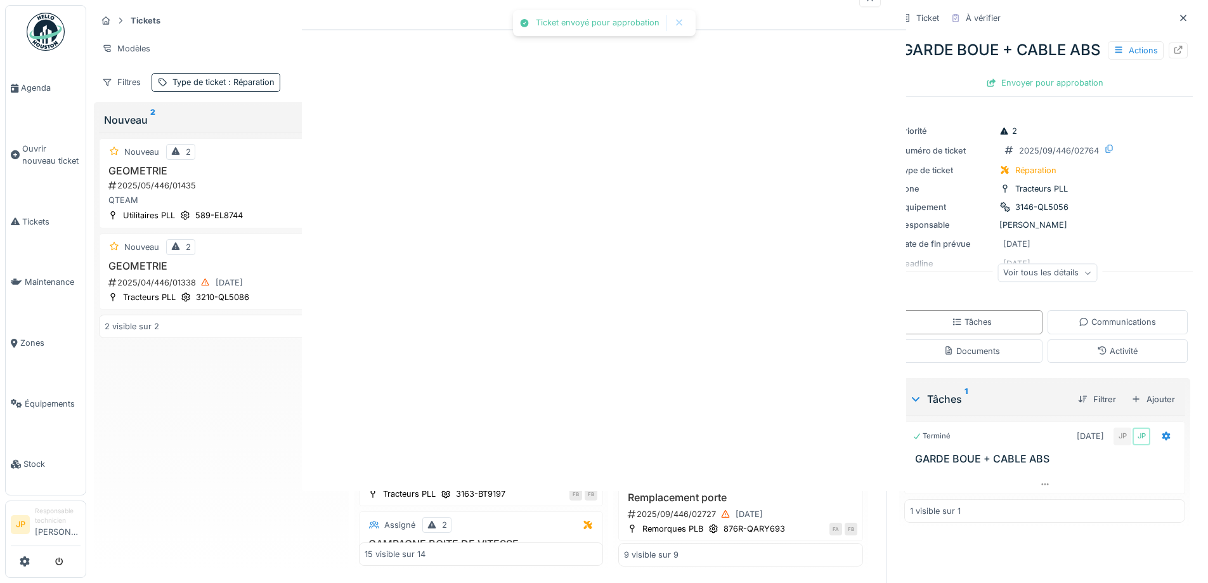
scroll to position [0, 0]
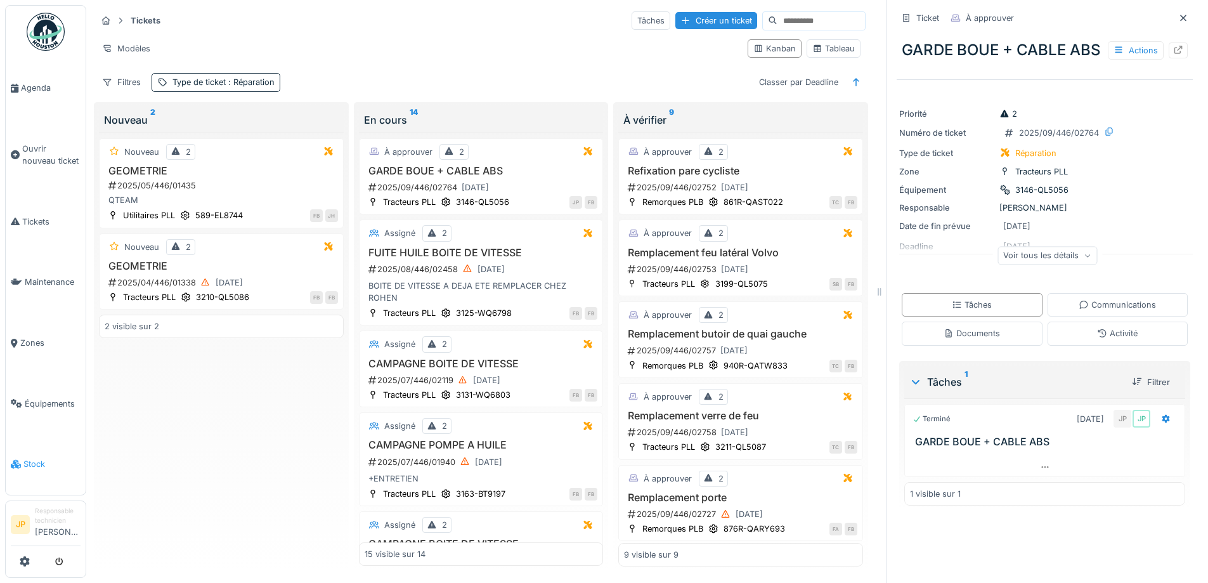
click at [25, 460] on link "Stock" at bounding box center [46, 464] width 80 height 61
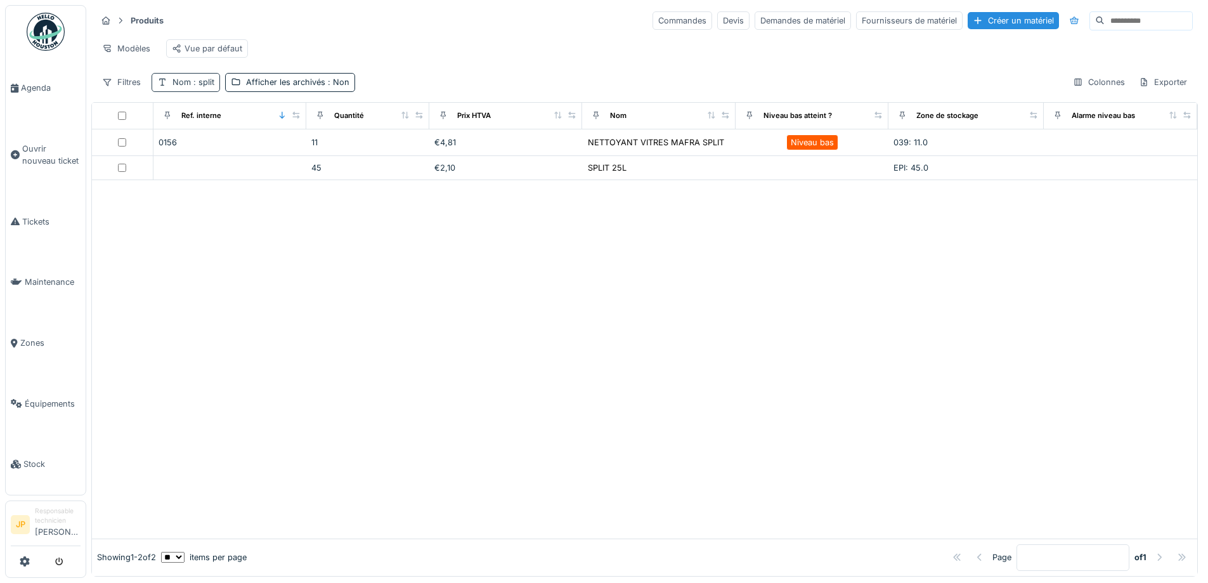
click at [202, 87] on span ": split" at bounding box center [202, 82] width 23 height 10
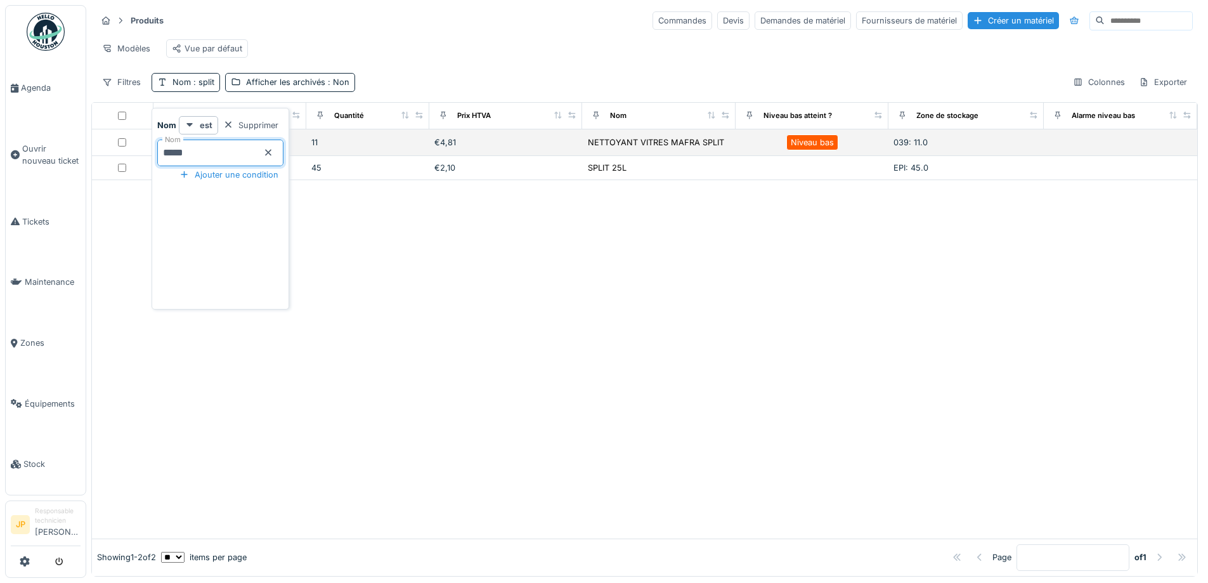
drag, startPoint x: 214, startPoint y: 152, endPoint x: 145, endPoint y: 160, distance: 69.6
click at [145, 160] on body "Agenda Ouvrir nouveau ticket Tickets Maintenance Zones Équipements Stock JP Res…" at bounding box center [604, 291] width 1208 height 583
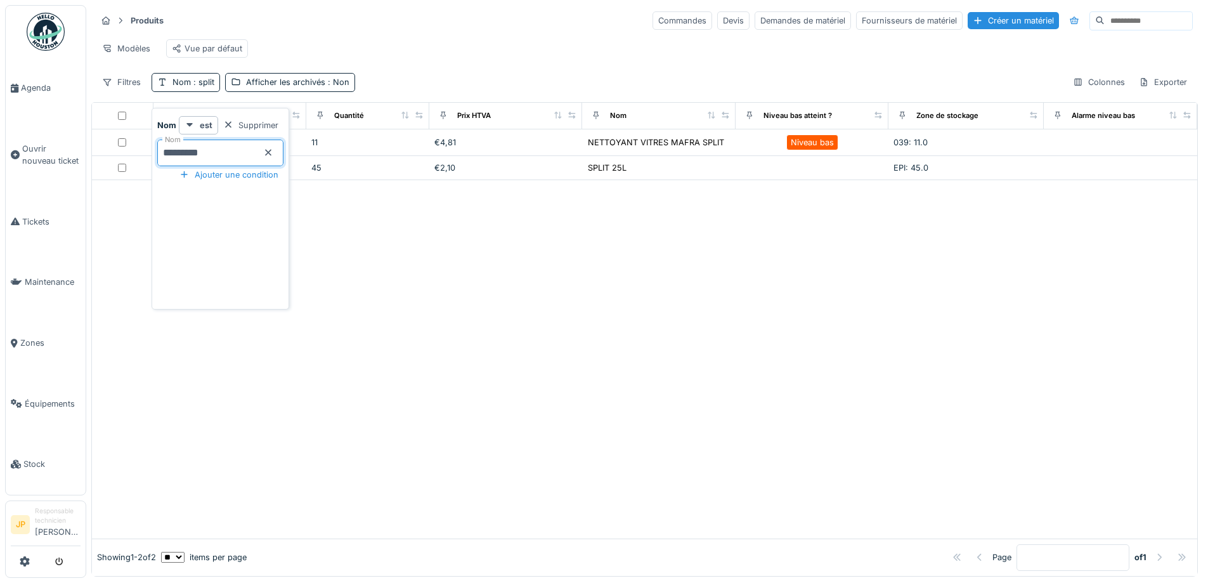
type input "**********"
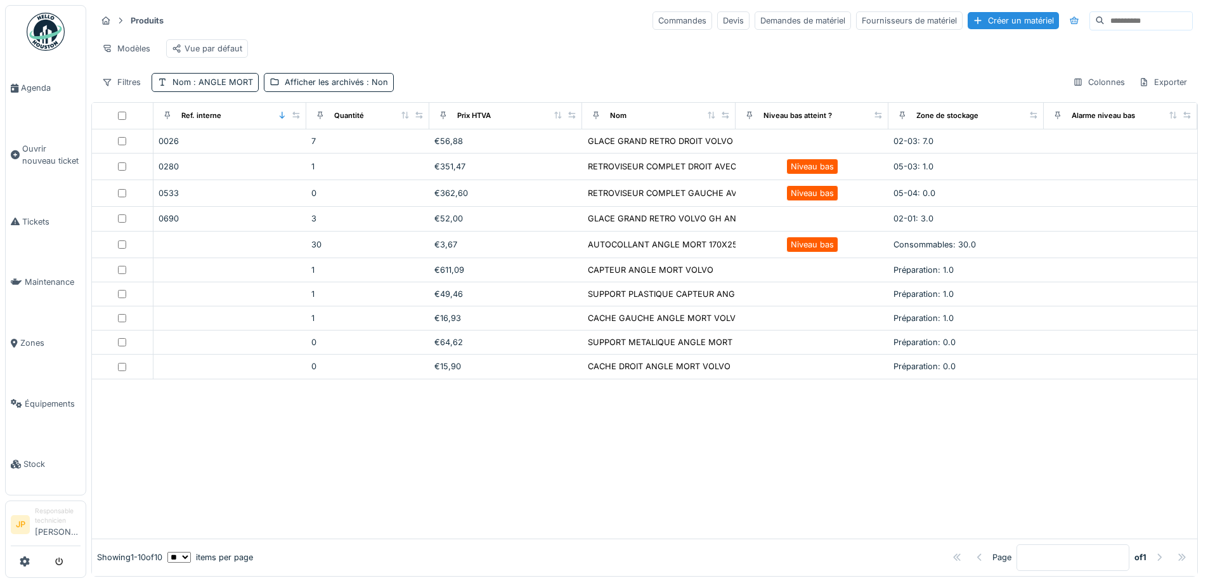
click at [422, 503] on div at bounding box center [644, 458] width 1105 height 159
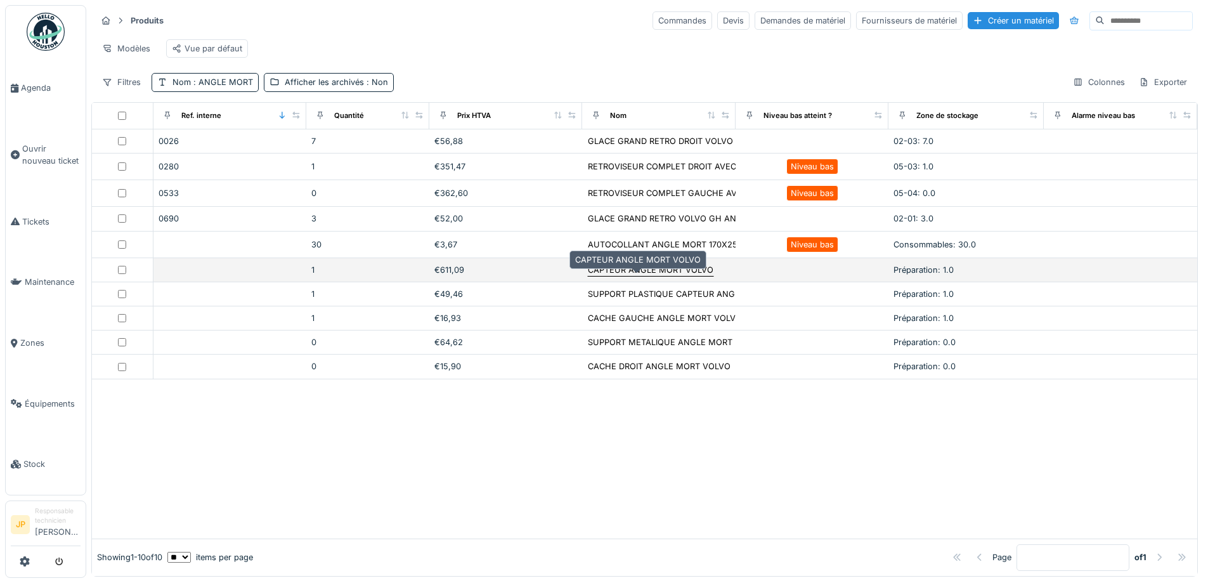
click at [594, 276] on div "CAPTEUR ANGLE MORT VOLVO" at bounding box center [651, 270] width 126 height 12
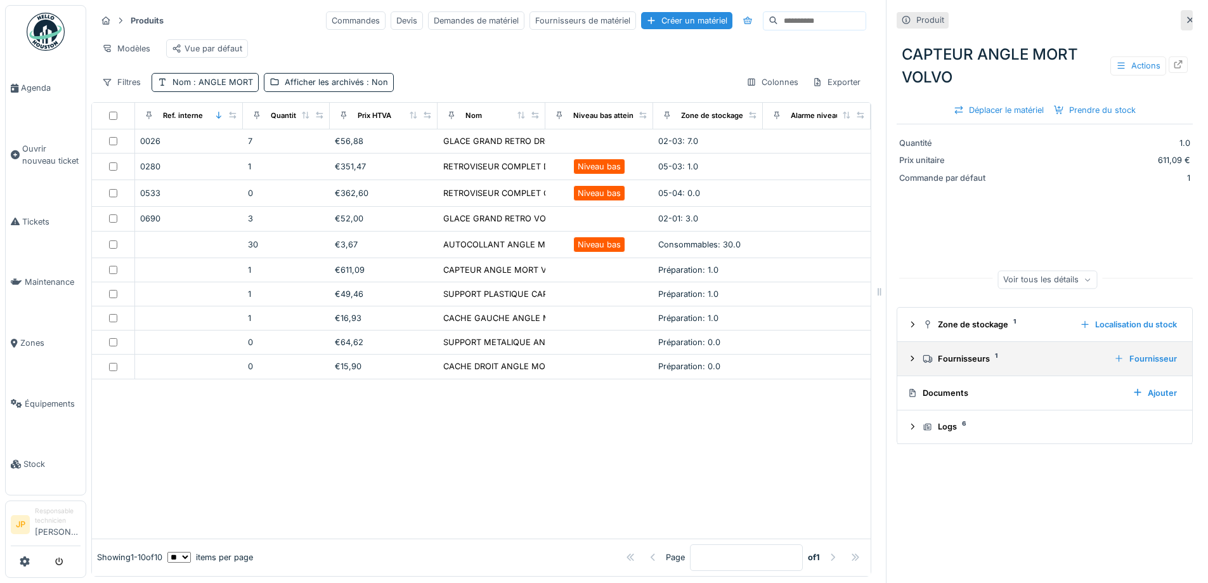
click at [942, 363] on div "Fournisseurs 1" at bounding box center [1013, 359] width 181 height 12
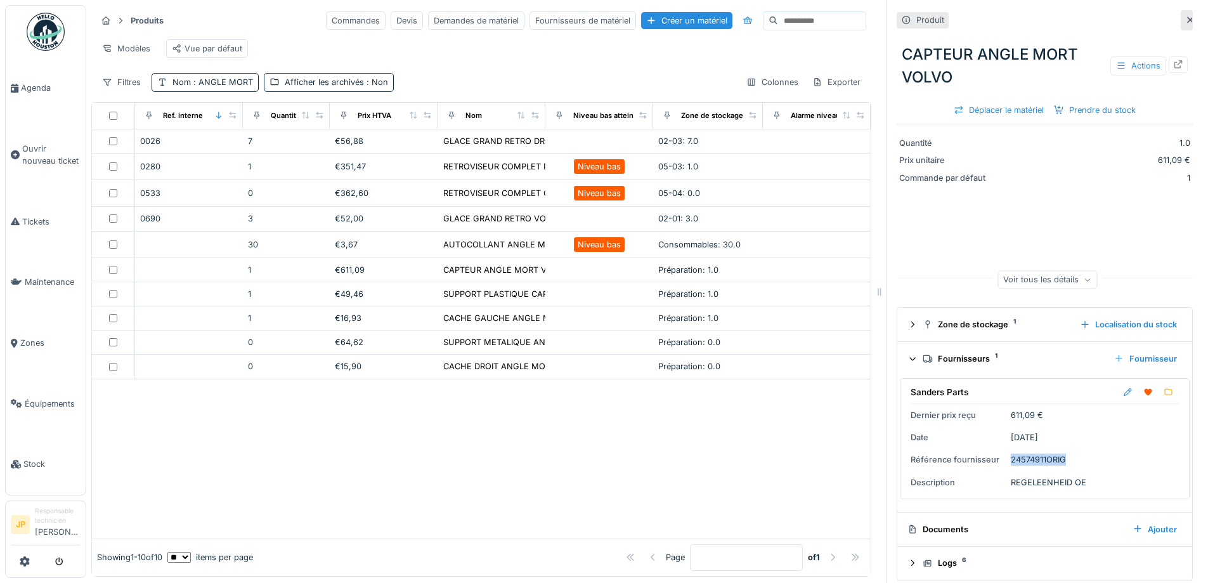
drag, startPoint x: 1060, startPoint y: 463, endPoint x: 1003, endPoint y: 466, distance: 57.2
click at [1003, 466] on div "Sanders Parts Dernier prix reçu 611,09 € Date 19/06/2025 Référence fournisseur …" at bounding box center [1045, 438] width 290 height 121
copy div "24574911ORIG"
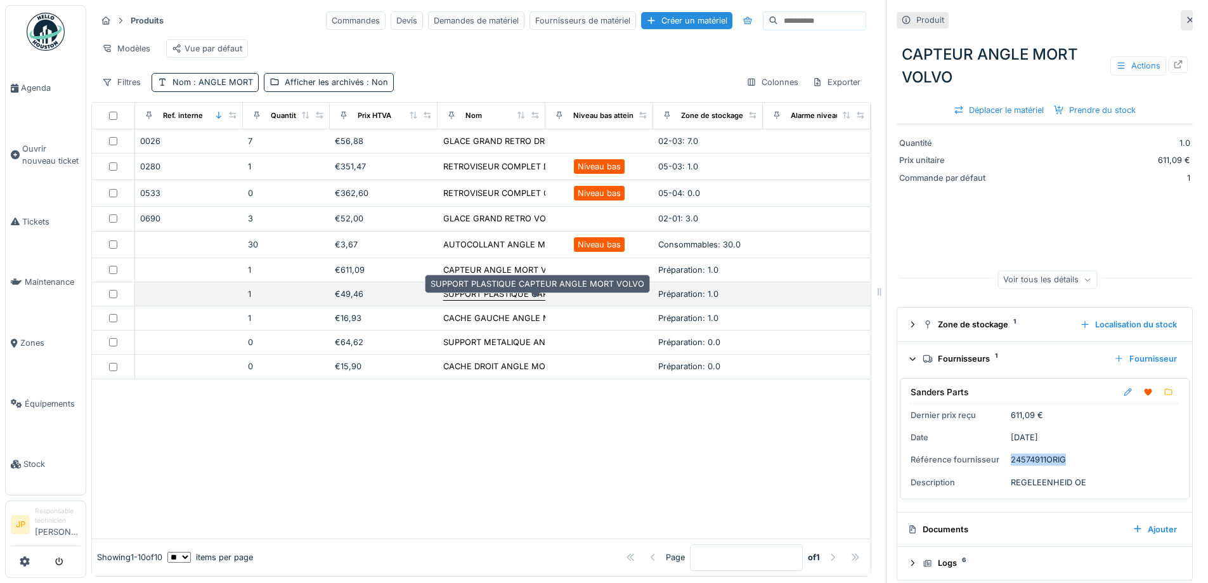
click at [481, 300] on div "SUPPORT PLASTIQUE CAPTEUR ANGLE MORT VOLVO" at bounding box center [550, 294] width 214 height 12
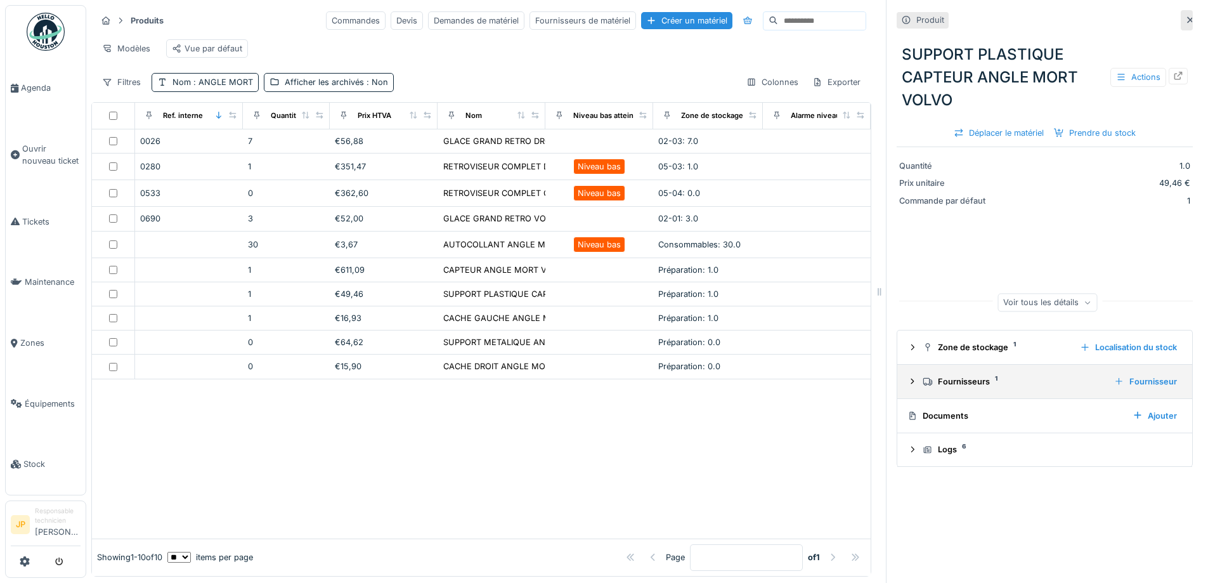
click at [960, 384] on div "Fournisseurs 1" at bounding box center [1013, 381] width 181 height 12
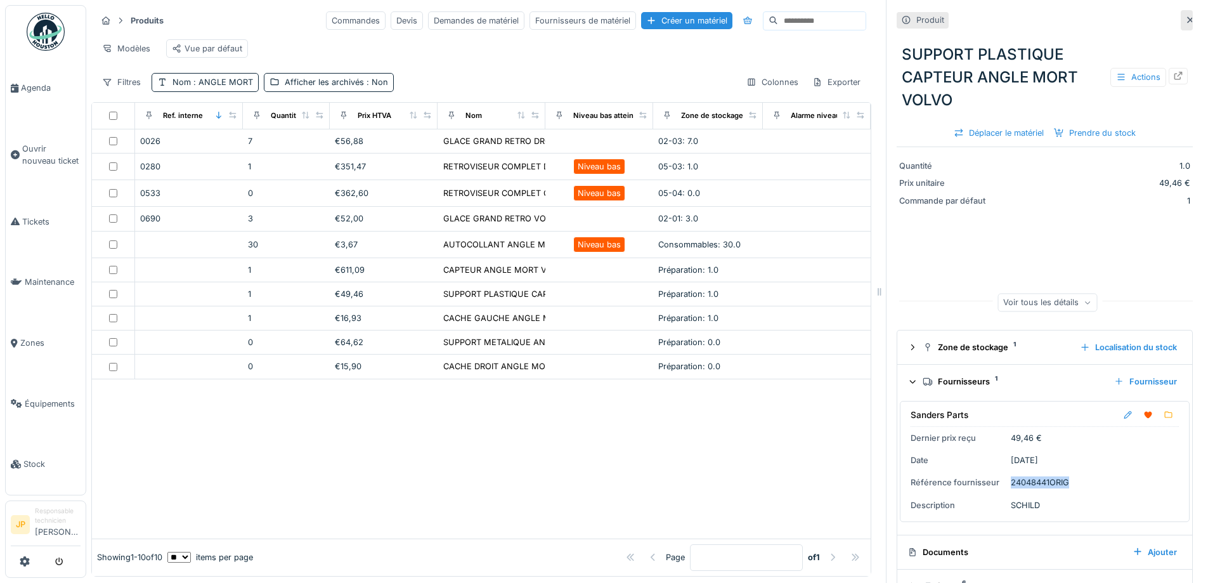
drag, startPoint x: 1061, startPoint y: 485, endPoint x: 1000, endPoint y: 490, distance: 61.1
click at [1000, 490] on div "Sanders Parts Dernier prix reçu 49,46 € Date 19/06/2025 Référence fournisseur 2…" at bounding box center [1045, 461] width 290 height 121
copy div "24048441ORIG"
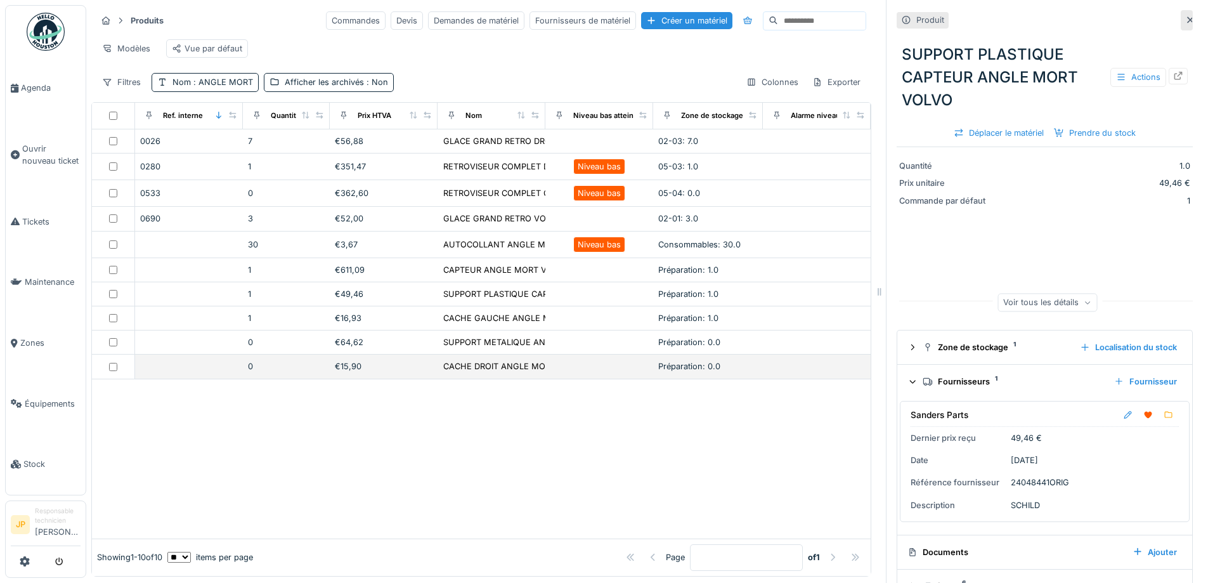
click at [340, 372] on div "€15,90" at bounding box center [384, 366] width 98 height 12
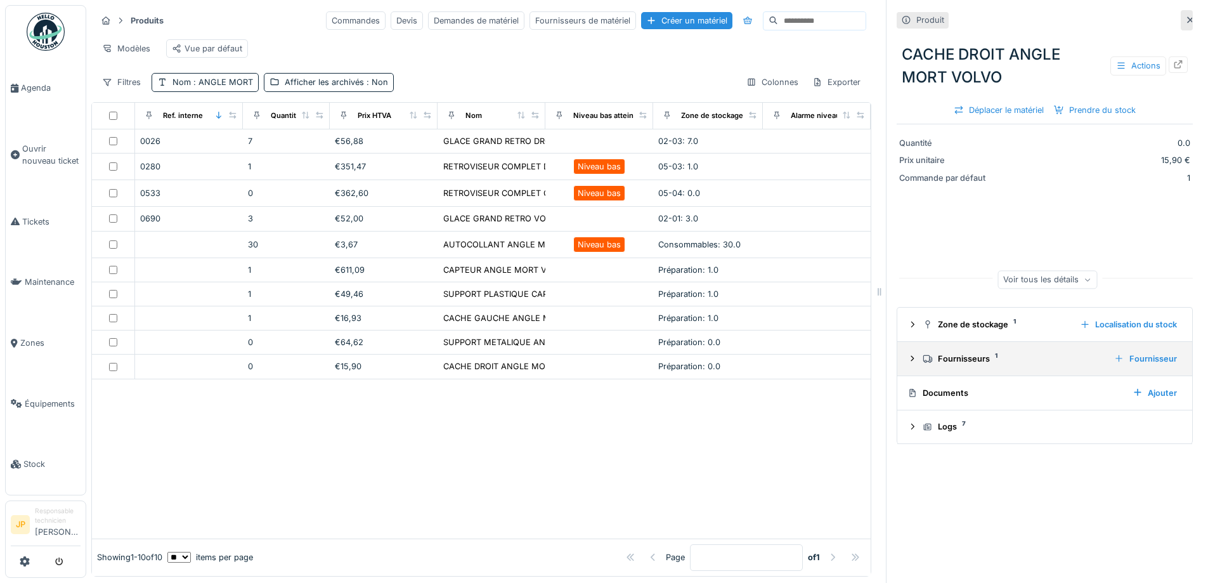
click at [966, 367] on div "Fournisseurs 1 Fournisseur" at bounding box center [1045, 358] width 275 height 17
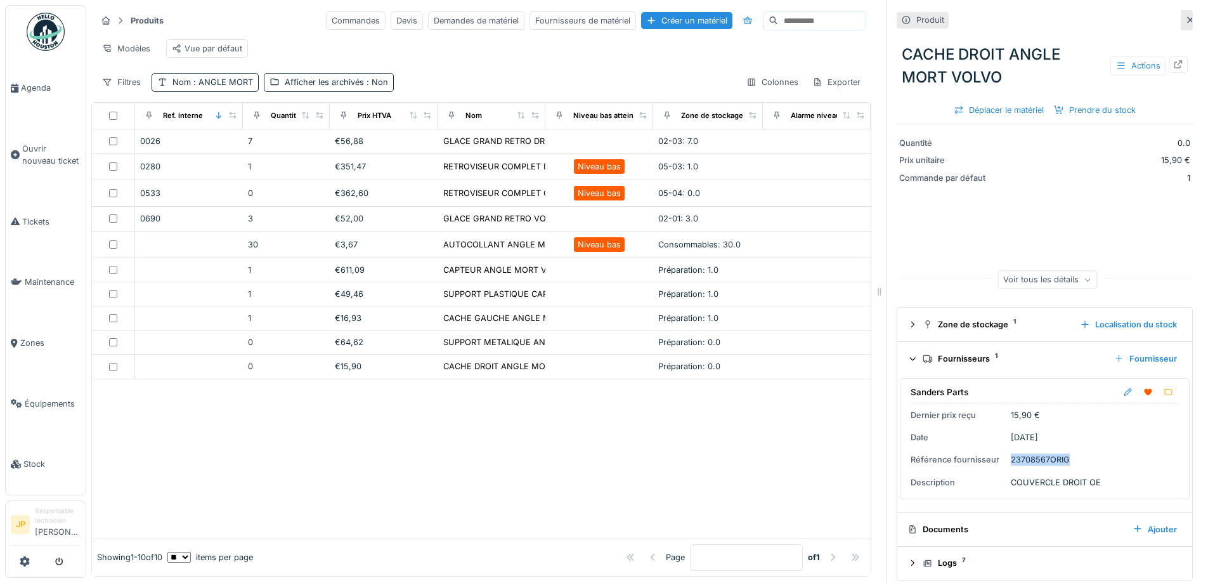
drag, startPoint x: 1060, startPoint y: 459, endPoint x: 1001, endPoint y: 465, distance: 59.9
click at [1001, 465] on div "Sanders Parts Dernier prix reçu 15,90 € Date 28/07/2025 Référence fournisseur 2…" at bounding box center [1045, 438] width 290 height 121
copy div "23708567ORIG"
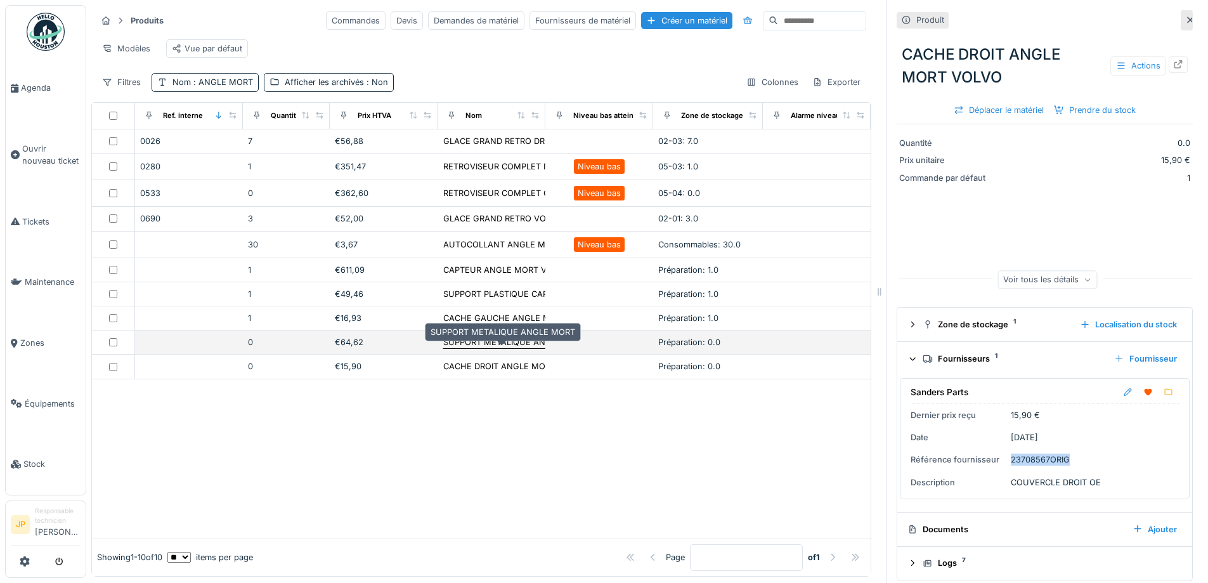
click at [493, 348] on div "SUPPORT METALIQUE ANGLE MORT" at bounding box center [515, 342] width 145 height 12
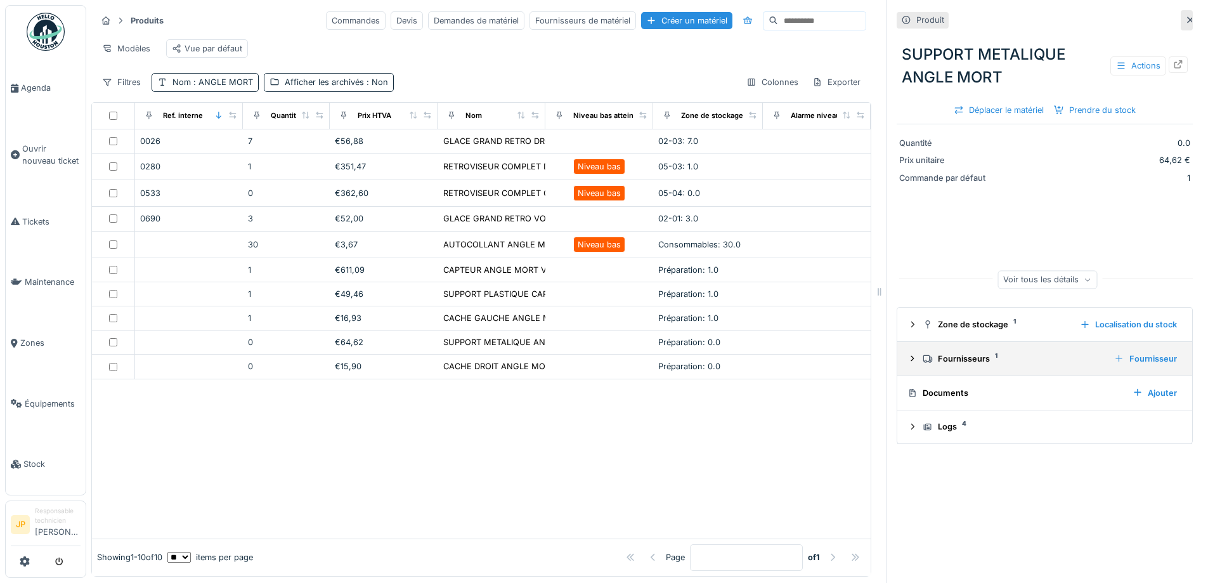
click at [970, 367] on div "Fournisseurs 1 Fournisseur" at bounding box center [1045, 358] width 275 height 17
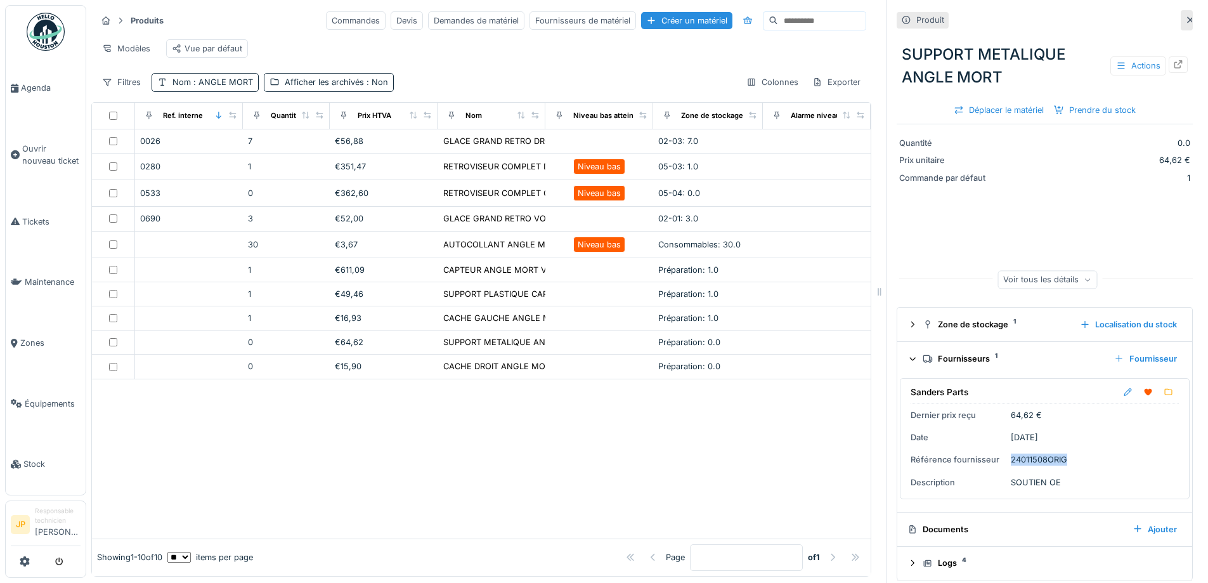
drag, startPoint x: 1060, startPoint y: 459, endPoint x: 1003, endPoint y: 464, distance: 57.9
click at [1003, 464] on div "Sanders Parts Dernier prix reçu 64,62 € Date 09/04/2025 Référence fournisseur 2…" at bounding box center [1045, 438] width 290 height 121
copy div "24011508ORIG"
click at [224, 87] on span ": ANGLE MORT" at bounding box center [222, 82] width 62 height 10
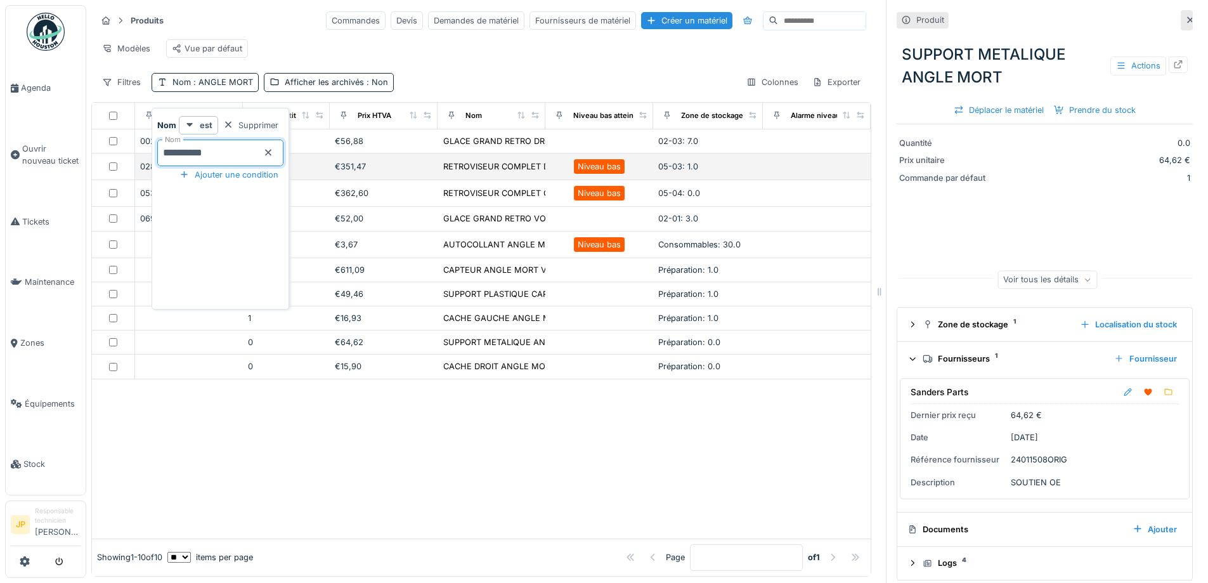
drag, startPoint x: 242, startPoint y: 159, endPoint x: 146, endPoint y: 171, distance: 95.9
click at [150, 171] on body "Agenda Ouvrir nouveau ticket Tickets Maintenance Zones Équipements Stock JP Res…" at bounding box center [604, 291] width 1208 height 583
type input "****"
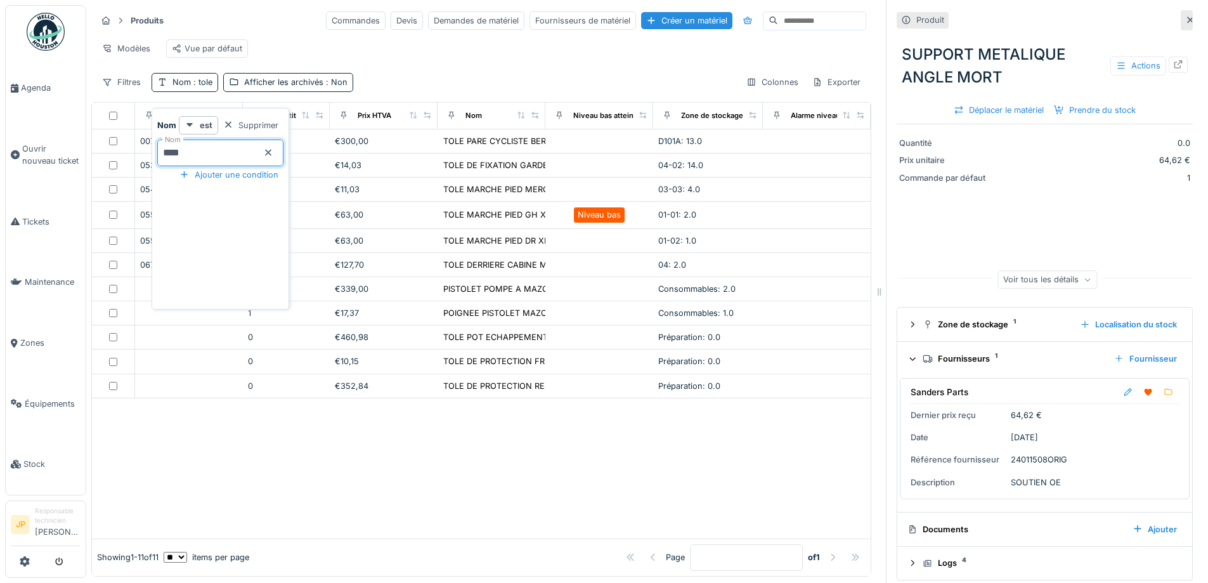
click at [446, 460] on div at bounding box center [481, 468] width 779 height 140
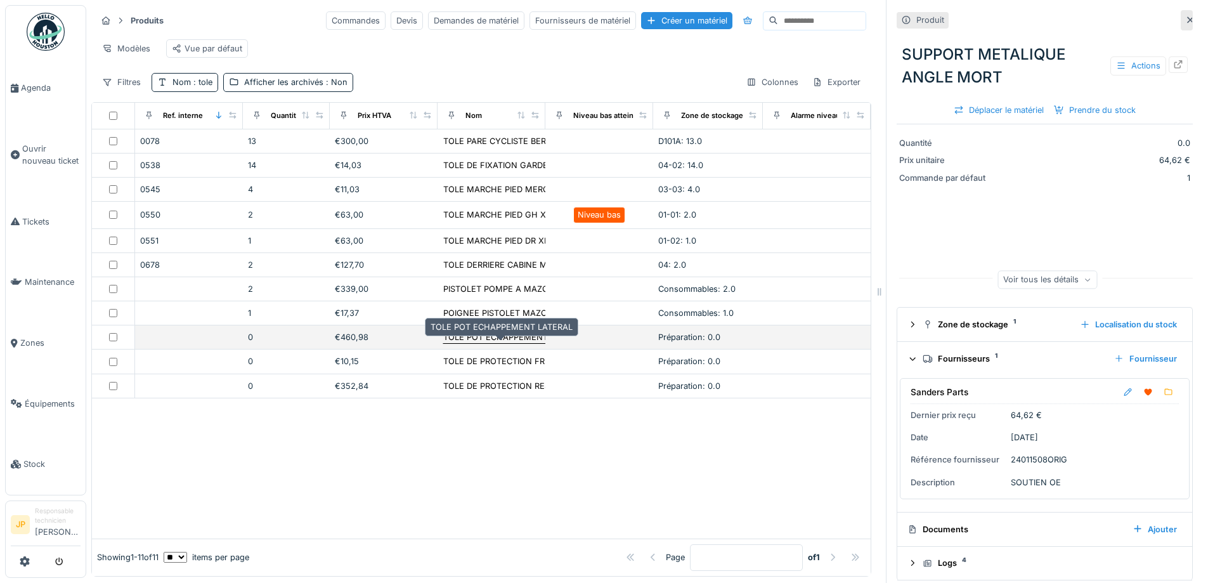
click at [487, 343] on div "TOLE POT ECHAPPEMENT LATERAL" at bounding box center [514, 337] width 142 height 12
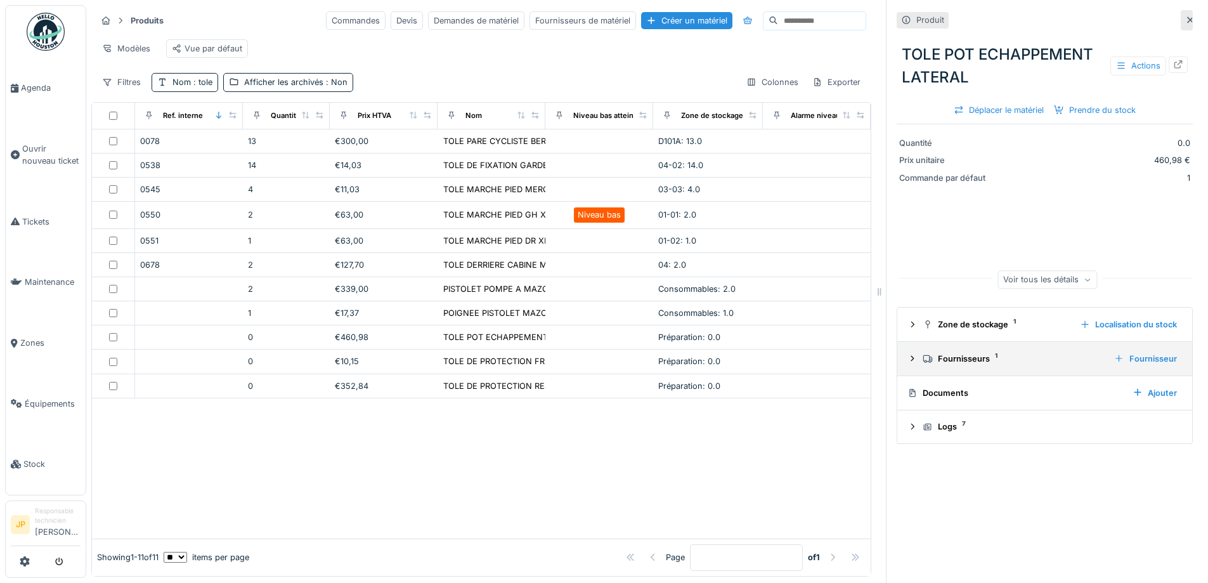
click at [964, 355] on div "Fournisseurs 1" at bounding box center [1013, 359] width 181 height 12
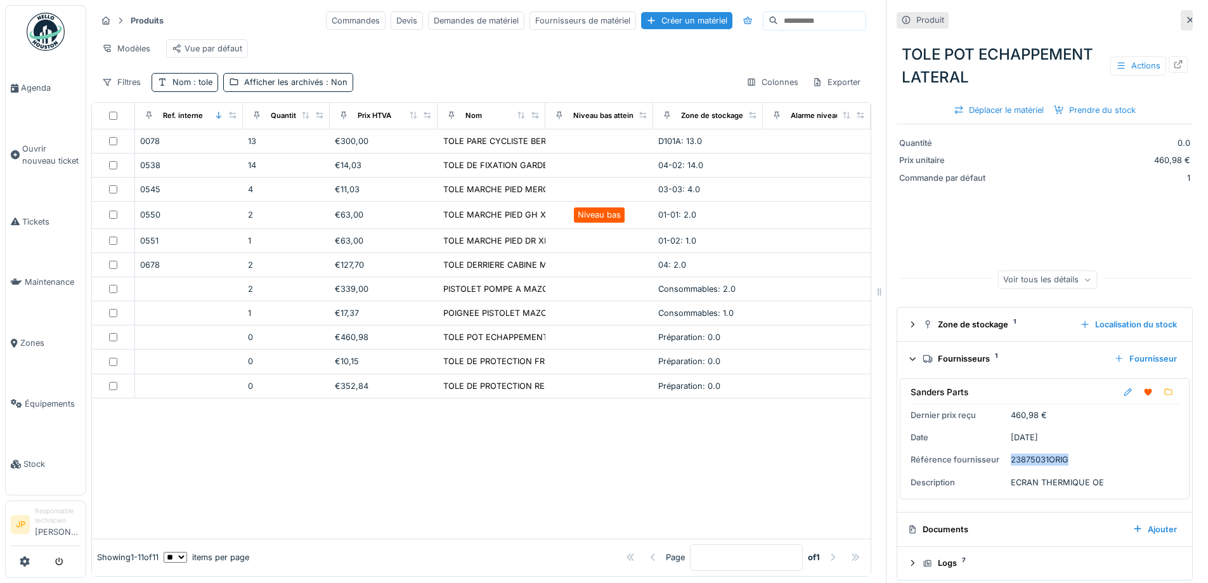
drag, startPoint x: 1062, startPoint y: 461, endPoint x: 1001, endPoint y: 464, distance: 60.3
click at [1001, 464] on div "Sanders Parts Dernier prix reçu 460,98 € Date 08/07/2025 Référence fournisseur …" at bounding box center [1045, 438] width 290 height 121
copy div "23875031ORIG"
click at [1173, 67] on icon at bounding box center [1178, 64] width 10 height 8
drag, startPoint x: 47, startPoint y: 388, endPoint x: 60, endPoint y: 382, distance: 14.2
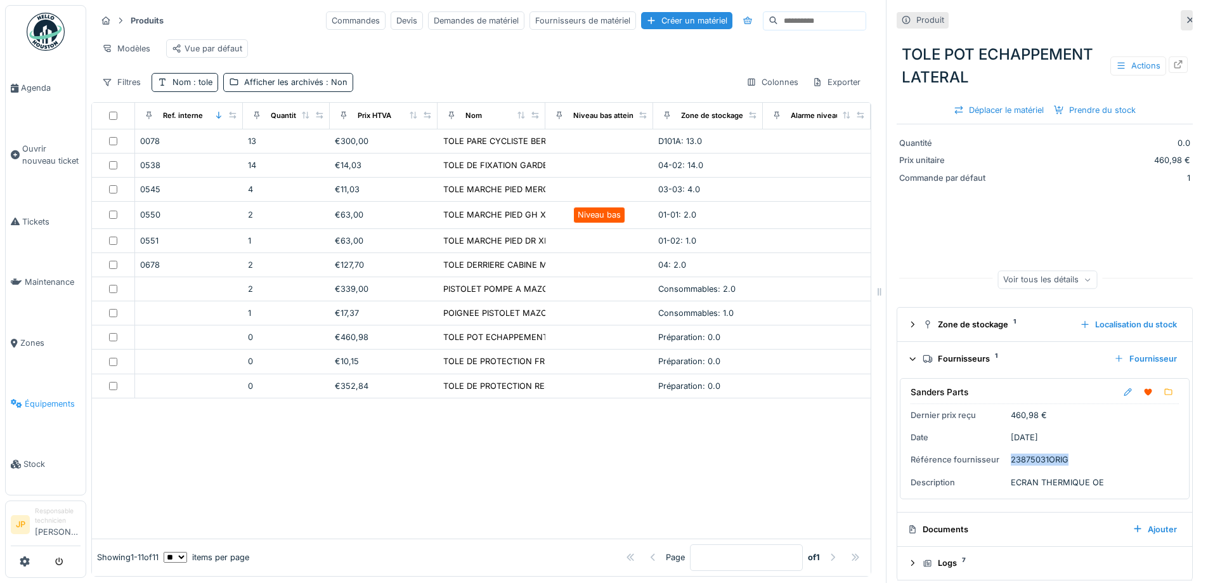
click at [48, 398] on span "Équipements" at bounding box center [53, 404] width 56 height 12
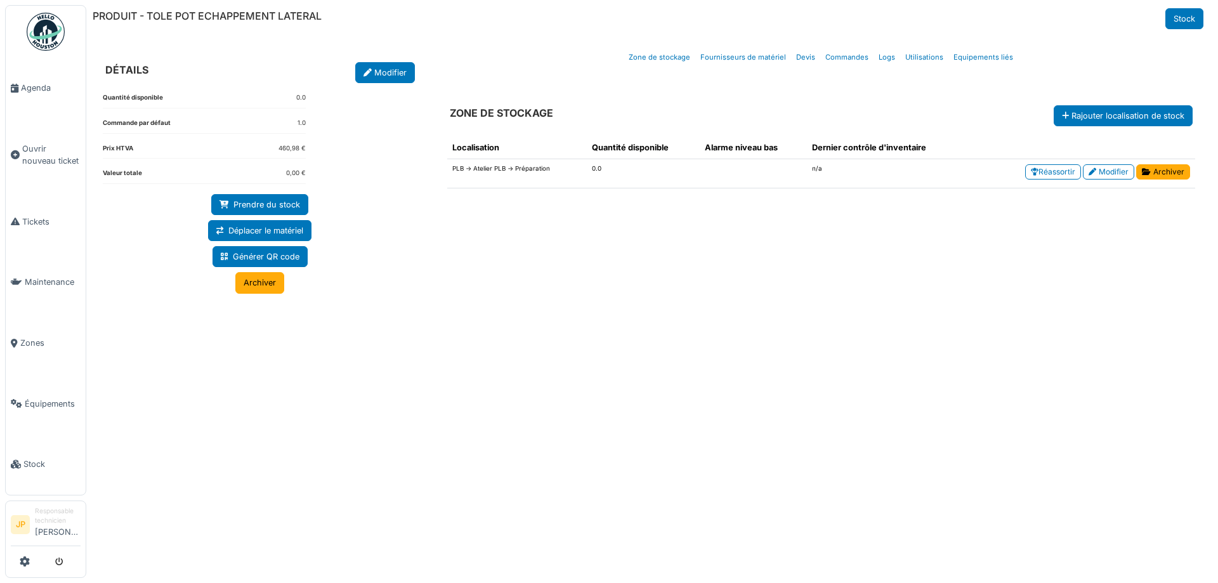
click at [386, 78] on link "Modifier" at bounding box center [385, 72] width 60 height 21
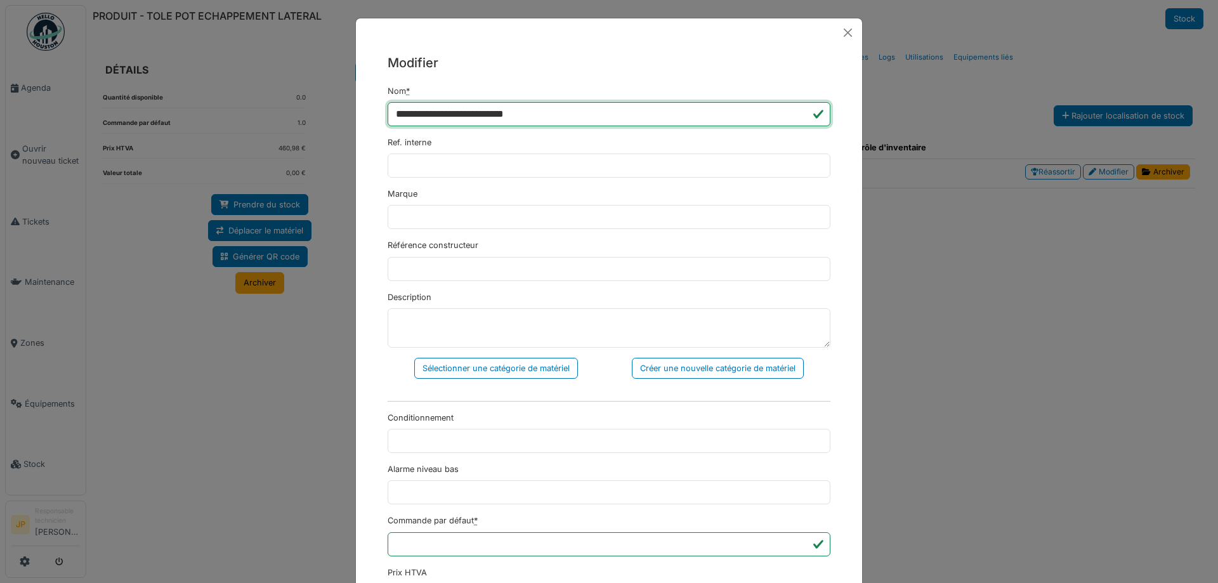
click at [603, 120] on input "**********" at bounding box center [608, 114] width 443 height 24
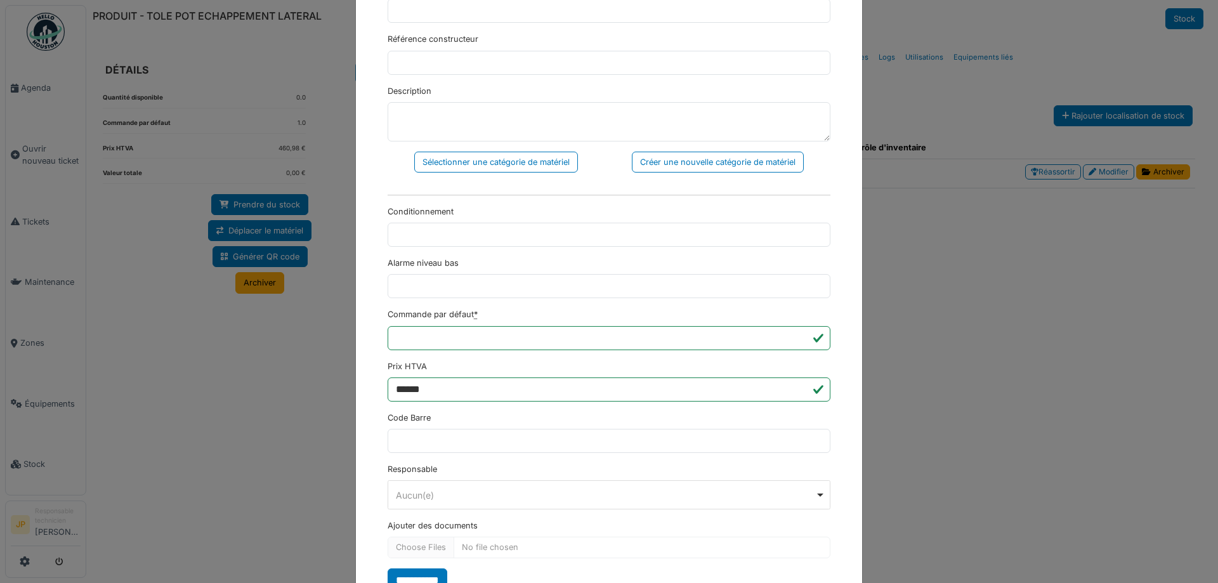
scroll to position [256, 0]
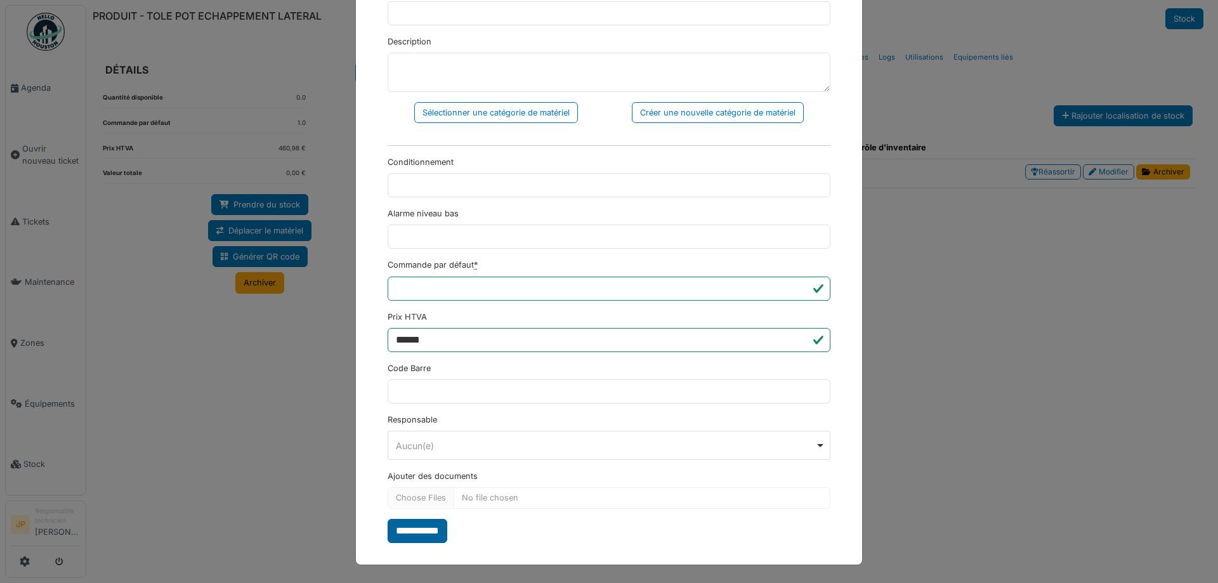
type input "**********"
click at [436, 527] on input "**********" at bounding box center [417, 531] width 60 height 24
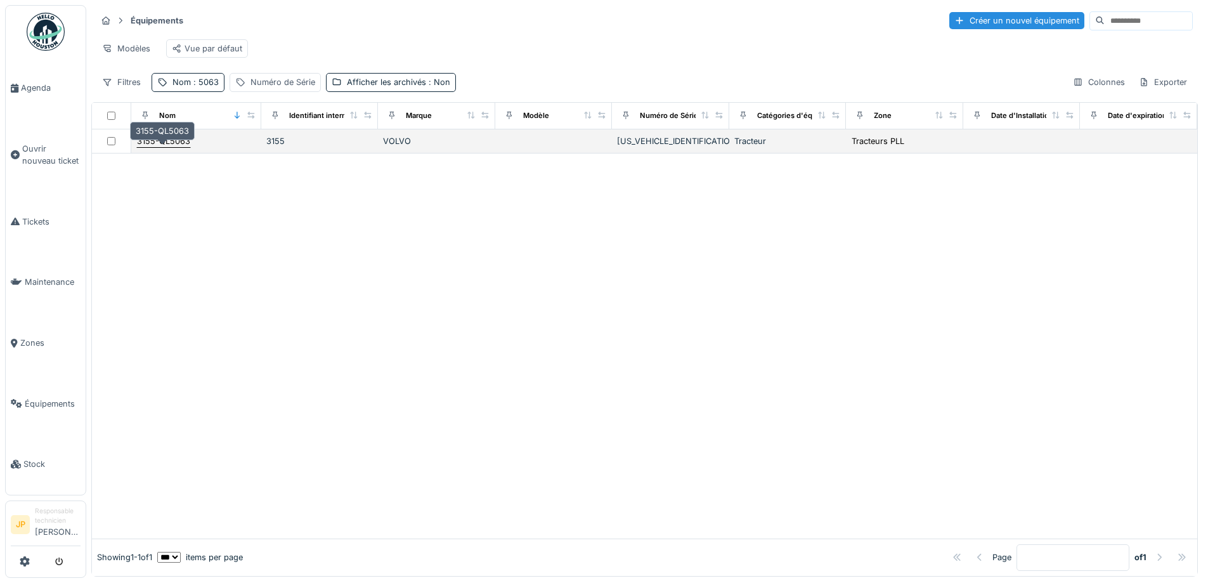
click at [171, 147] on div "3155-QL5063" at bounding box center [163, 141] width 53 height 12
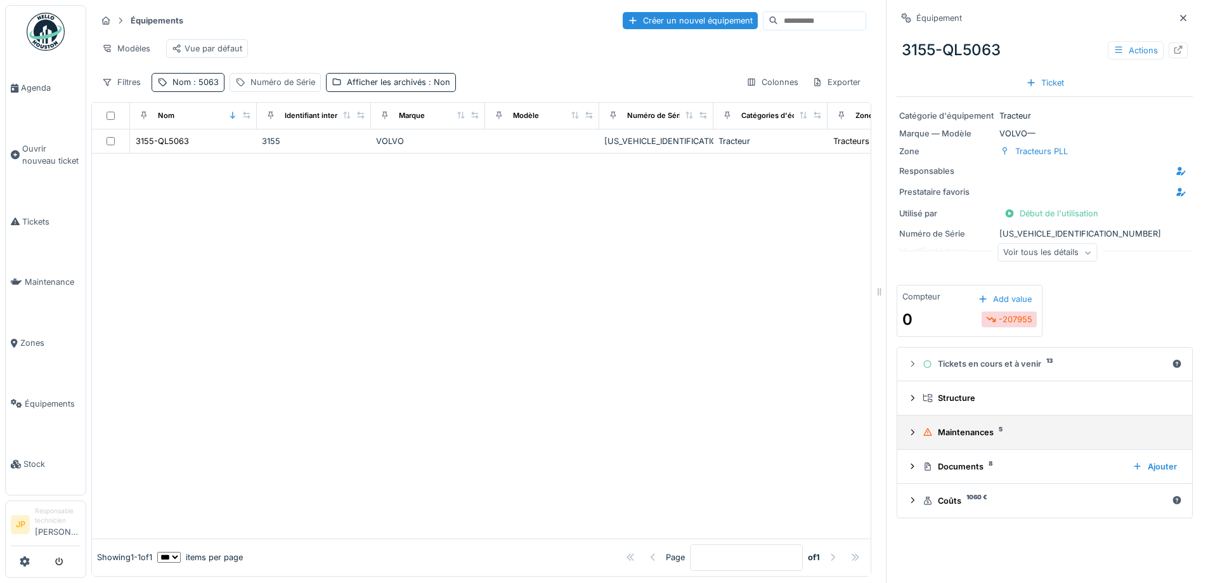
click at [945, 441] on summary "Maintenances 5" at bounding box center [1044, 431] width 285 height 23
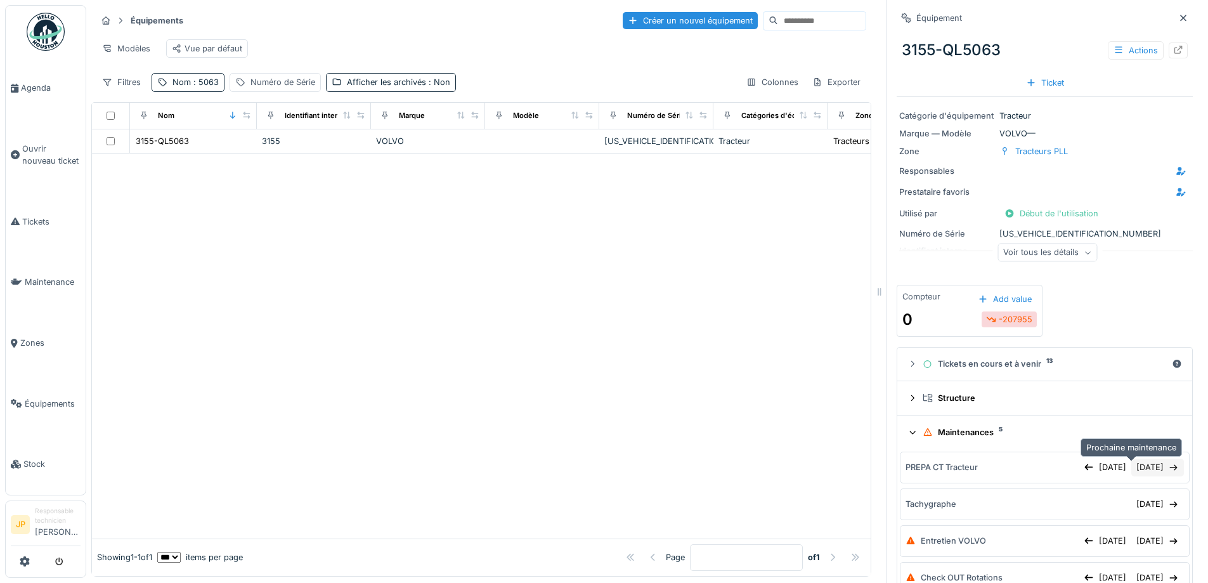
click at [1131, 473] on div "17/10/2025" at bounding box center [1157, 467] width 53 height 17
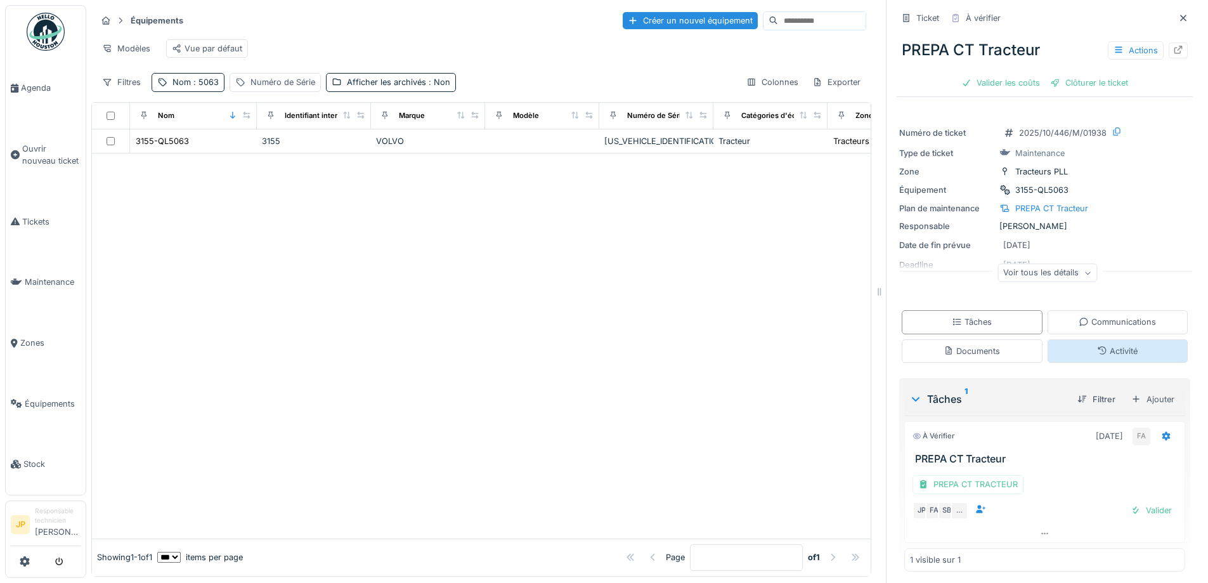
click at [1104, 363] on div "Activité" at bounding box center [1118, 350] width 141 height 23
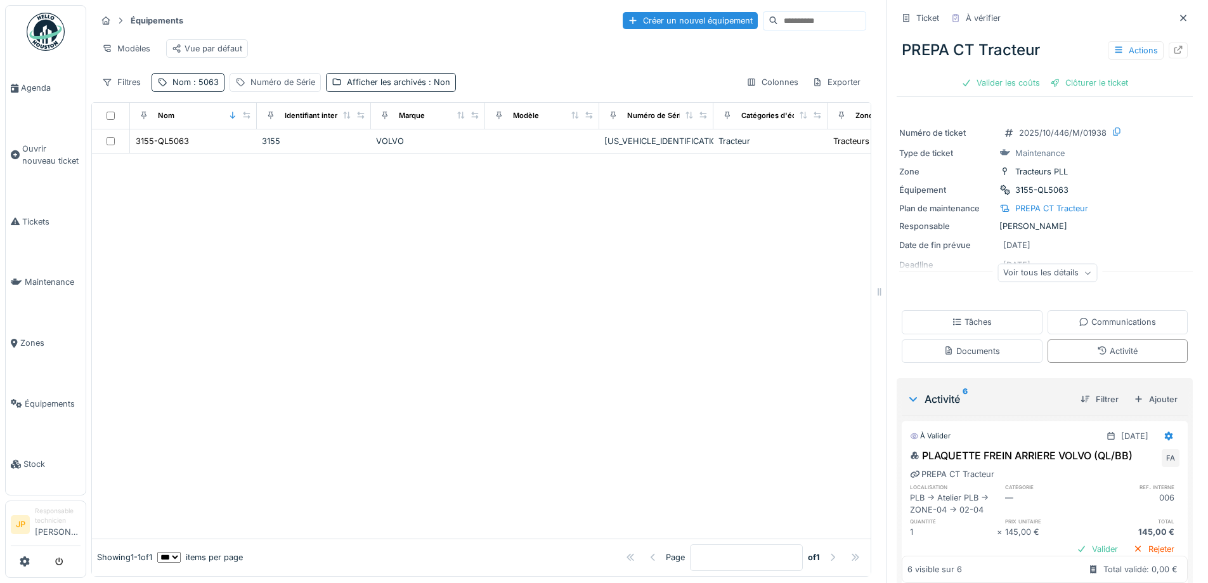
click at [987, 311] on div "Tâches Communications Documents Activité" at bounding box center [1045, 336] width 296 height 62
click at [986, 319] on div "Tâches" at bounding box center [972, 321] width 141 height 23
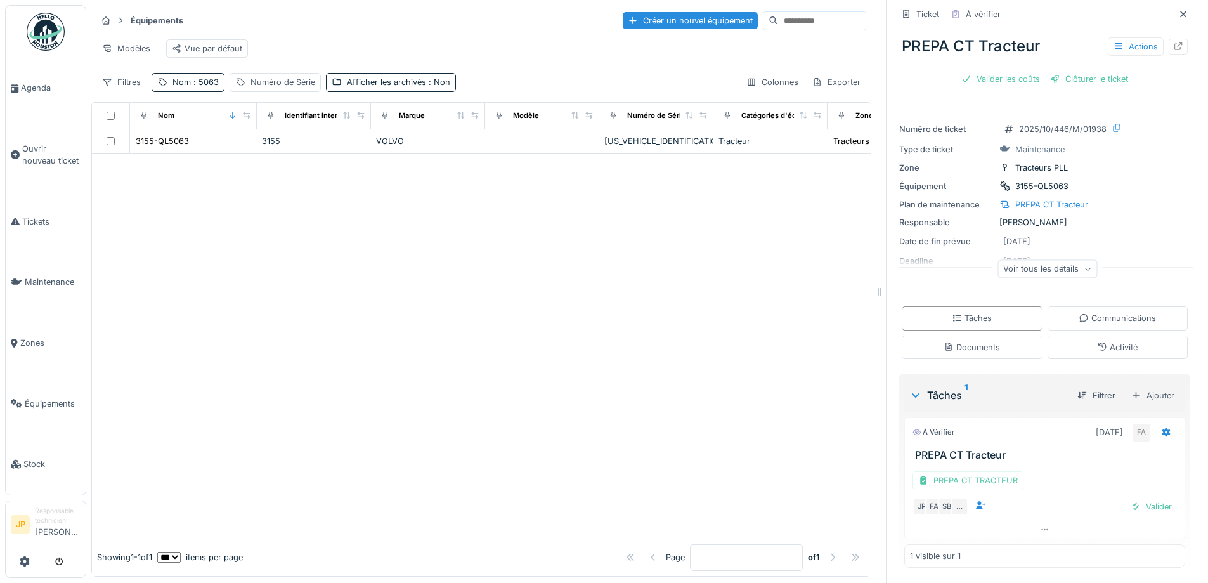
scroll to position [6, 0]
click at [1128, 503] on div "Valider" at bounding box center [1151, 506] width 51 height 17
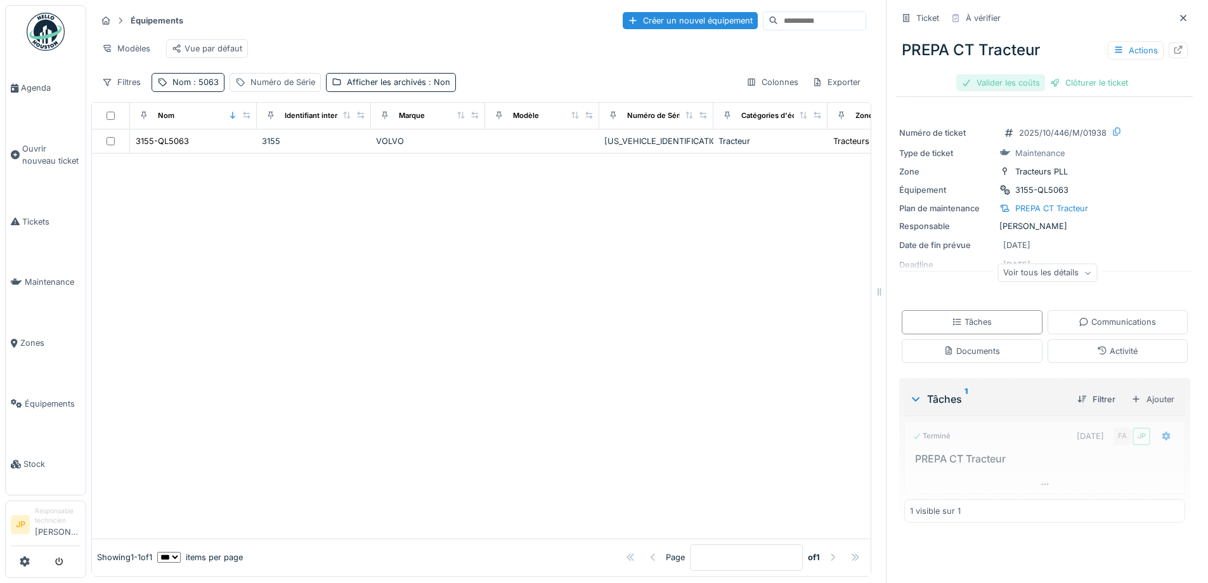
click at [986, 75] on div "Valider les coûts" at bounding box center [1000, 82] width 89 height 17
click at [1018, 86] on div "Clôturer le ticket" at bounding box center [1045, 82] width 88 height 17
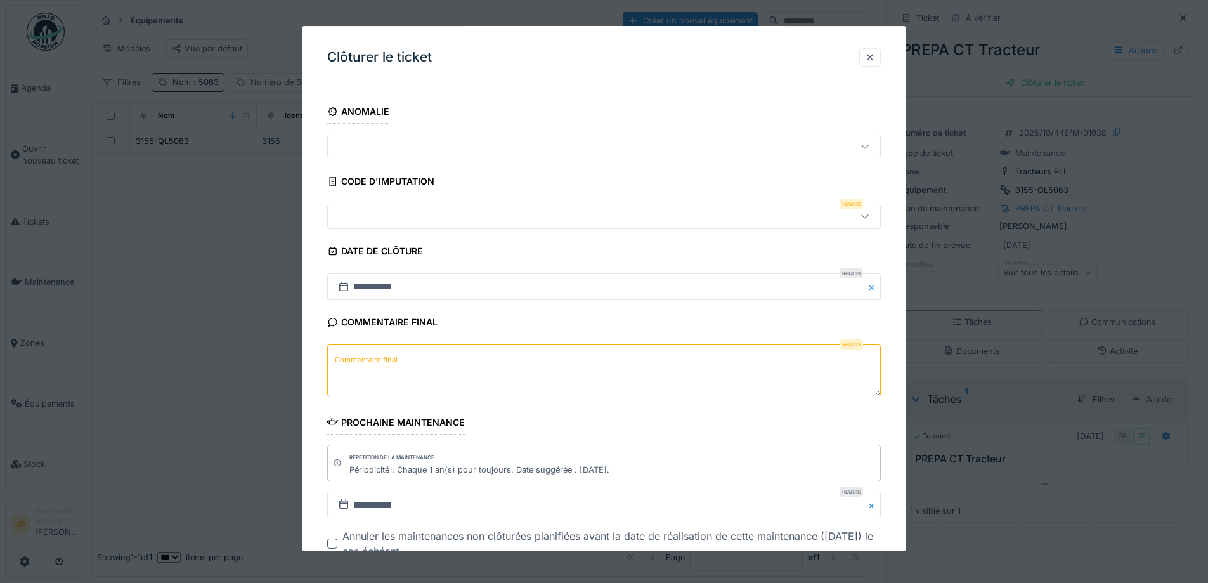
click at [405, 348] on textarea "Commentaire final" at bounding box center [604, 371] width 554 height 52
type textarea "**"
click at [453, 234] on fieldset "**********" at bounding box center [604, 355] width 554 height 511
click at [455, 228] on div at bounding box center [604, 216] width 554 height 25
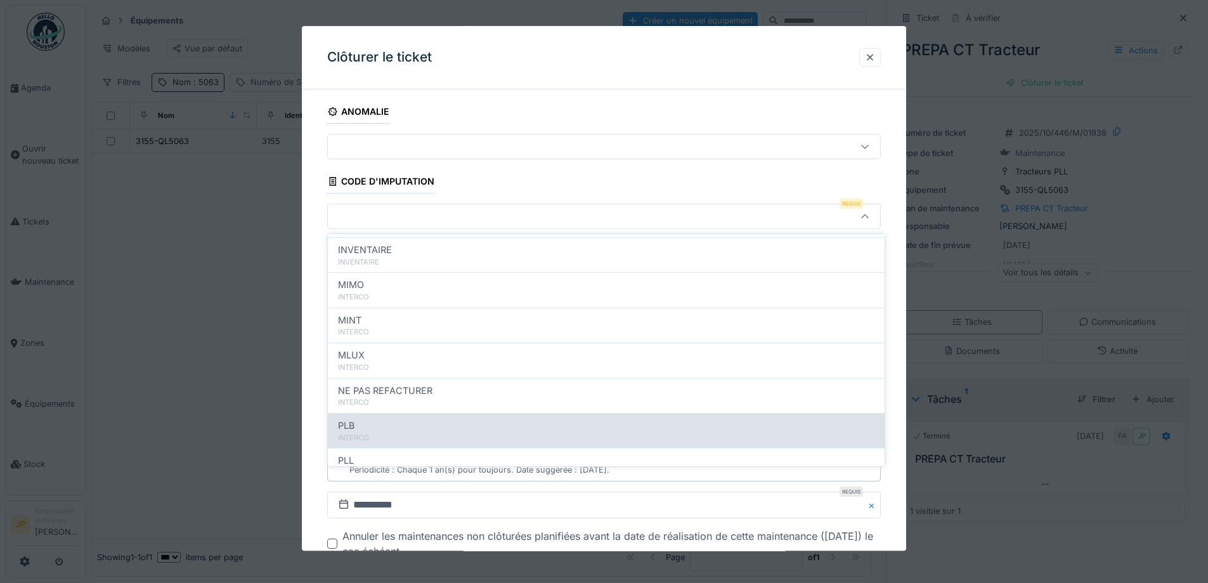
scroll to position [139, 0]
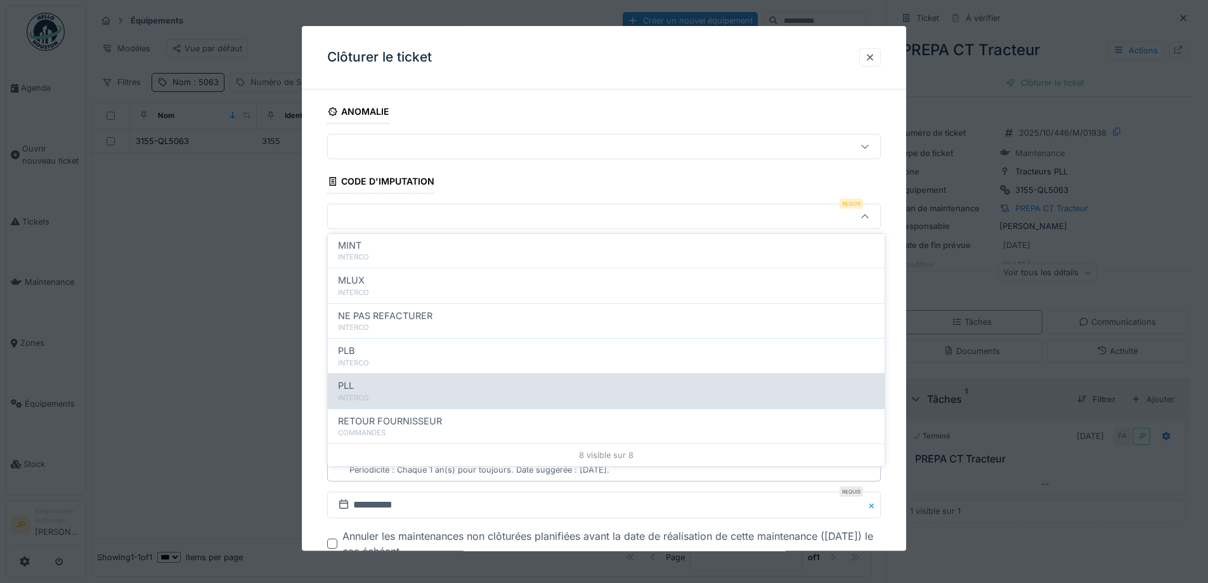
click at [384, 382] on div "PLL" at bounding box center [606, 386] width 537 height 14
type input "***"
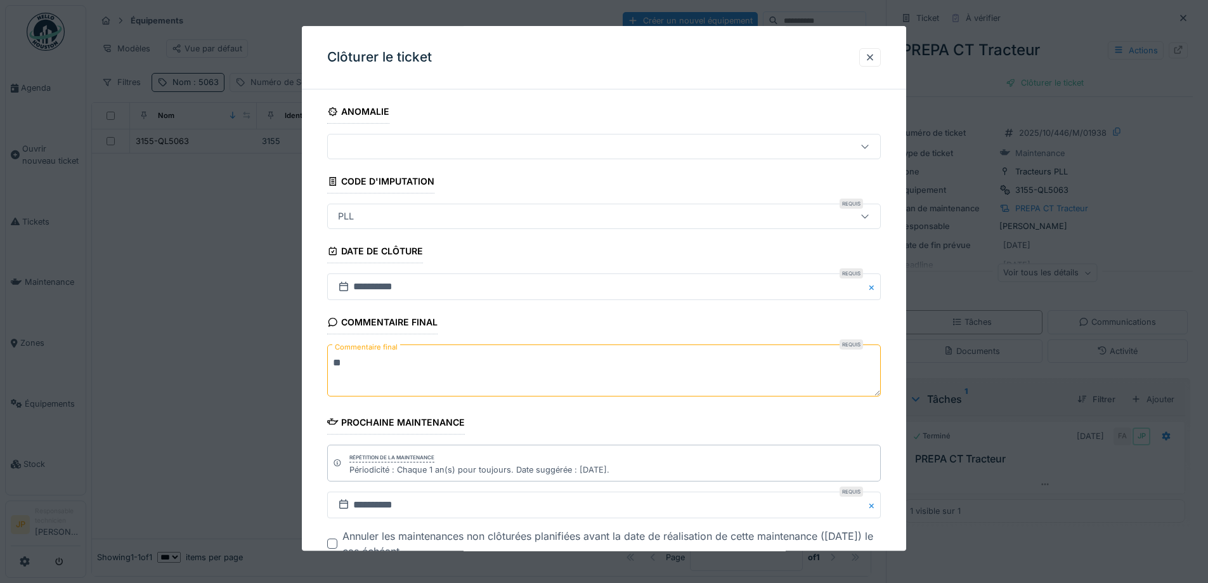
drag, startPoint x: 349, startPoint y: 366, endPoint x: 289, endPoint y: 366, distance: 60.2
click at [289, 366] on div "**********" at bounding box center [647, 291] width 1122 height 583
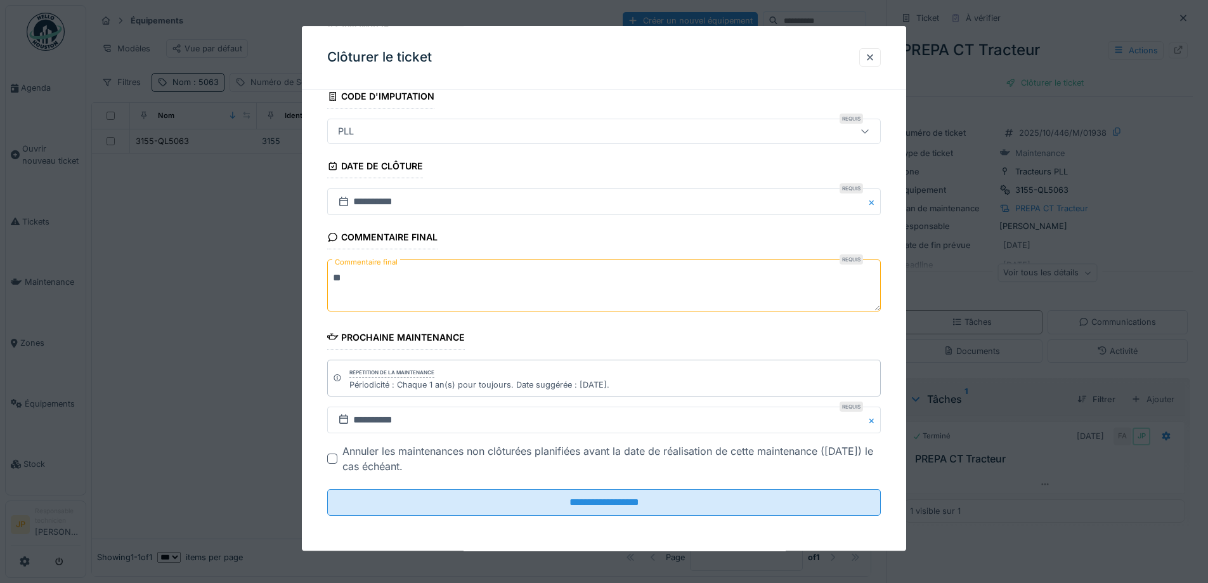
scroll to position [86, 0]
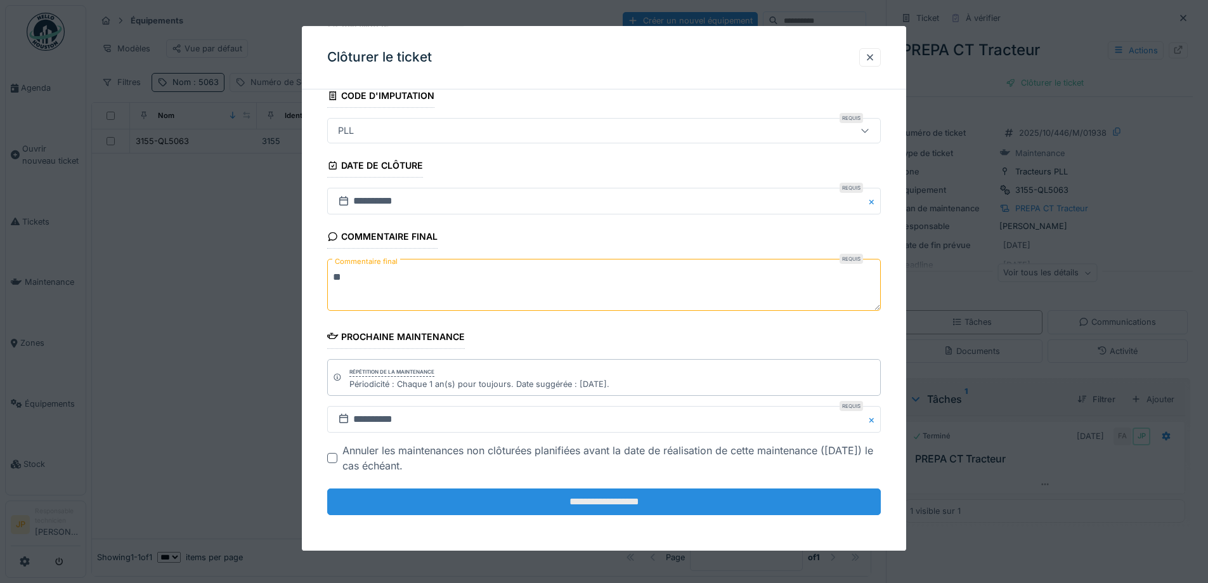
type textarea "**"
click at [582, 500] on input "**********" at bounding box center [604, 501] width 554 height 27
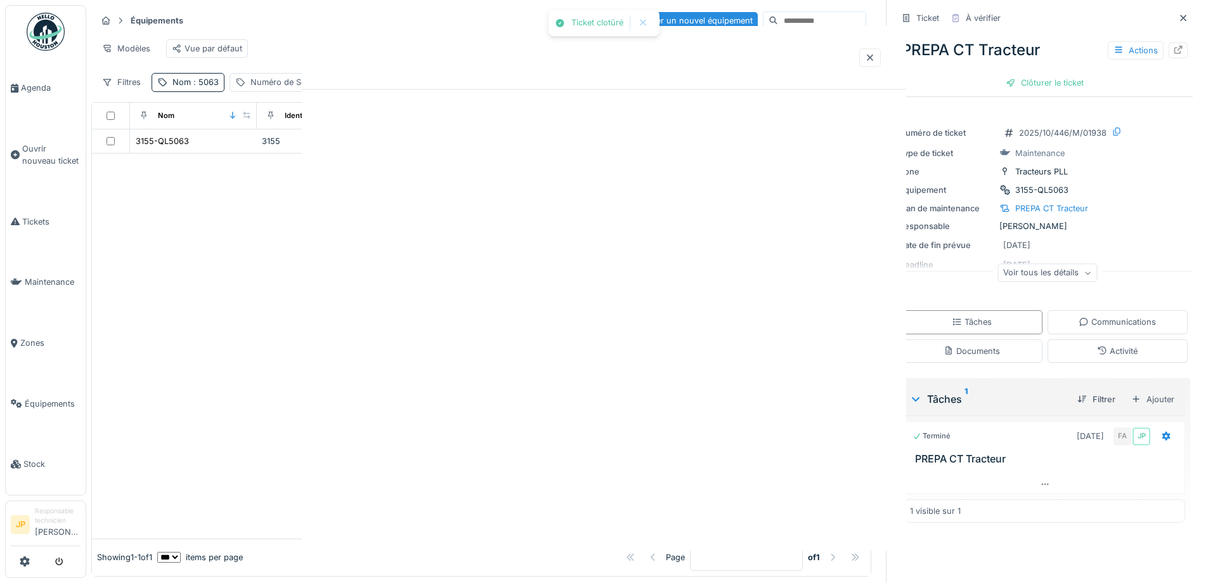
scroll to position [0, 0]
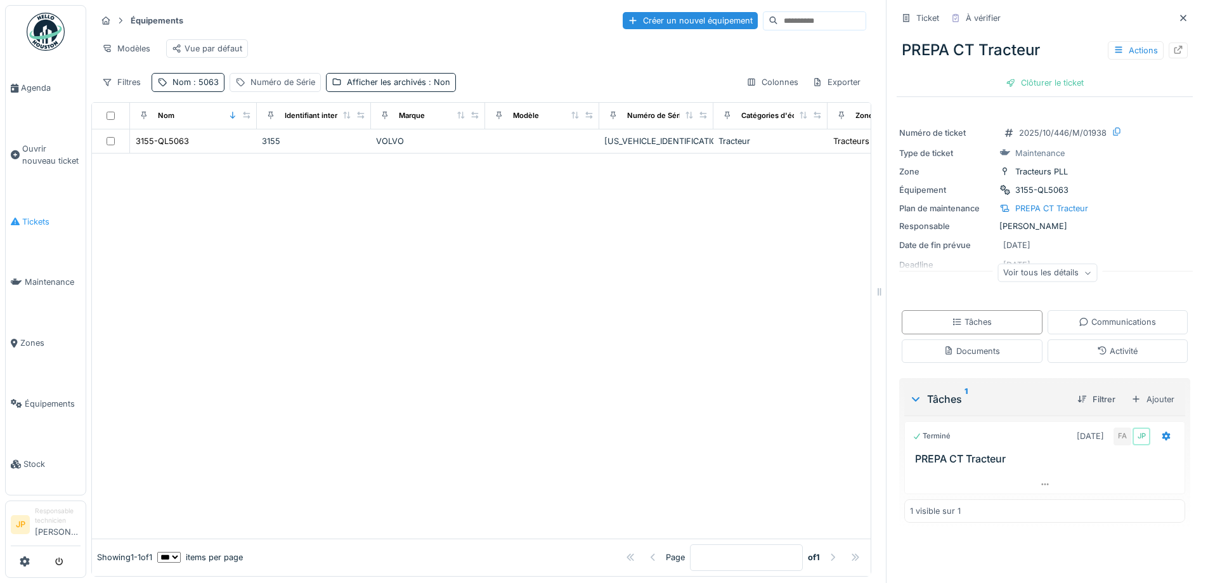
click at [38, 220] on span "Tickets" at bounding box center [51, 222] width 58 height 12
